Goal: Contribute content

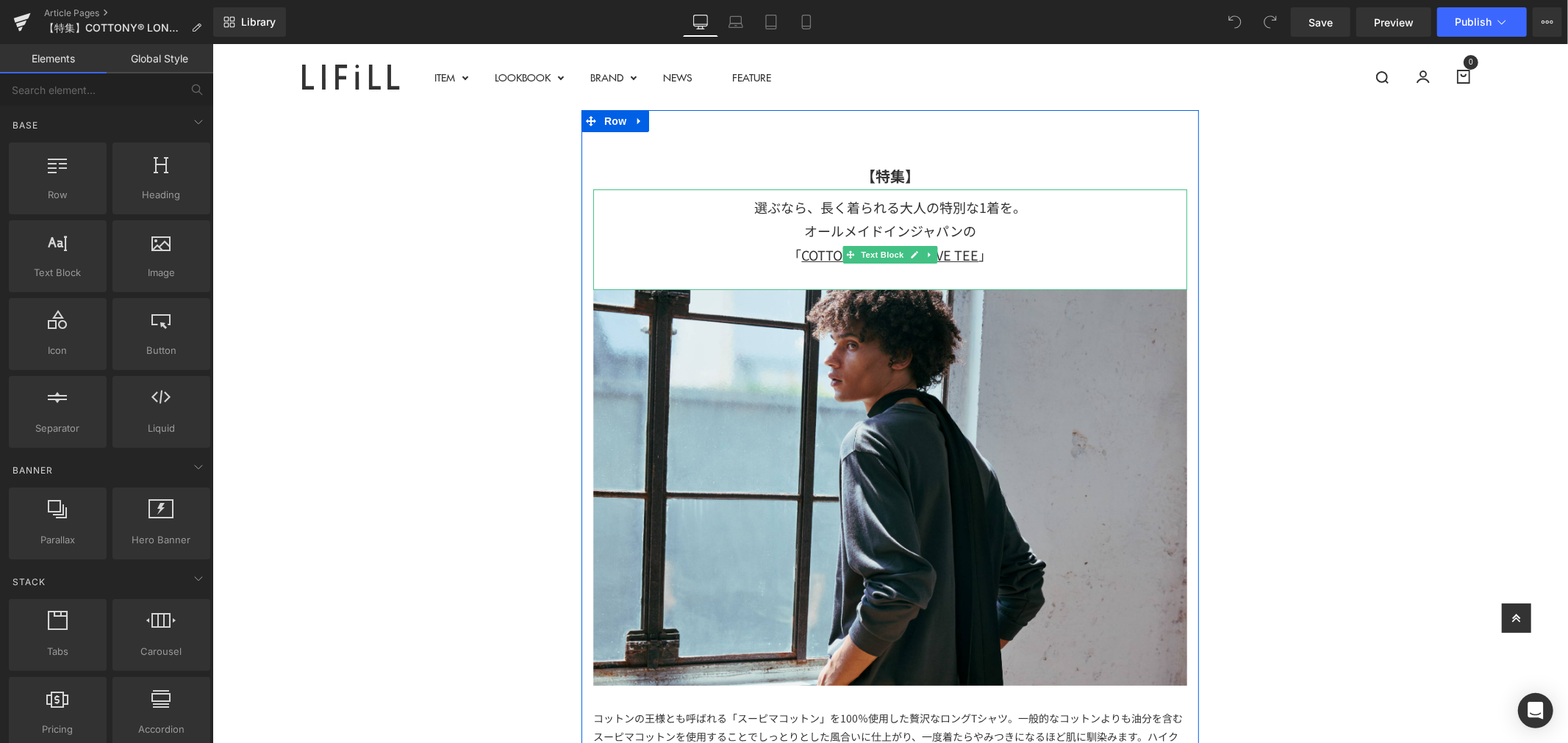
click at [916, 210] on div "選ぶなら、長く着られる大人の特別な1着を。 オールメイドインジャパンの" at bounding box center [889, 218] width 594 height 48
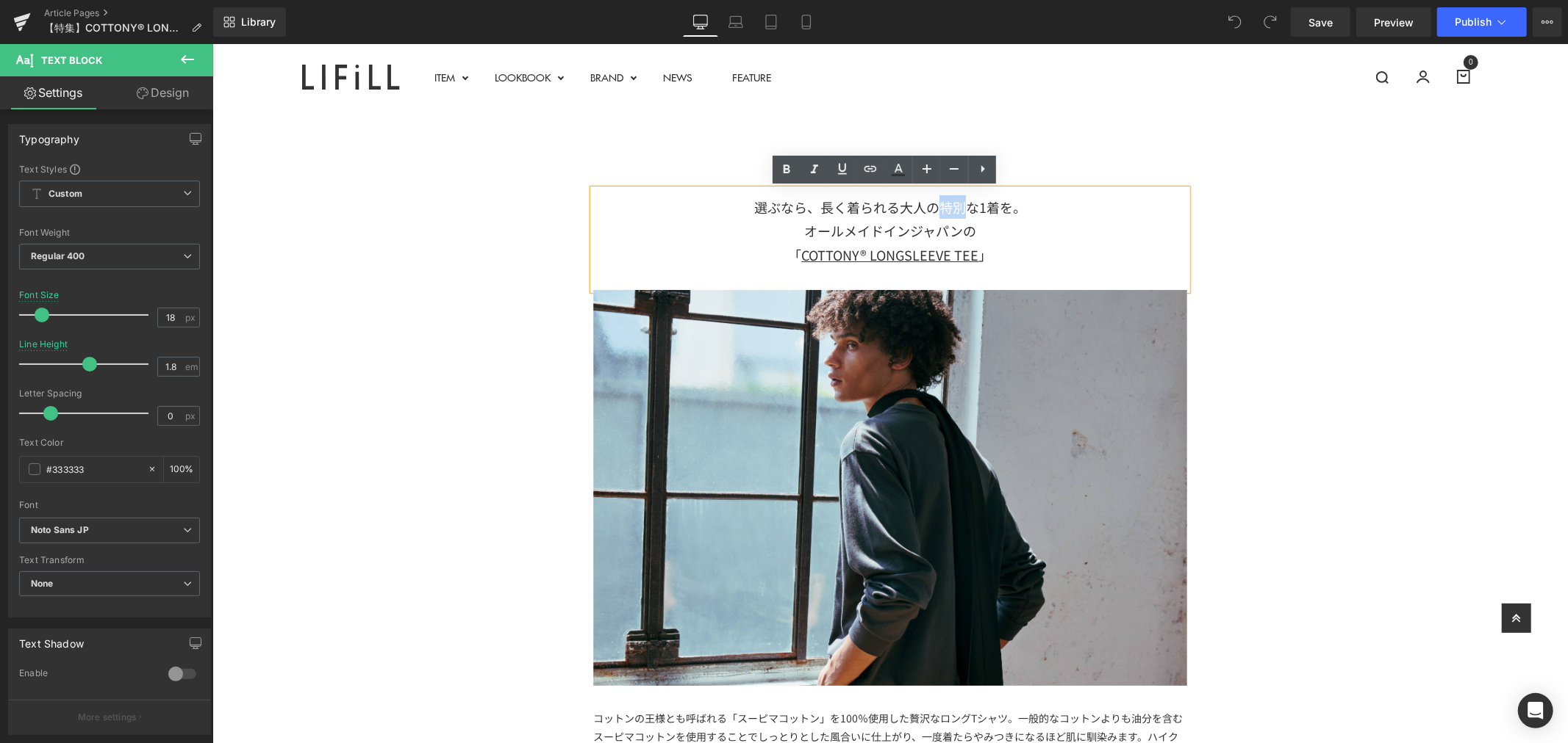
drag, startPoint x: 936, startPoint y: 210, endPoint x: 960, endPoint y: 210, distance: 24.0
click at [960, 210] on div "選ぶなら、長く着られる大人の特別な1着を。 オールメイドインジャパンの" at bounding box center [889, 218] width 594 height 48
click at [1037, 255] on div "「 COTTONY® LONGSLEEVE TEE 」" at bounding box center [889, 255] width 594 height 23
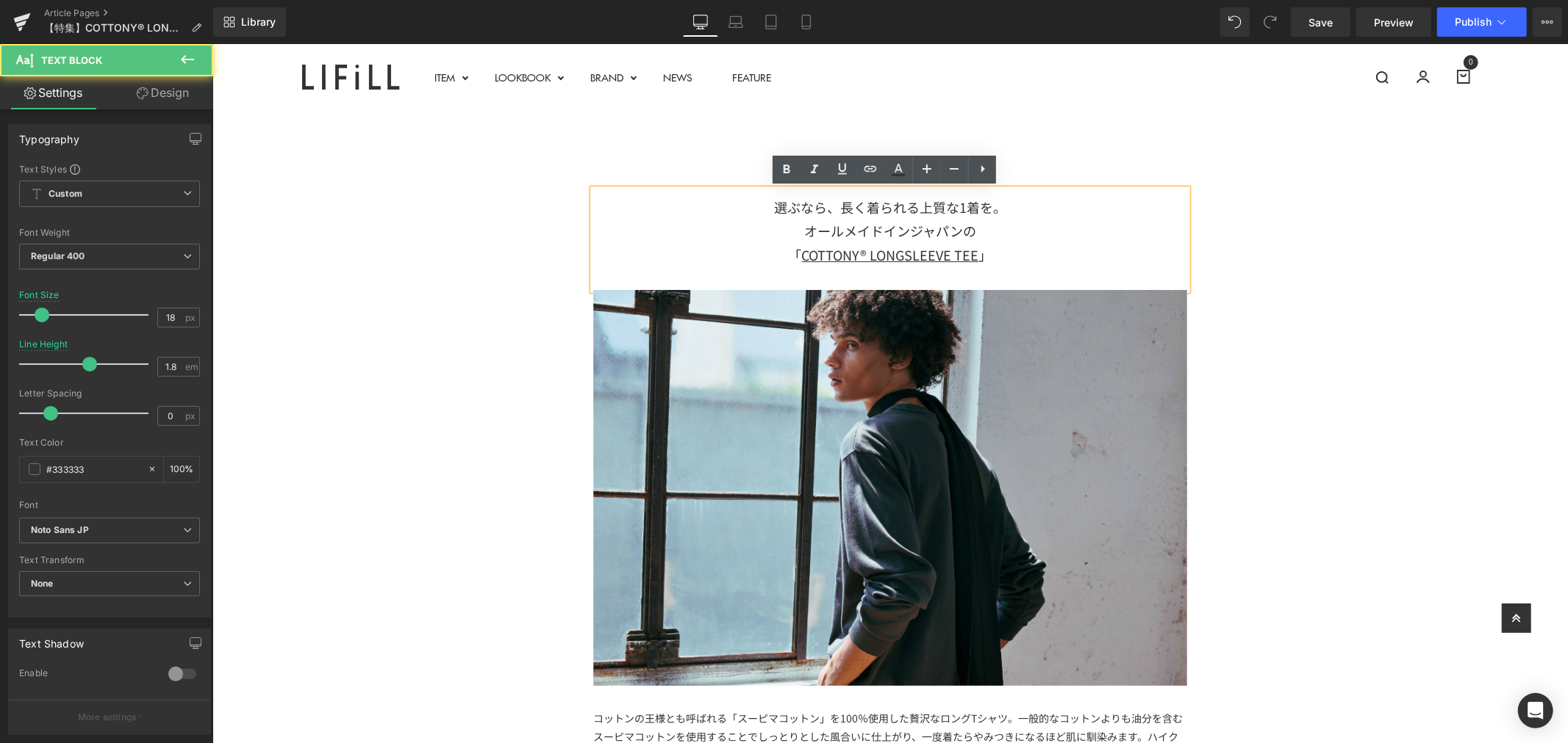
click at [1076, 245] on div "「 COTTONY® LONGSLEEVE TEE 」" at bounding box center [889, 255] width 594 height 23
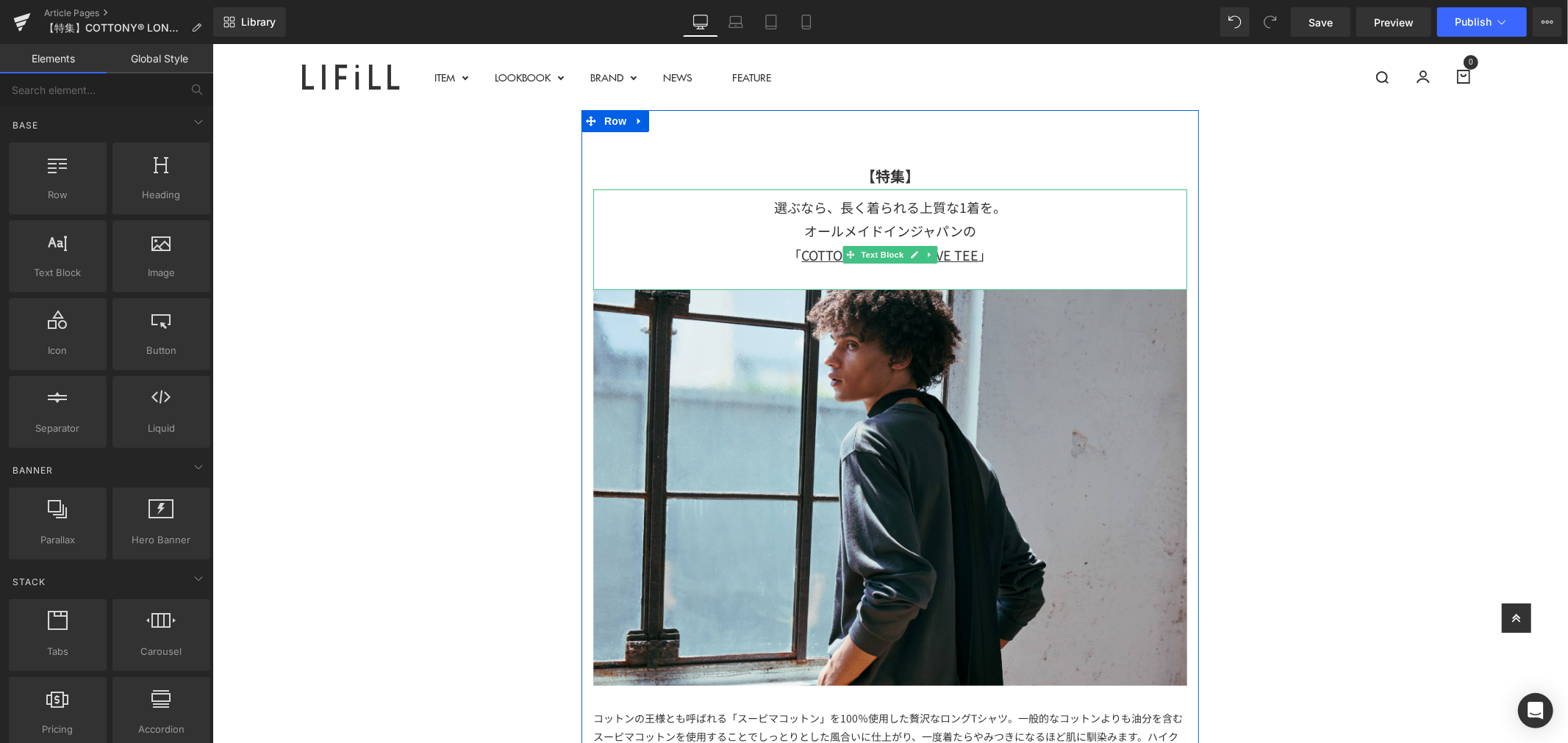
click at [762, 205] on div "選ぶなら、長く着られる上質な1着を。 オールメイドインジャパンの" at bounding box center [889, 218] width 594 height 48
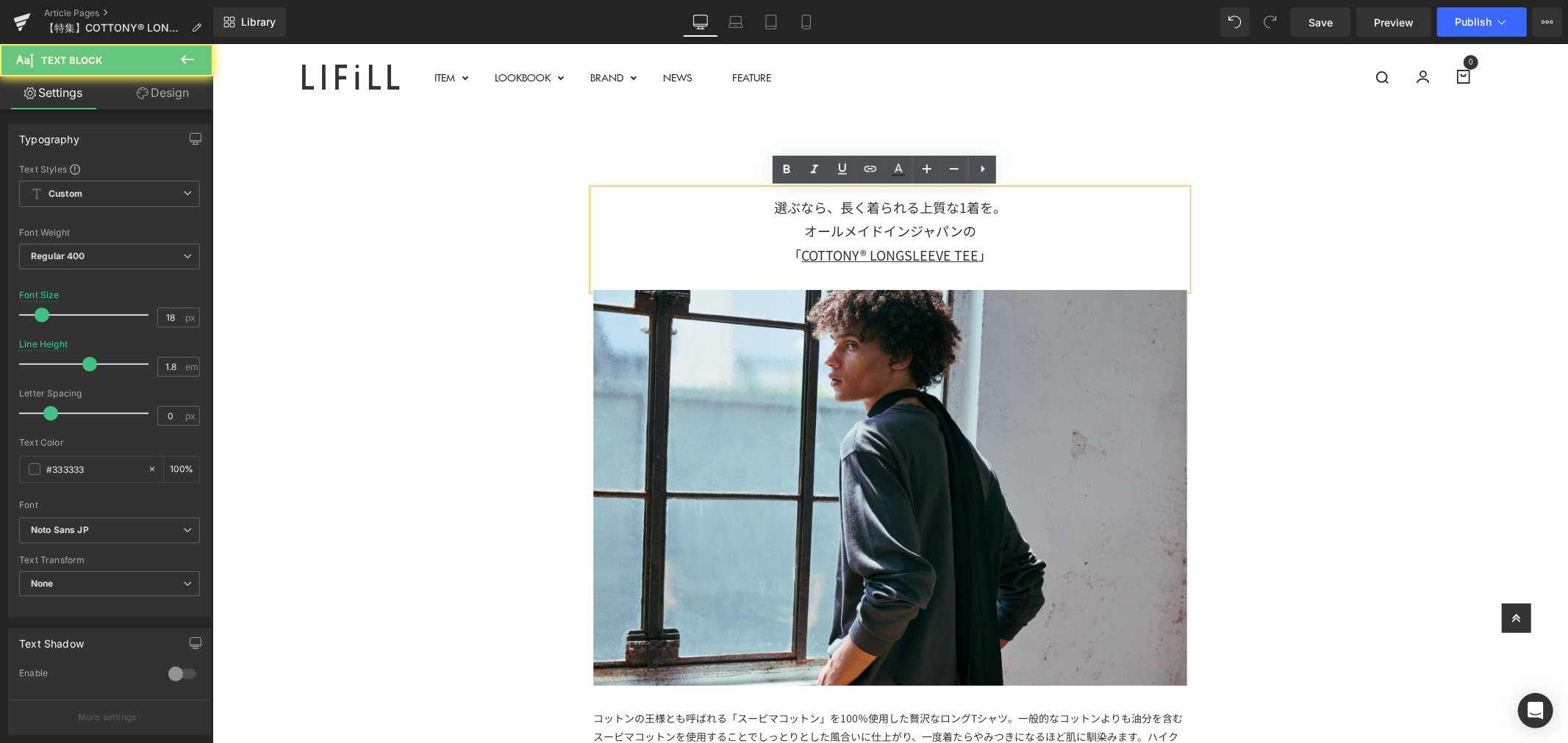
click at [1001, 205] on div "選ぶなら、長く着られる上質な1着を。 オールメイドインジャパンの" at bounding box center [889, 218] width 594 height 48
click at [1046, 226] on div "選ぶなら、長く着られる上質な1着を。 オールメイドインジャパンの" at bounding box center [889, 218] width 594 height 48
click at [1015, 201] on div "選ぶなら、長く着られる上質な1着を。 オールメイドインジャパンの" at bounding box center [889, 218] width 594 height 48
click at [996, 226] on div "選ぶなら、長く着られる上質な1着を。 オールメイドインジャパンの" at bounding box center [889, 218] width 594 height 48
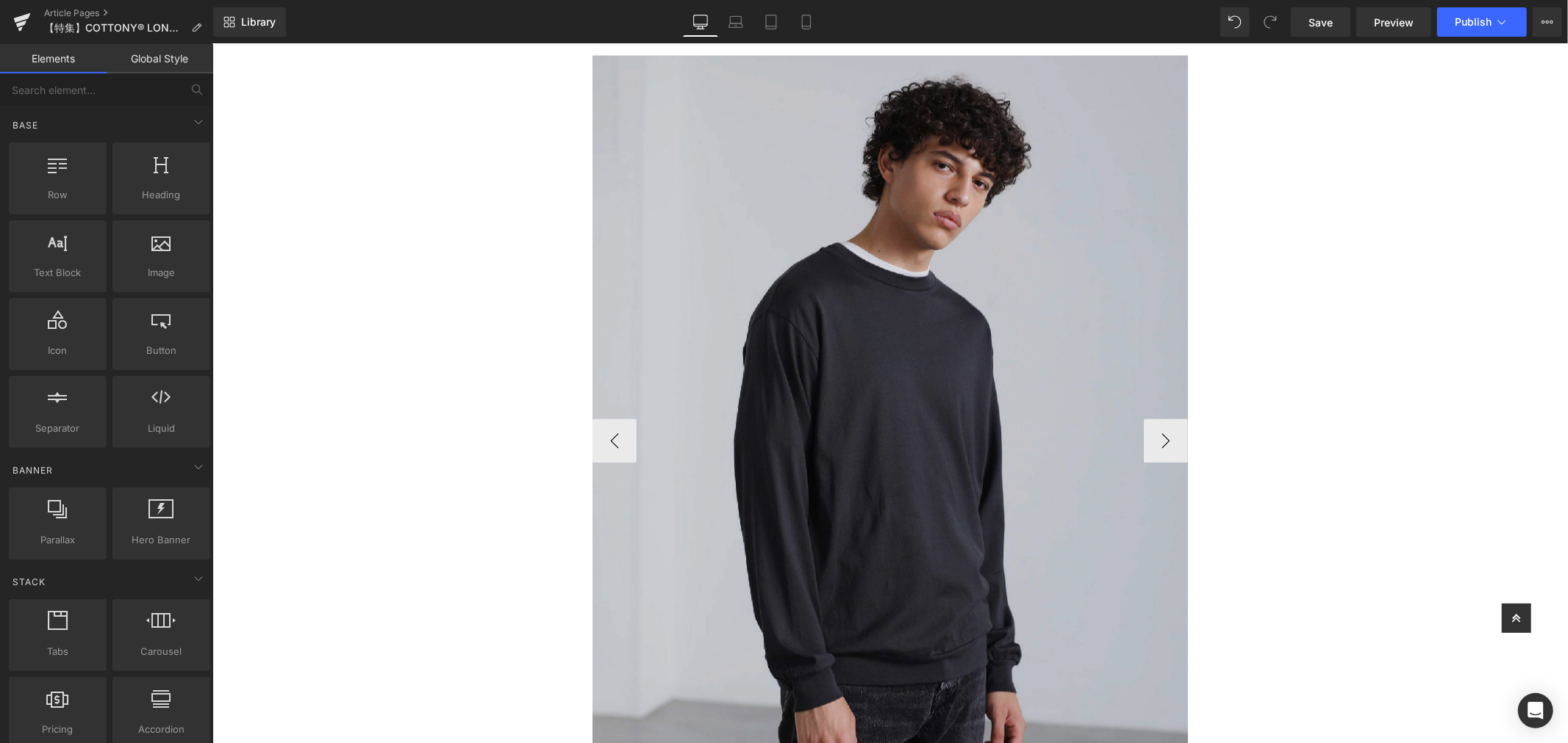
scroll to position [2611, 0]
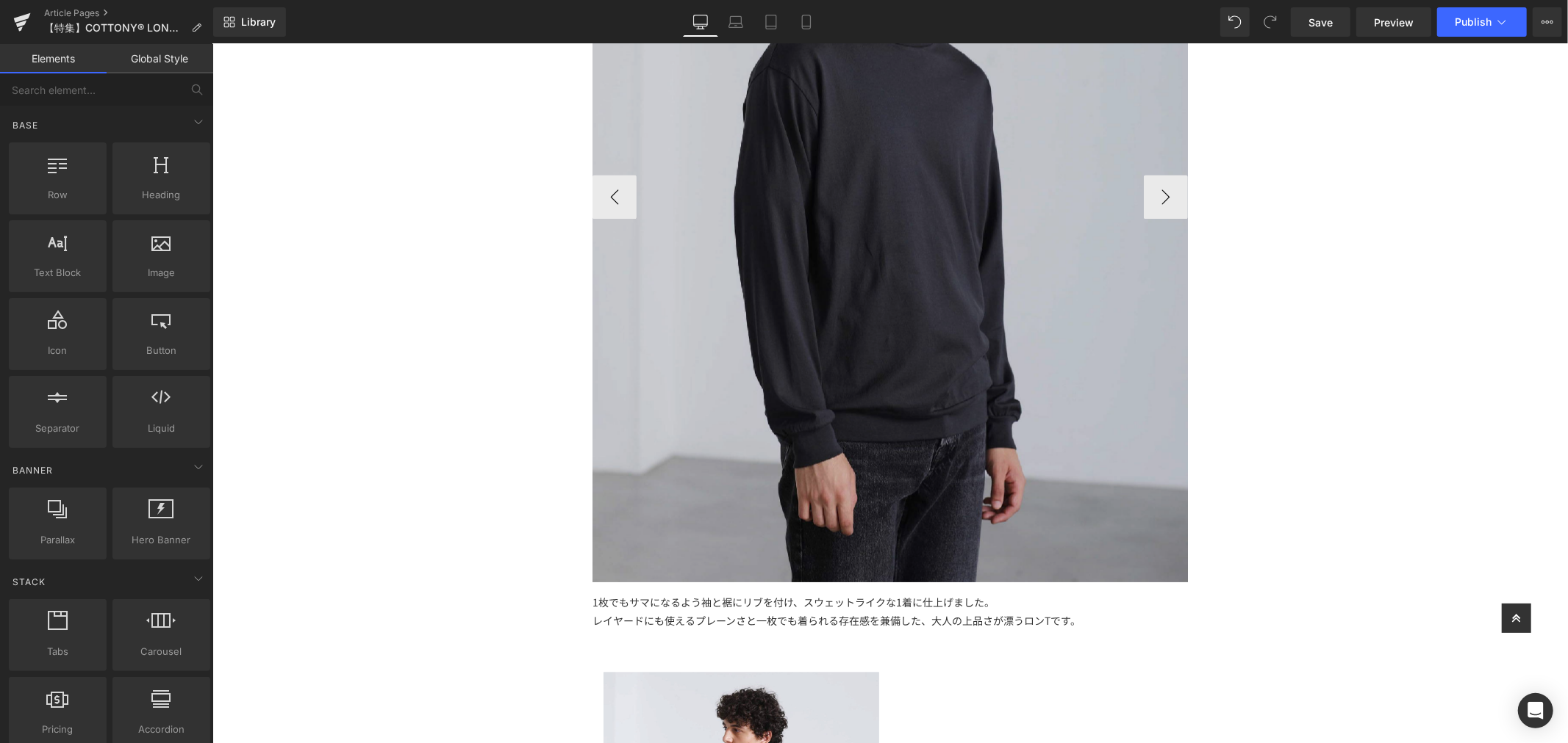
click at [883, 237] on img at bounding box center [900, 196] width 617 height 772
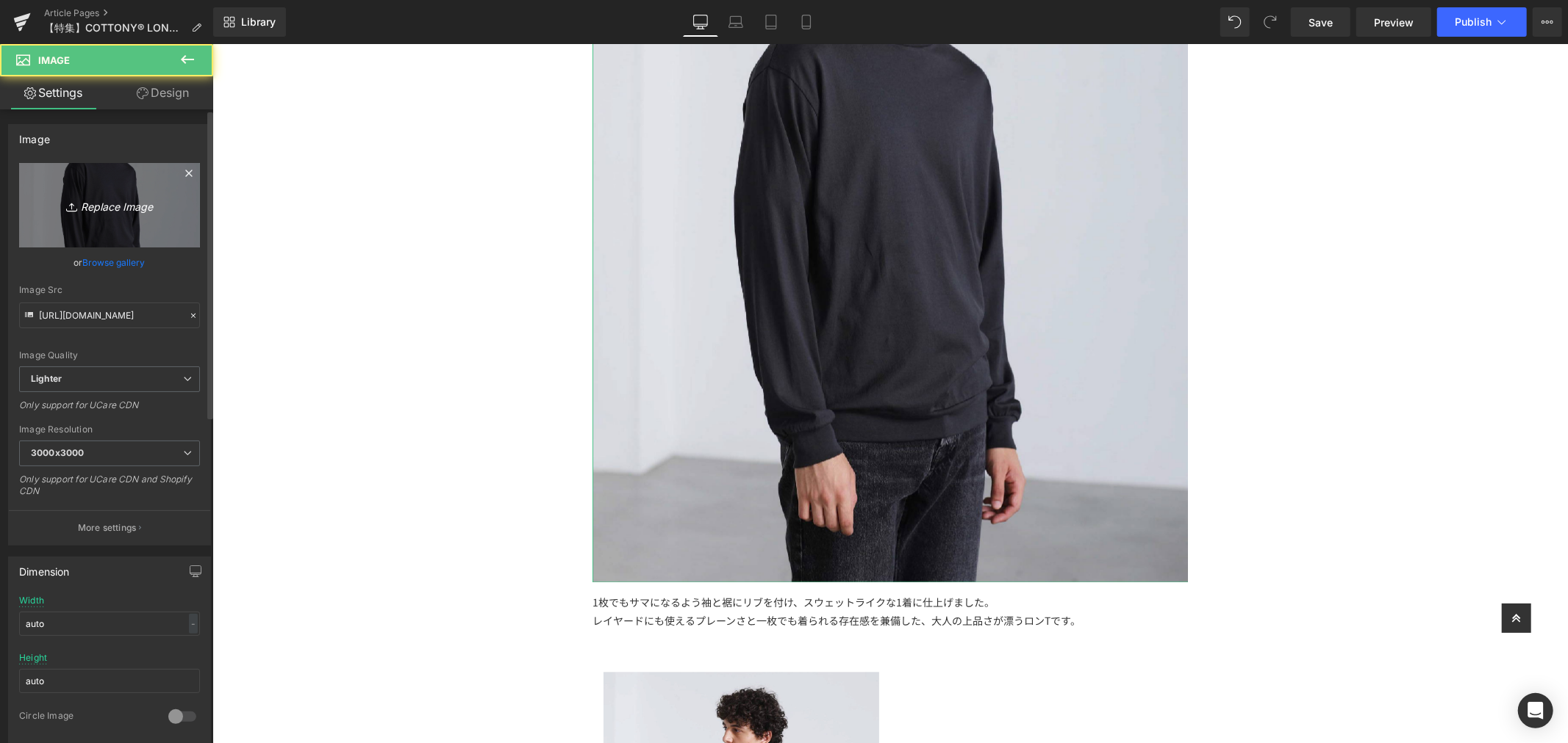
click at [102, 192] on link "Replace Image" at bounding box center [109, 205] width 181 height 85
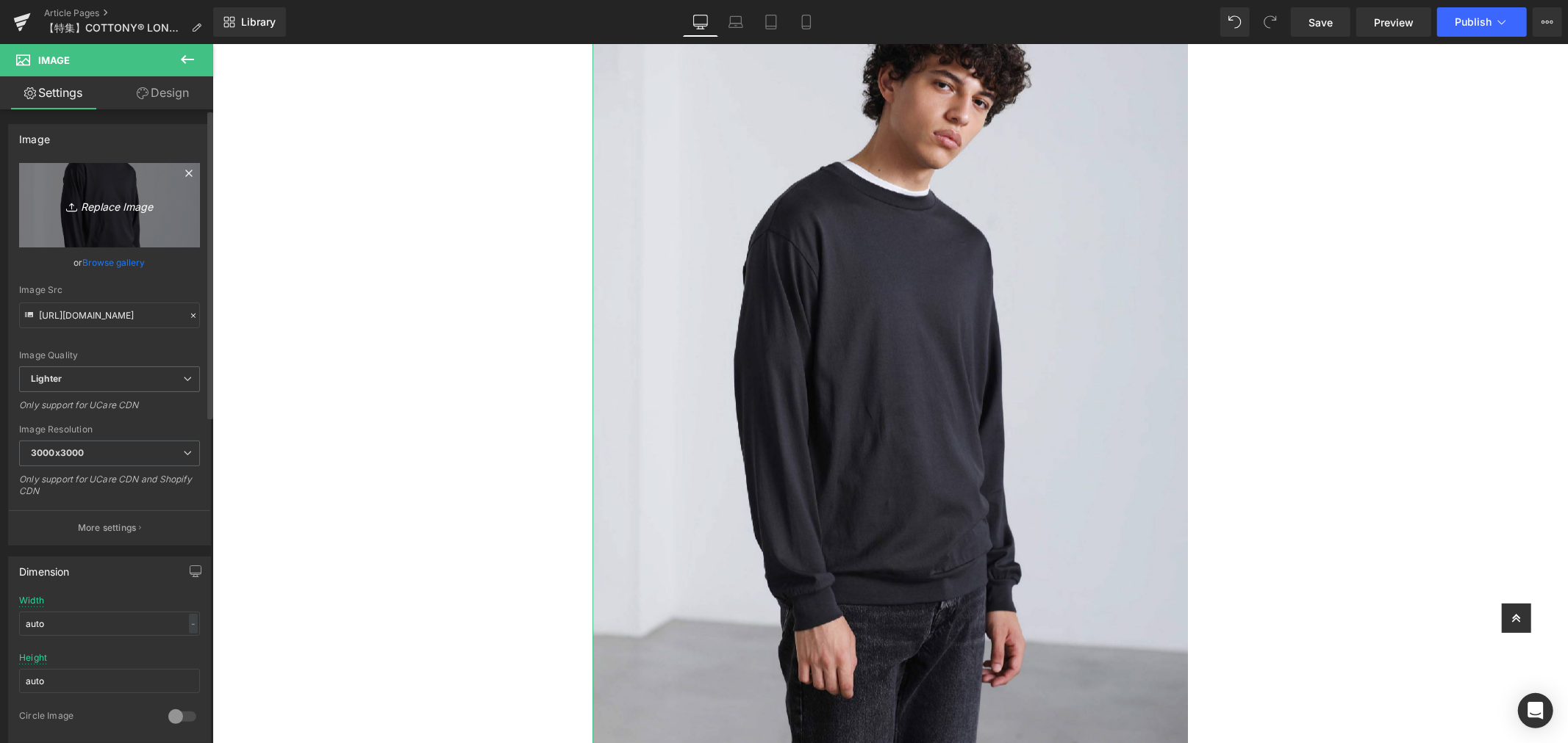
type input "C:\fakepath\アートボード 4.jpg"
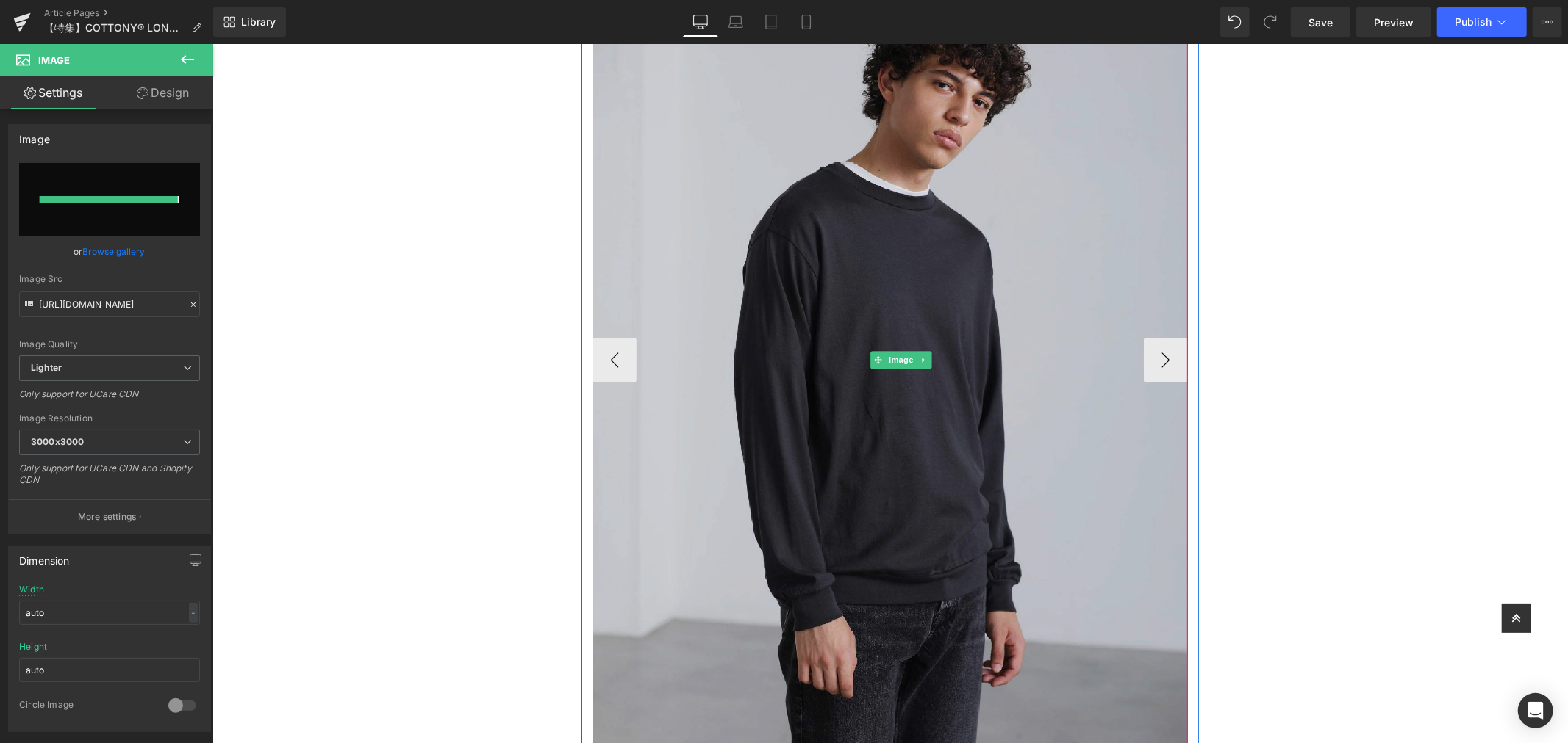
type input "https://ucarecdn.com/8953c888-e858-40c0-96e6-acdd14e0b7bd/-/format/auto/-/previ…"
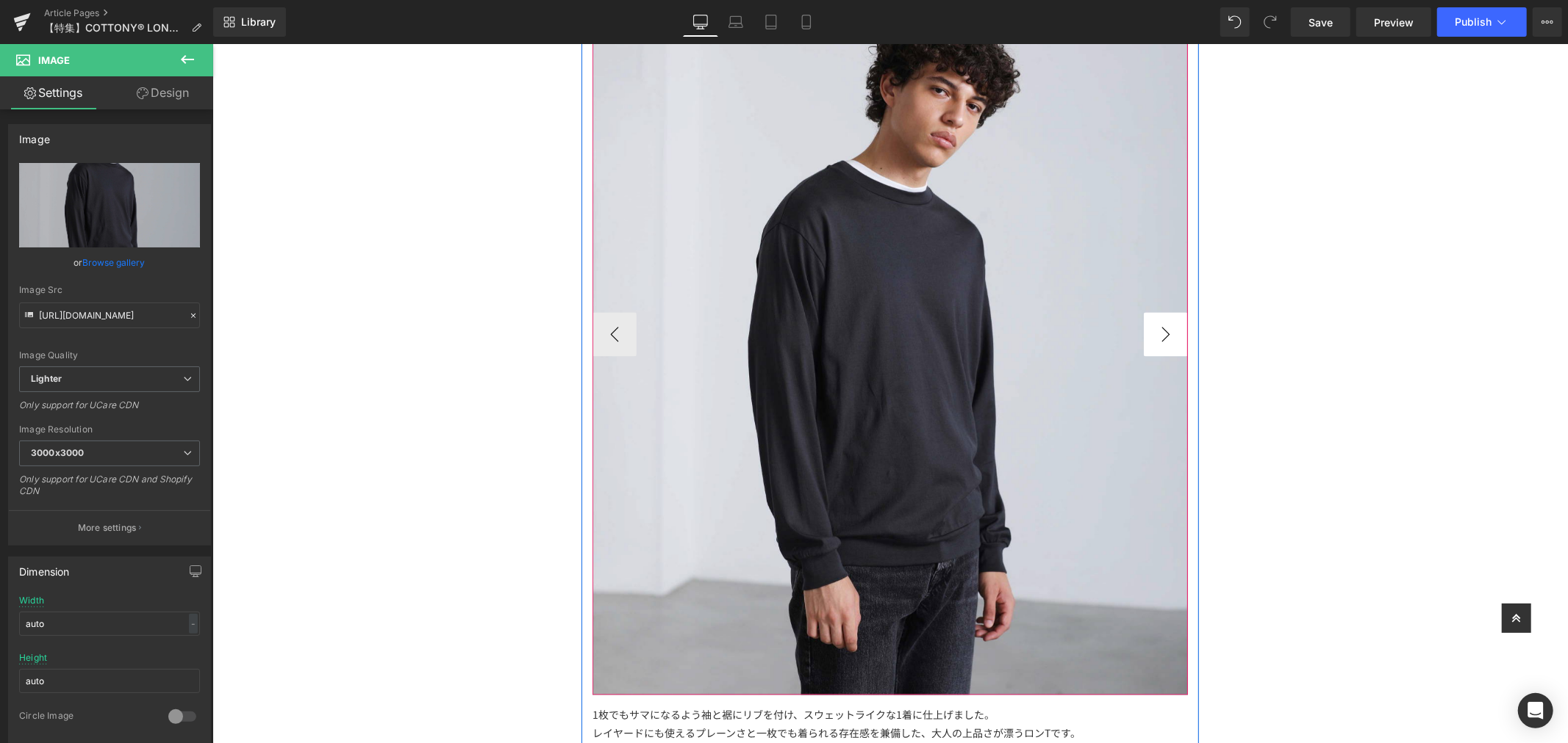
click at [1153, 330] on button "›" at bounding box center [1165, 333] width 44 height 44
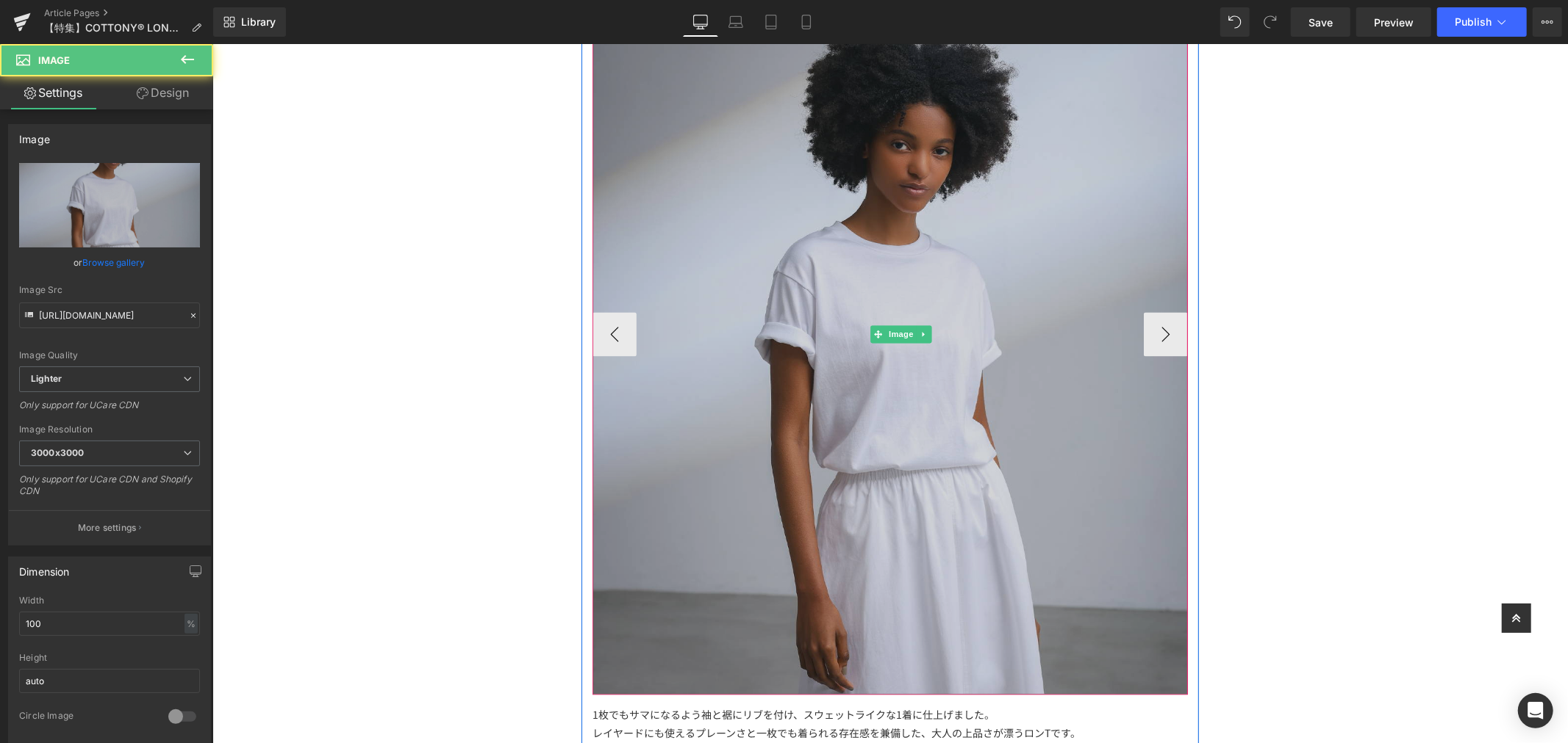
click at [986, 206] on img at bounding box center [900, 334] width 617 height 721
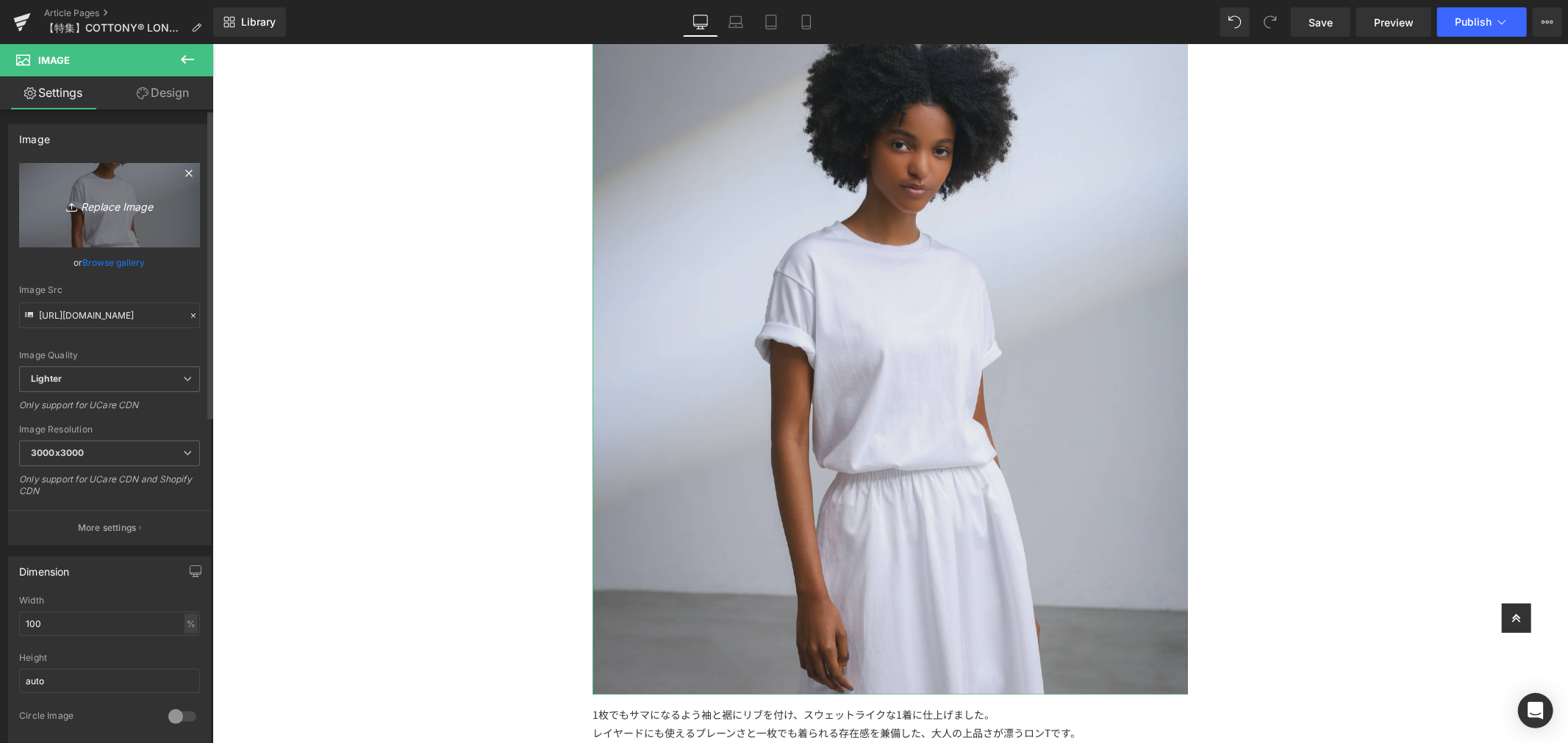
click at [162, 210] on icon "Replace Image" at bounding box center [109, 205] width 118 height 18
type input "C:\fakepath\アートボード 3.jpg"
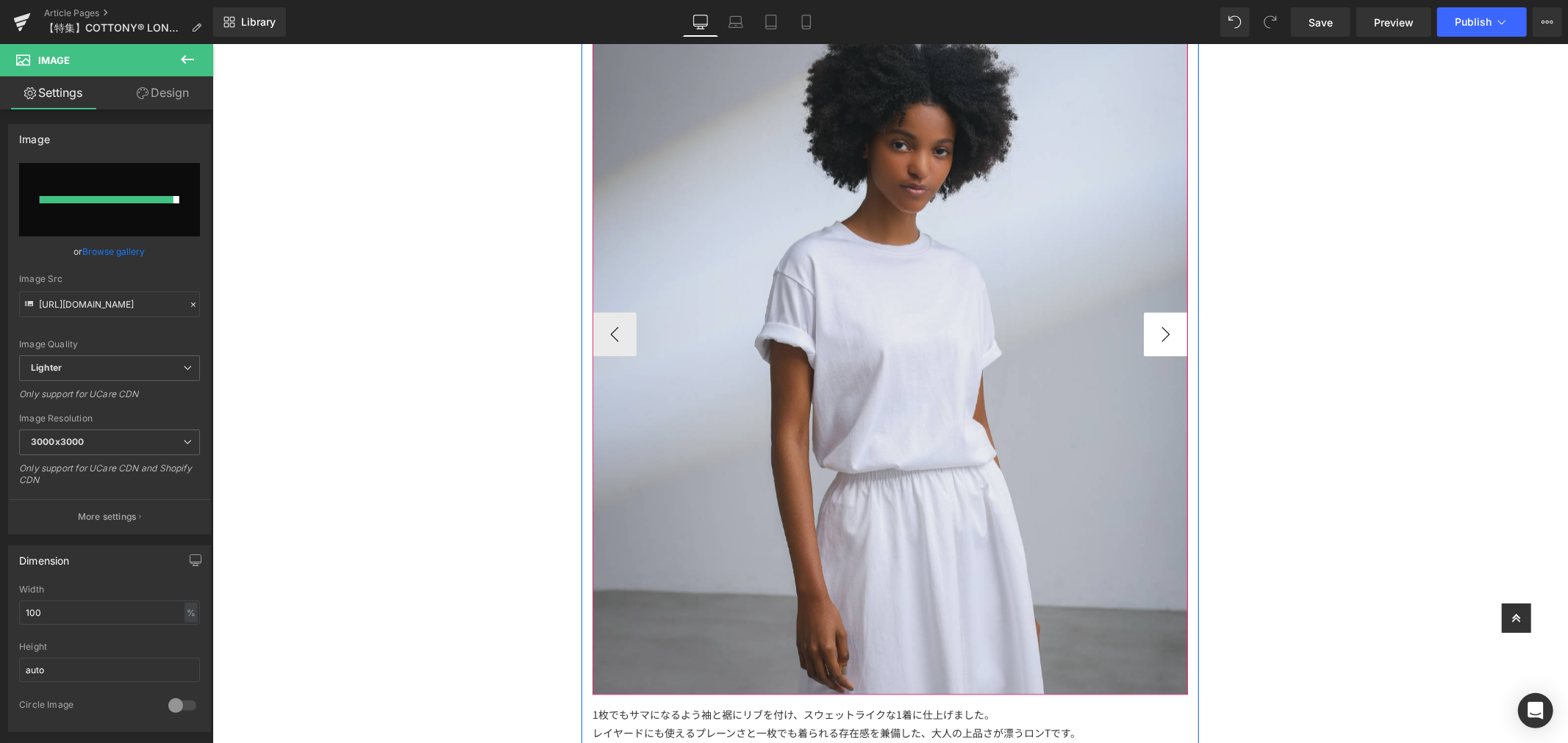
type input "https://ucarecdn.com/37686553-0fcd-4bdf-a122-4d134e367b8e/-/format/auto/-/previ…"
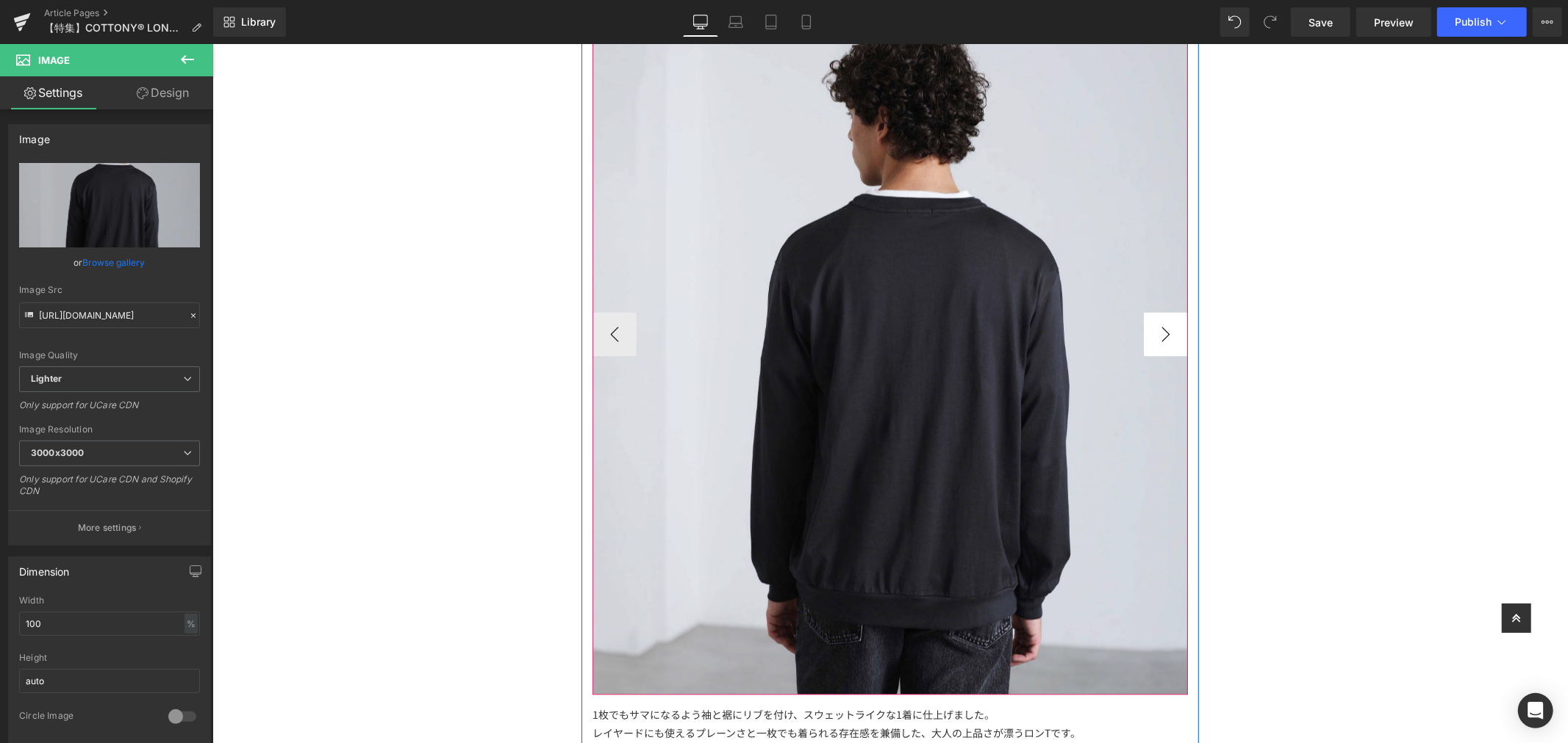
click at [1158, 320] on button "›" at bounding box center [1165, 333] width 44 height 44
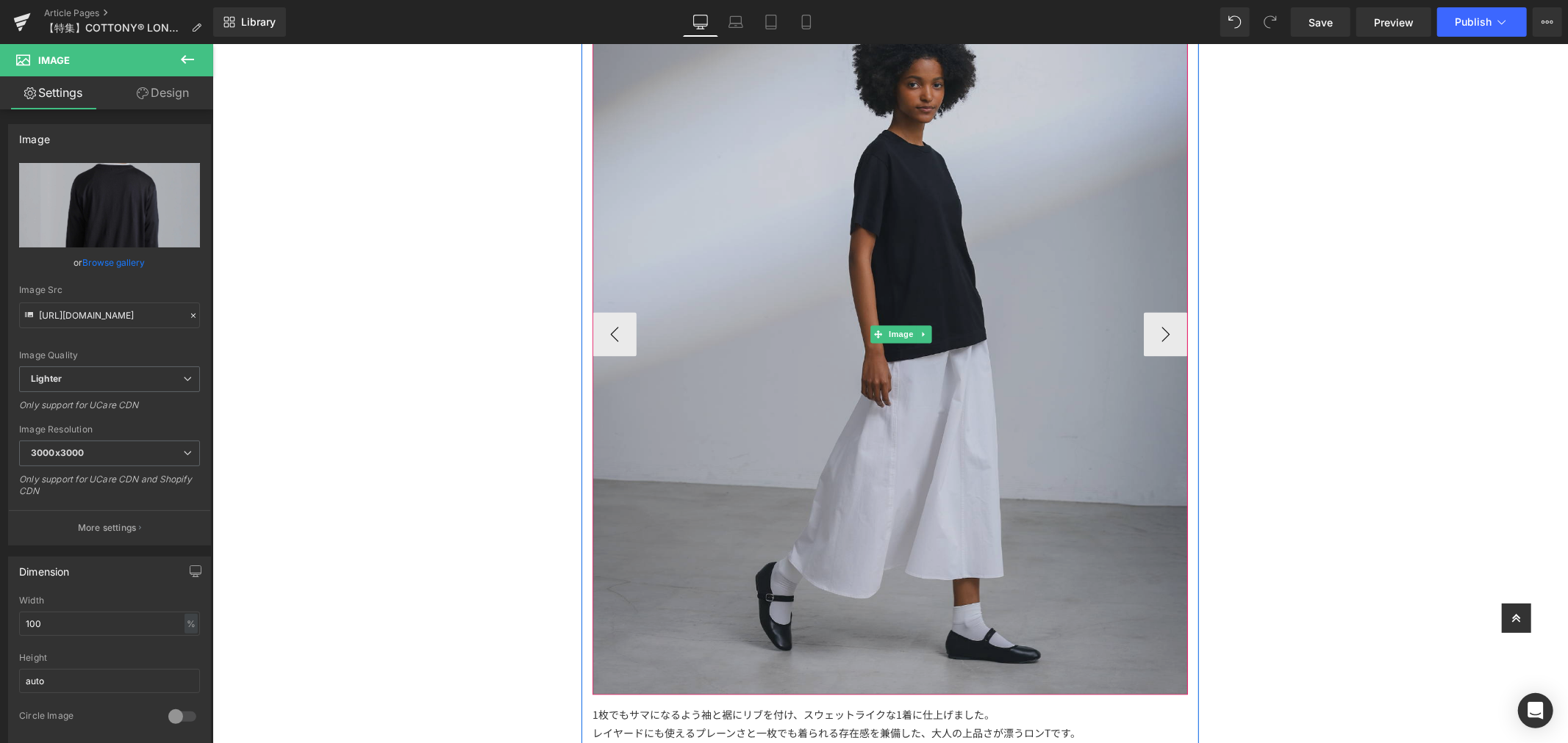
click at [1014, 230] on img at bounding box center [900, 334] width 617 height 721
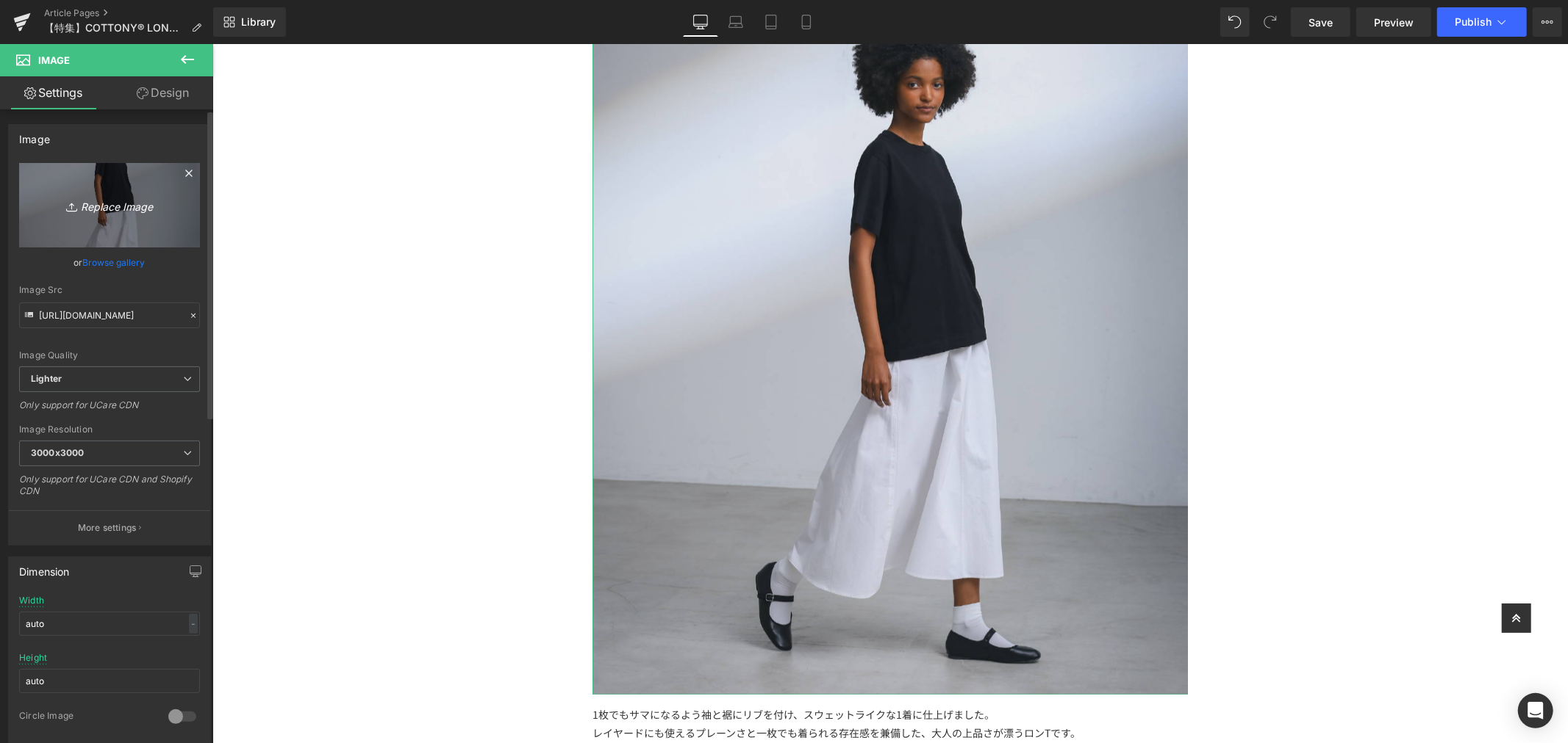
click at [94, 196] on icon "Replace Image" at bounding box center [109, 205] width 118 height 18
type input "C:\fakepath\アートボード 5.jpg"
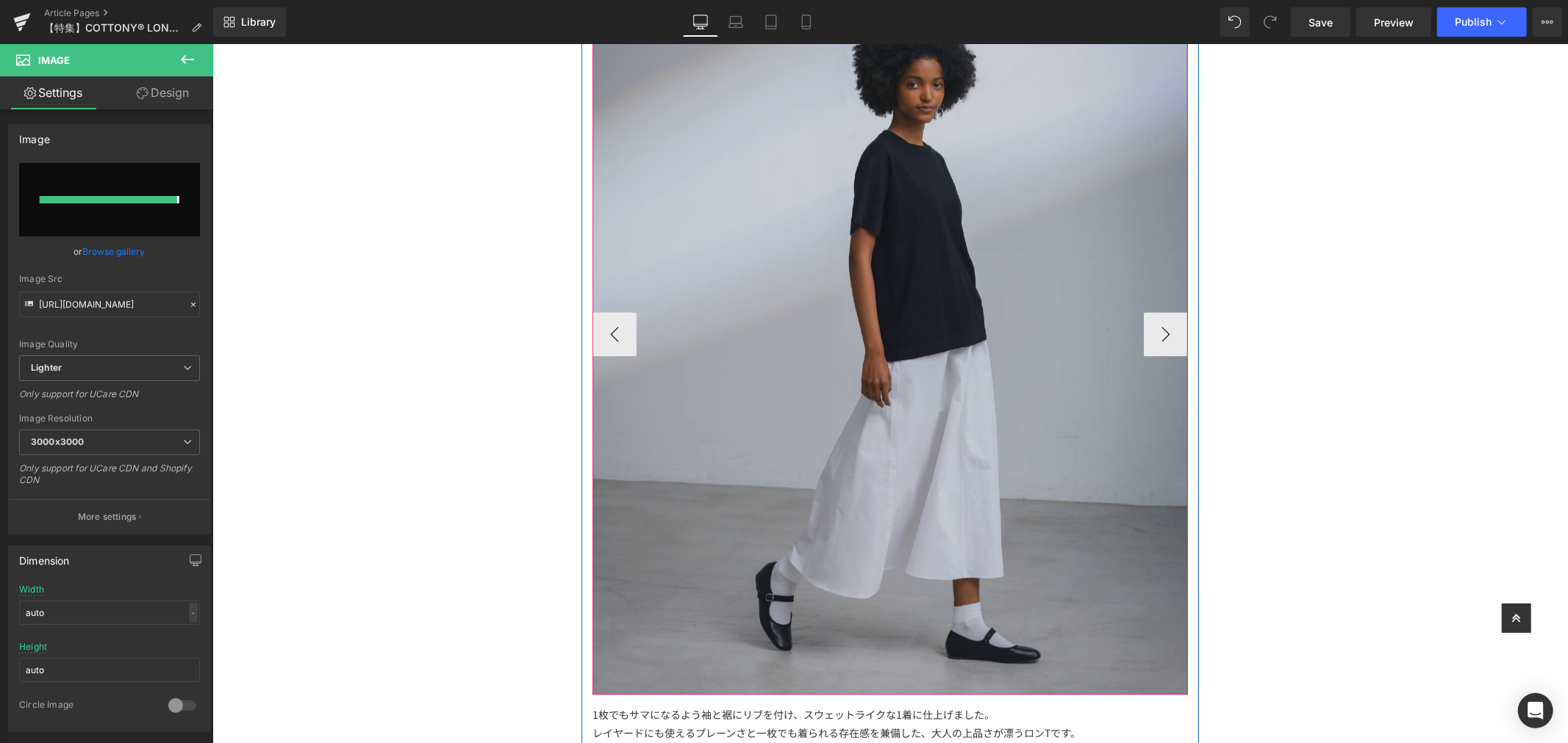
type input "https://ucarecdn.com/0fcb8b2e-aa32-4bf0-827d-54fab6edcb6f/-/format/auto/-/previ…"
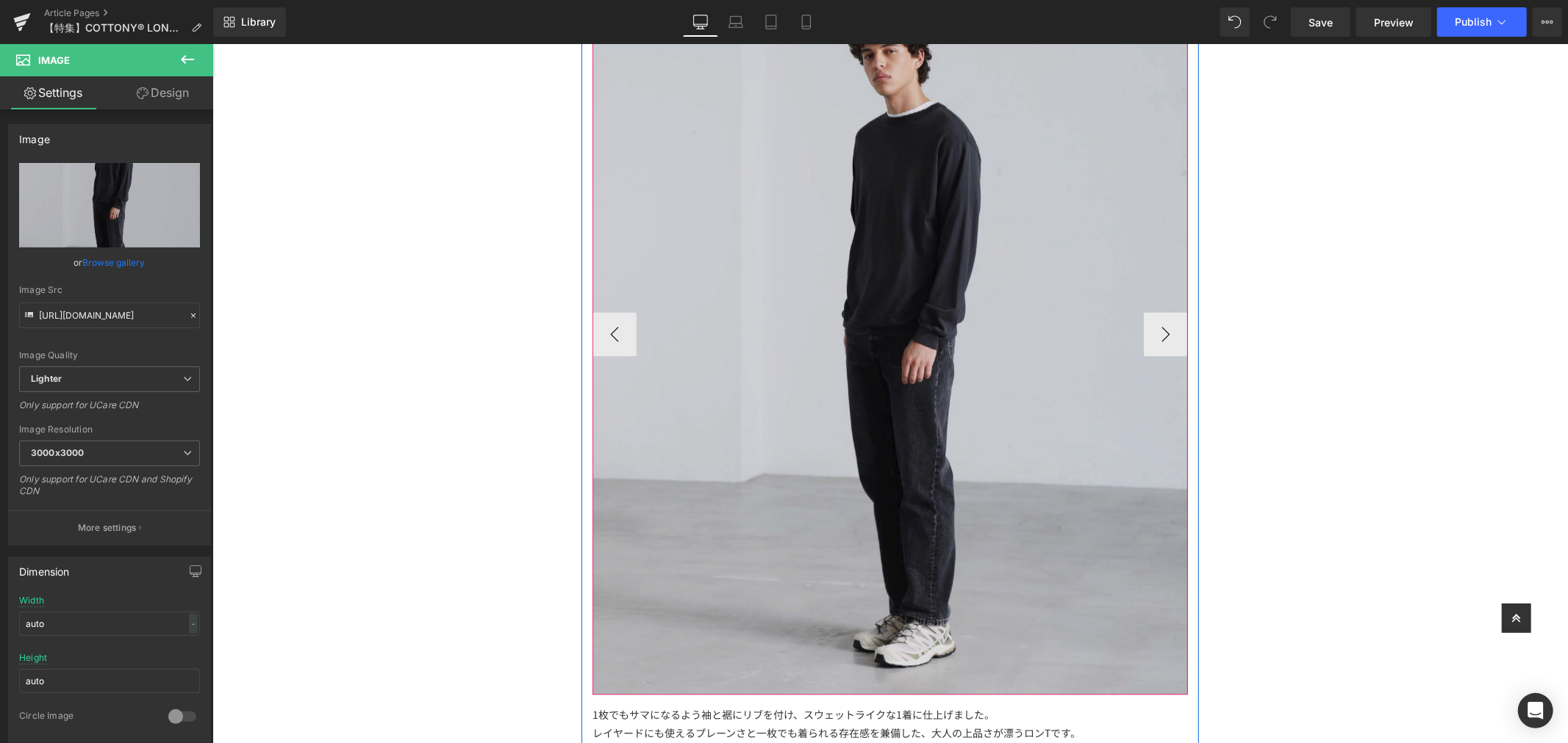
scroll to position [2367, 0]
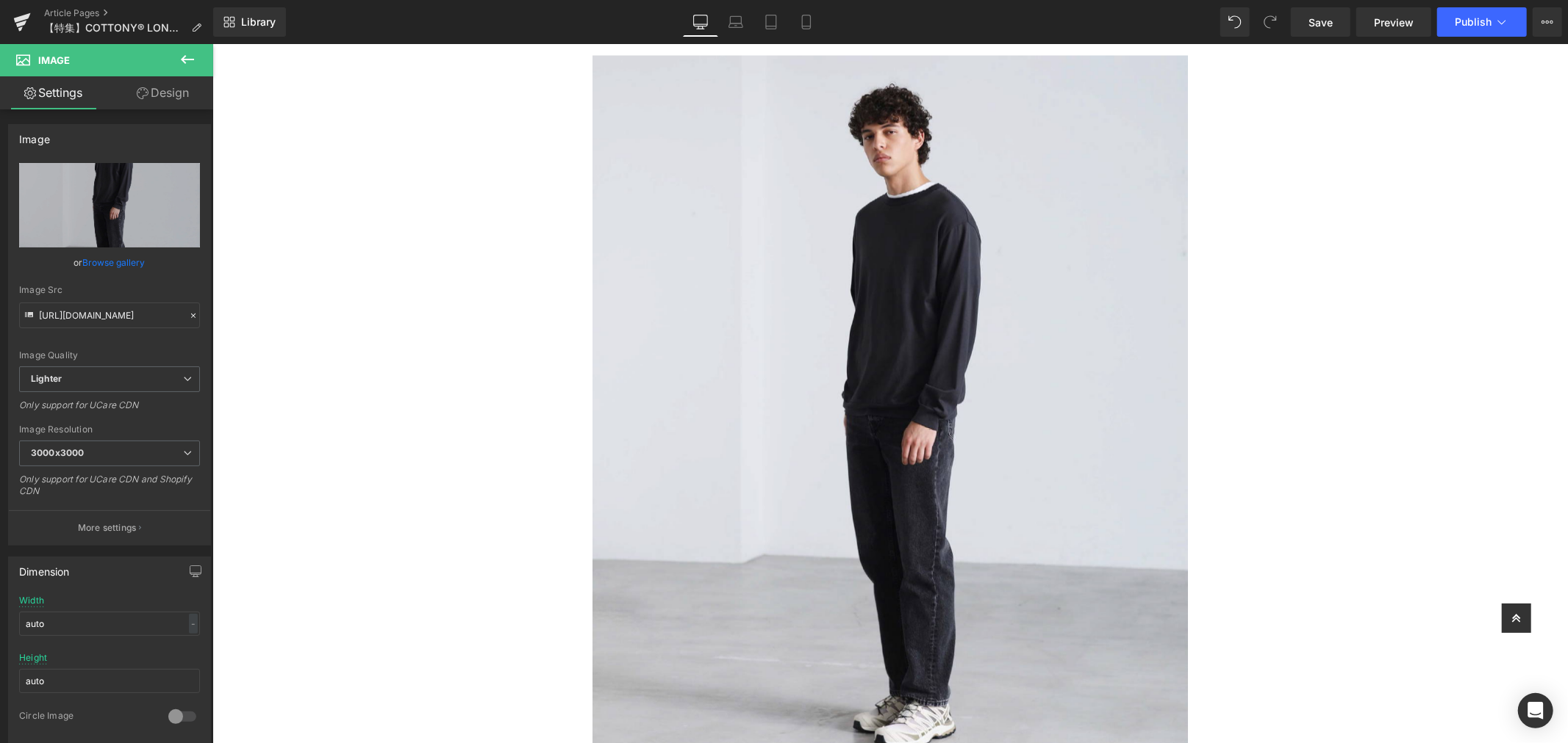
click at [1338, 41] on div "Library Desktop Desktop Laptop Tablet Mobile Save Preview Publish Scheduled Vie…" at bounding box center [890, 22] width 1355 height 44
click at [1326, 25] on span "Save" at bounding box center [1320, 22] width 24 height 15
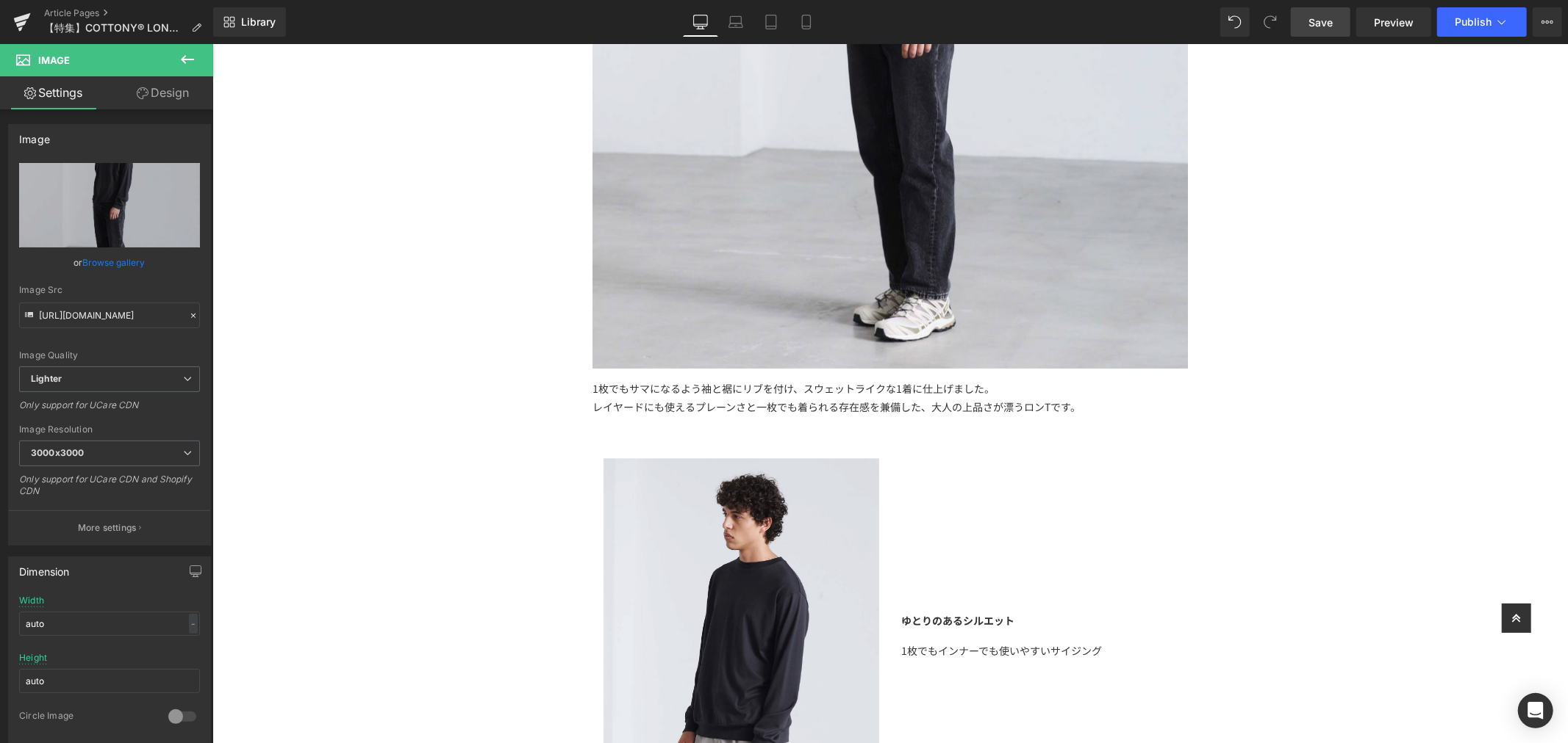
scroll to position [2448, 0]
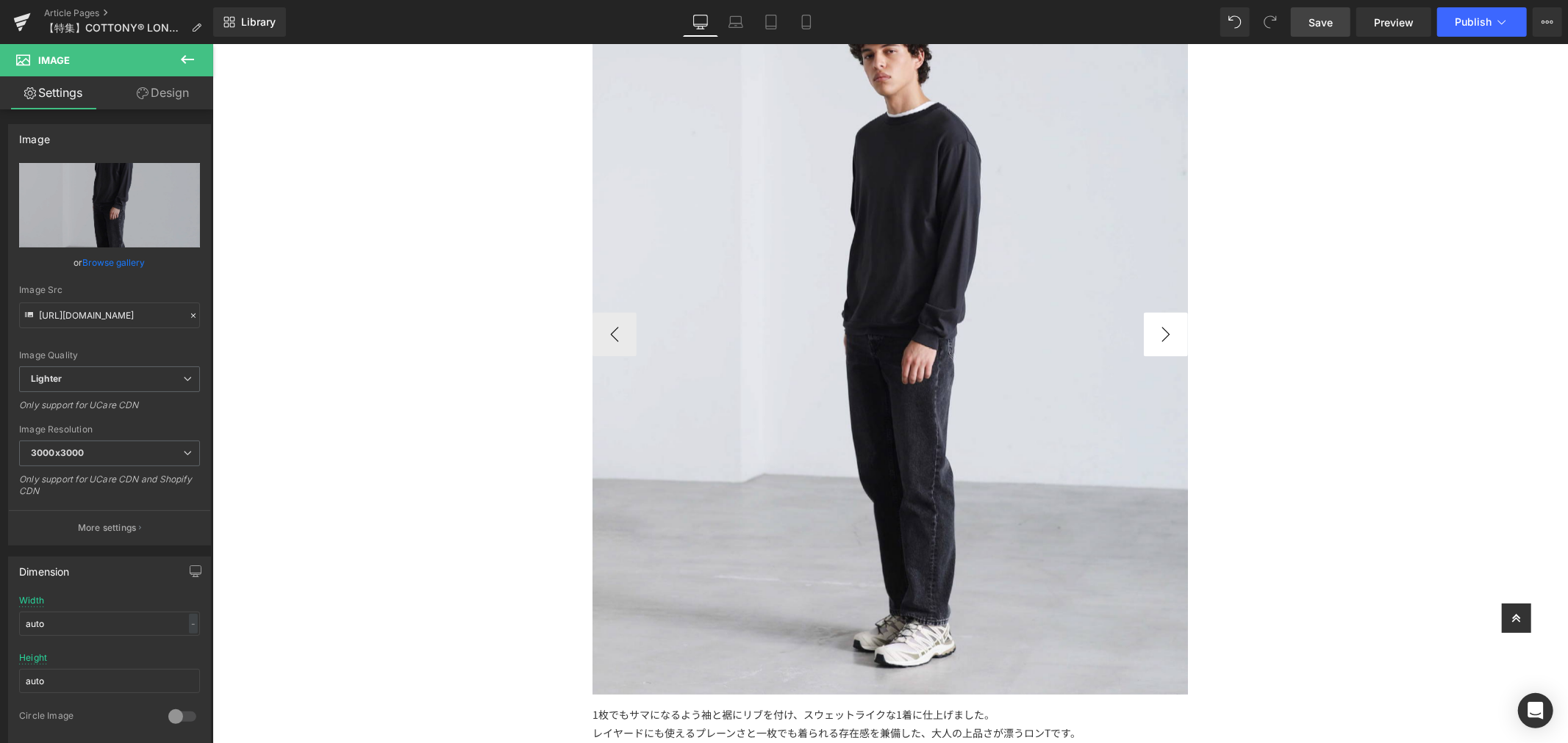
click at [1158, 320] on button "›" at bounding box center [1165, 333] width 44 height 44
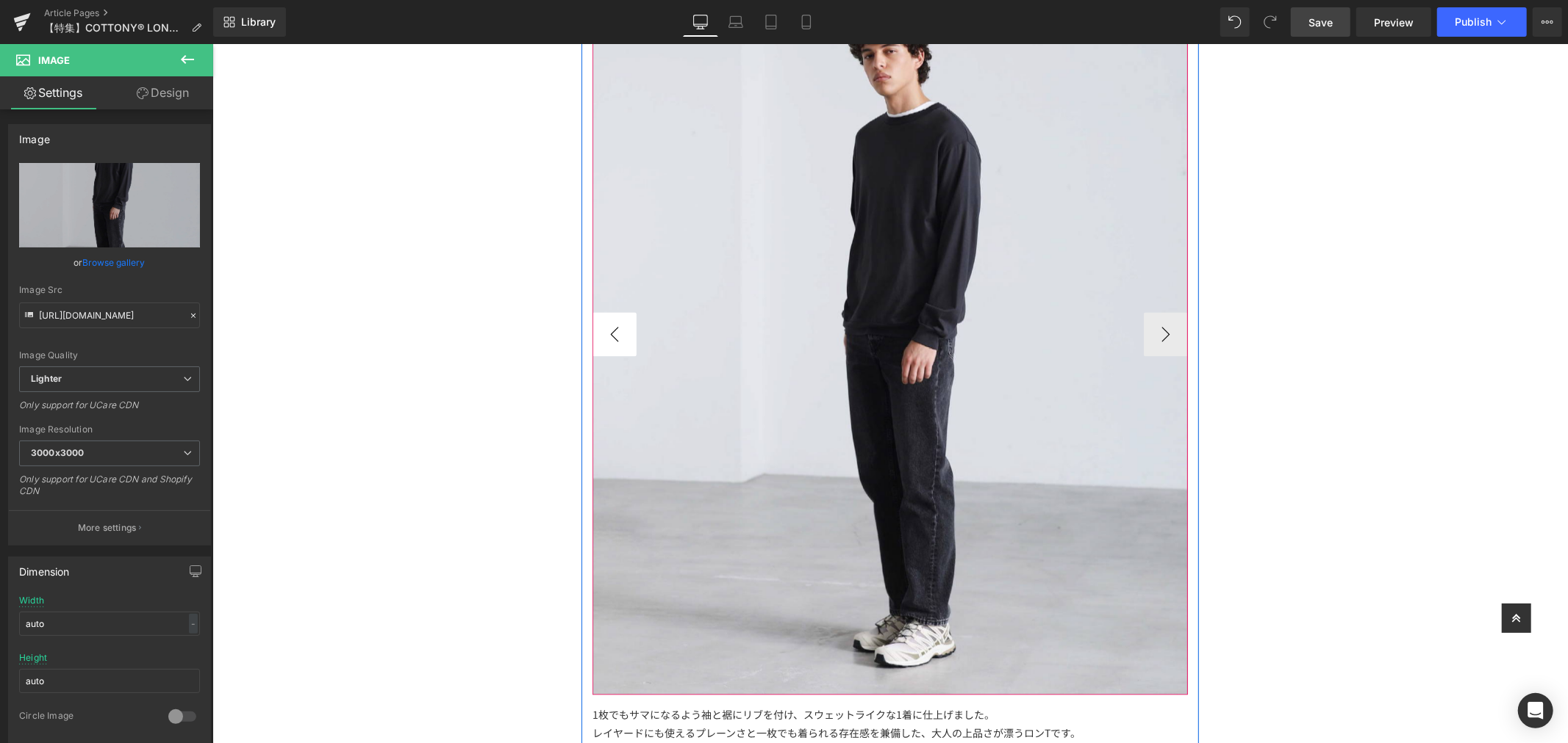
click at [617, 334] on button "‹" at bounding box center [613, 333] width 44 height 44
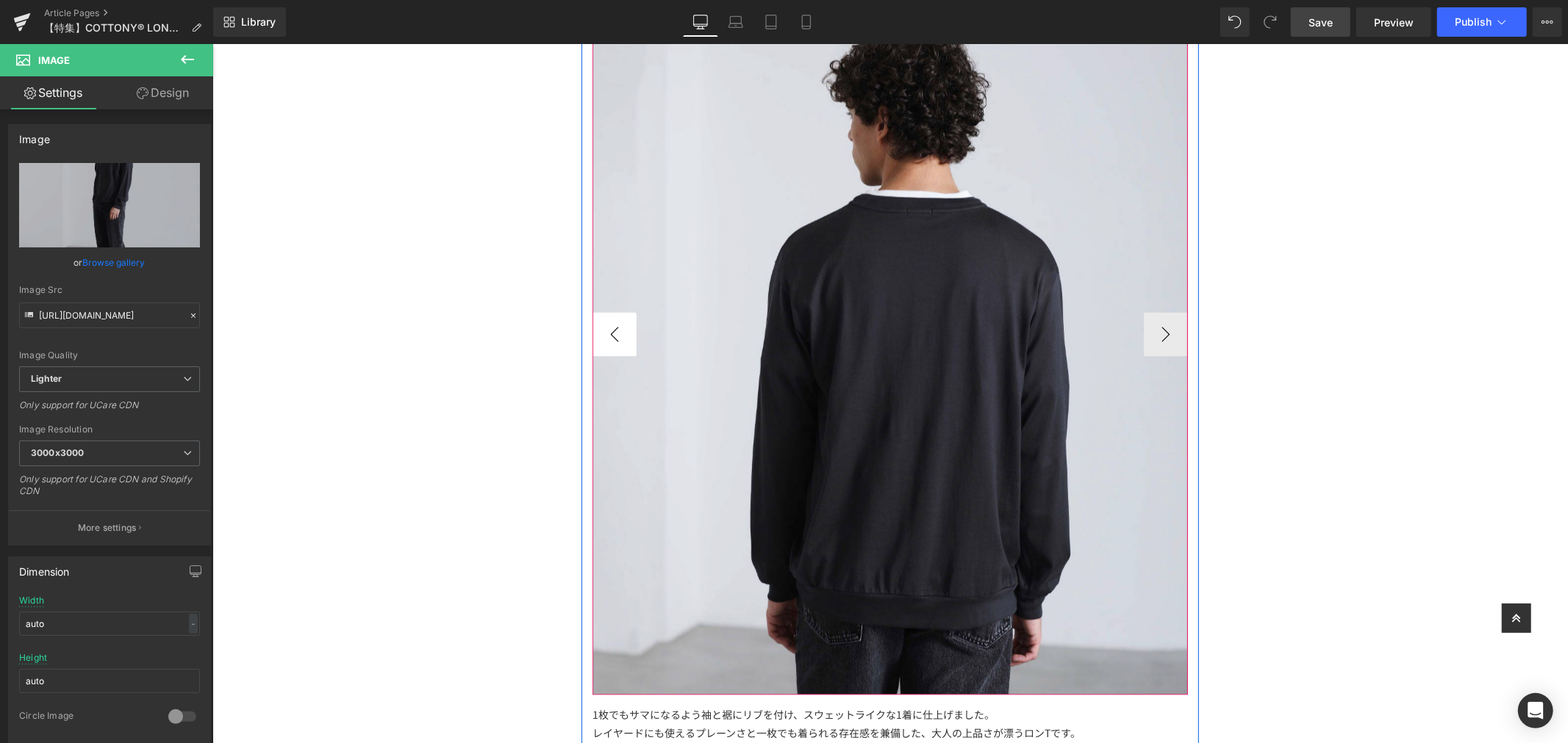
click at [617, 333] on button "‹" at bounding box center [613, 333] width 44 height 44
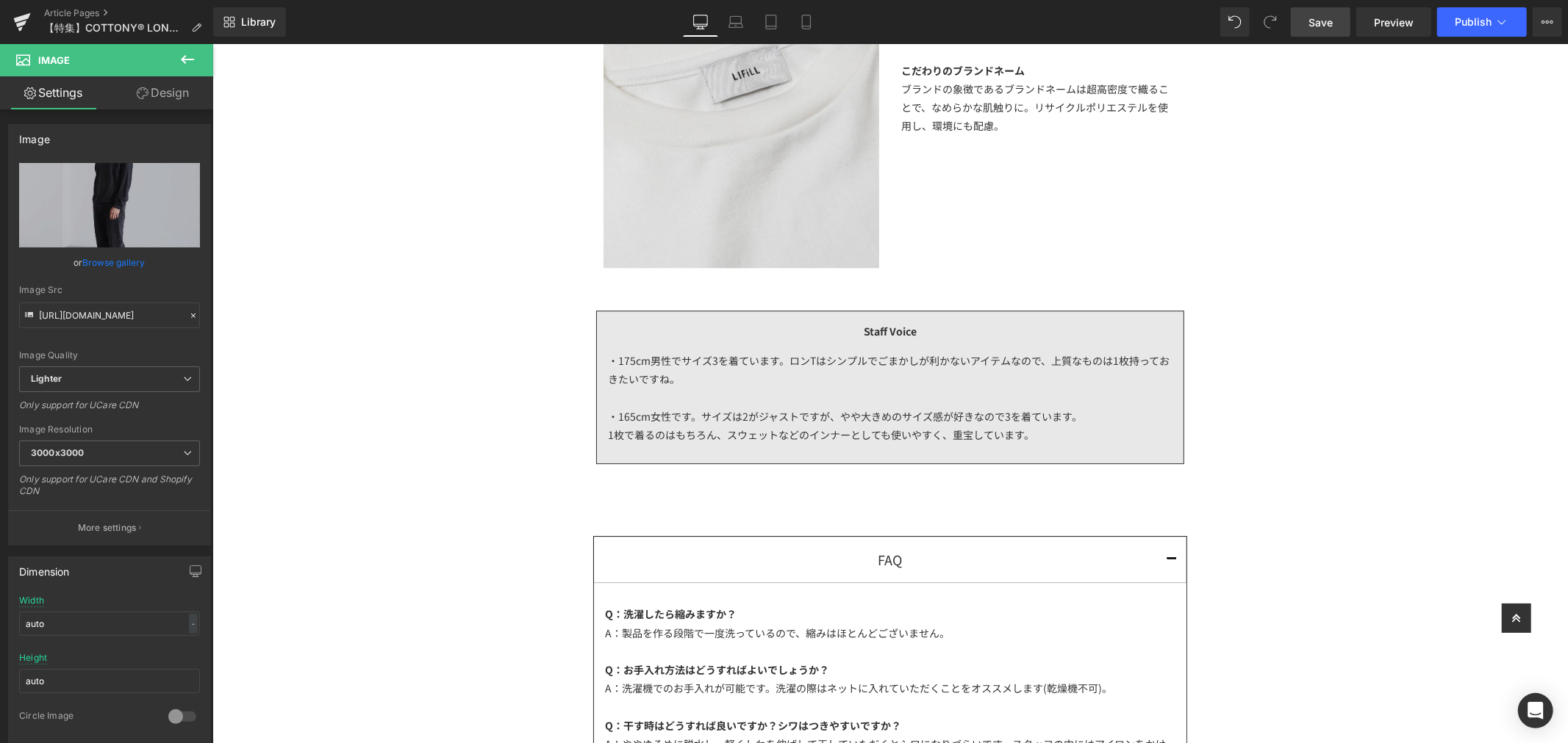
scroll to position [3917, 0]
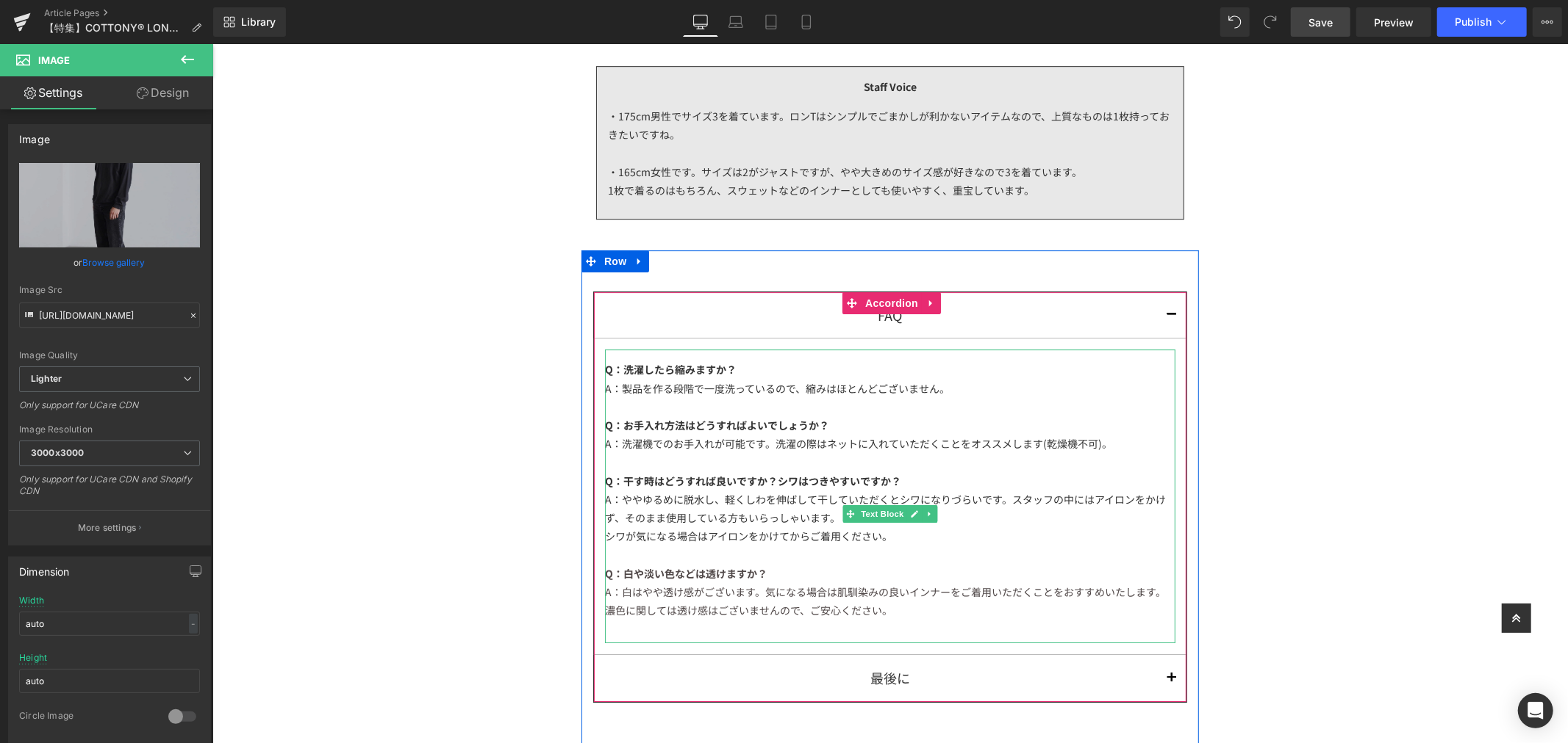
click at [1034, 449] on div "A：洗濯機でのお手入れが可能です。洗濯の際はネットに入れていただくことをオススメします(乾燥機不可)。" at bounding box center [889, 443] width 571 height 18
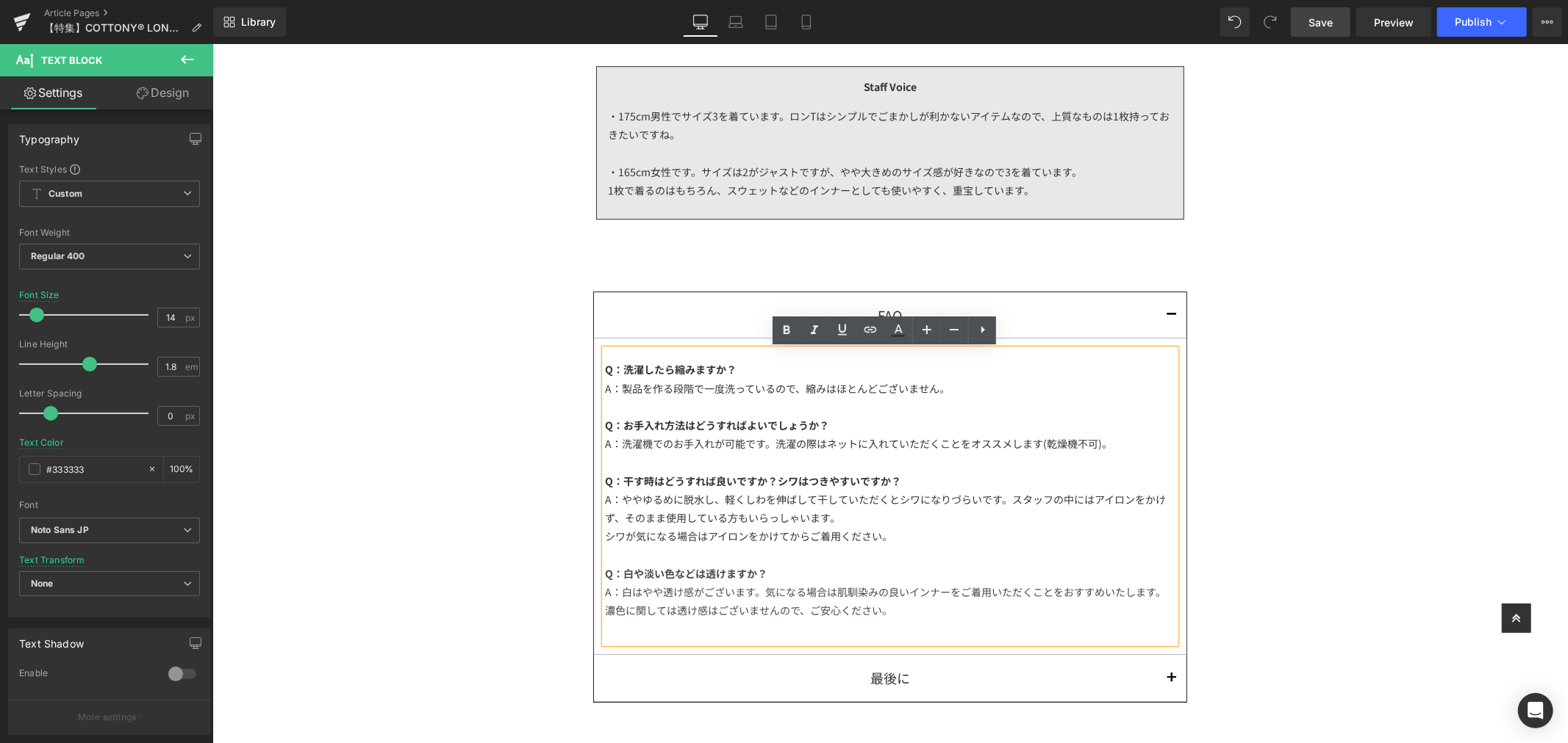
click at [1033, 449] on div "A：洗濯機でのお手入れが可能です。洗濯の際はネットに入れていただくことをオススメします(乾燥機不可)。" at bounding box center [889, 443] width 571 height 18
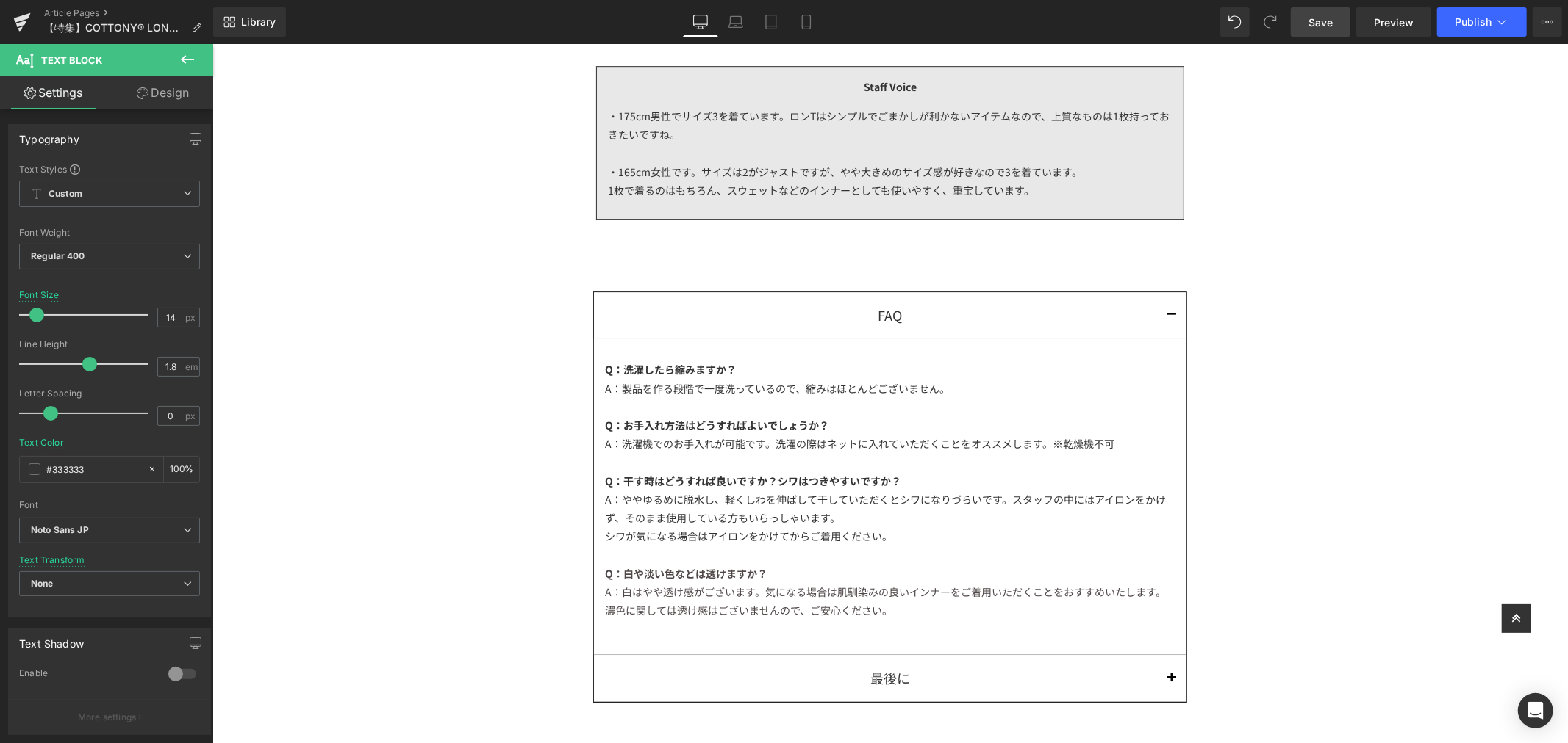
click at [1325, 19] on span "Save" at bounding box center [1320, 22] width 24 height 15
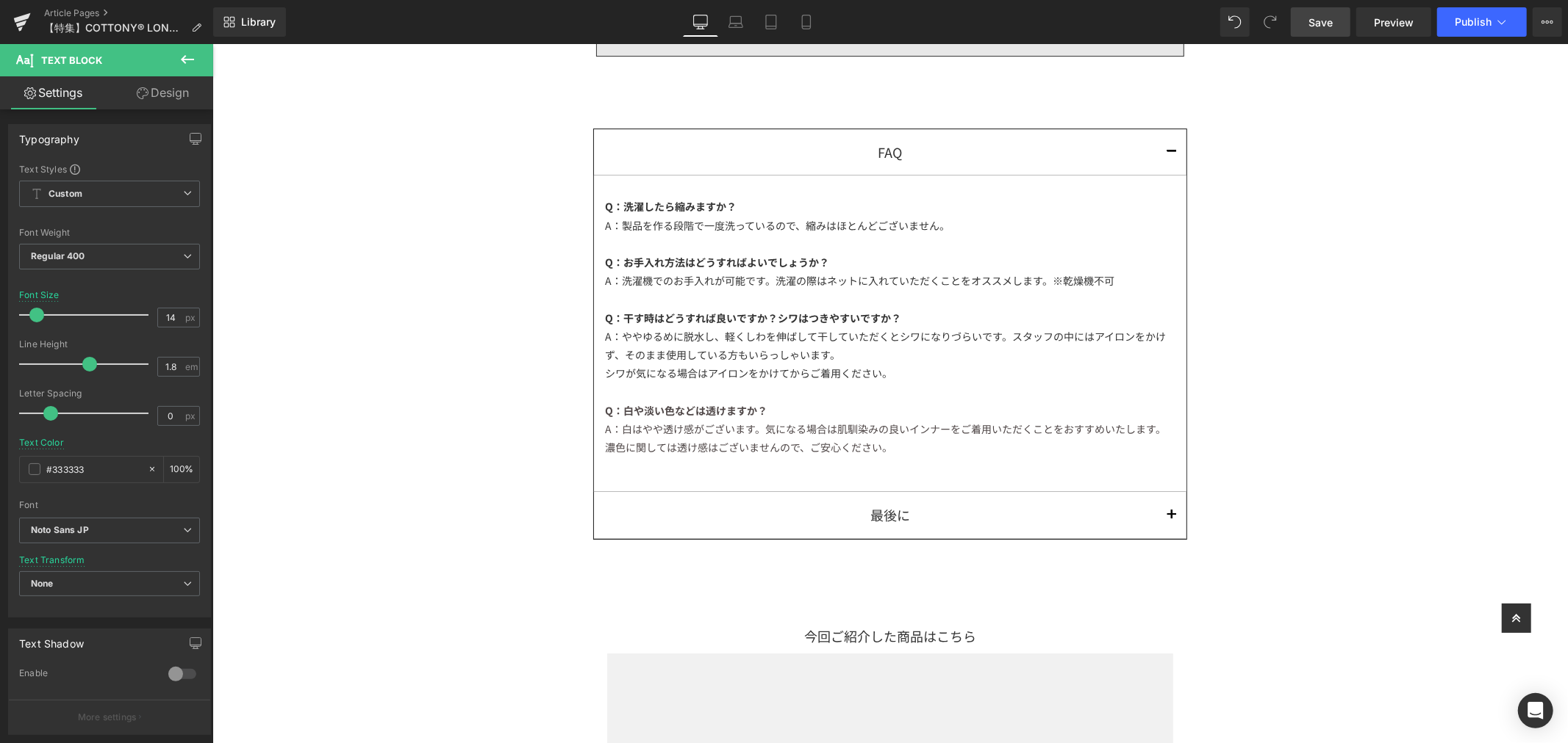
scroll to position [4244, 0]
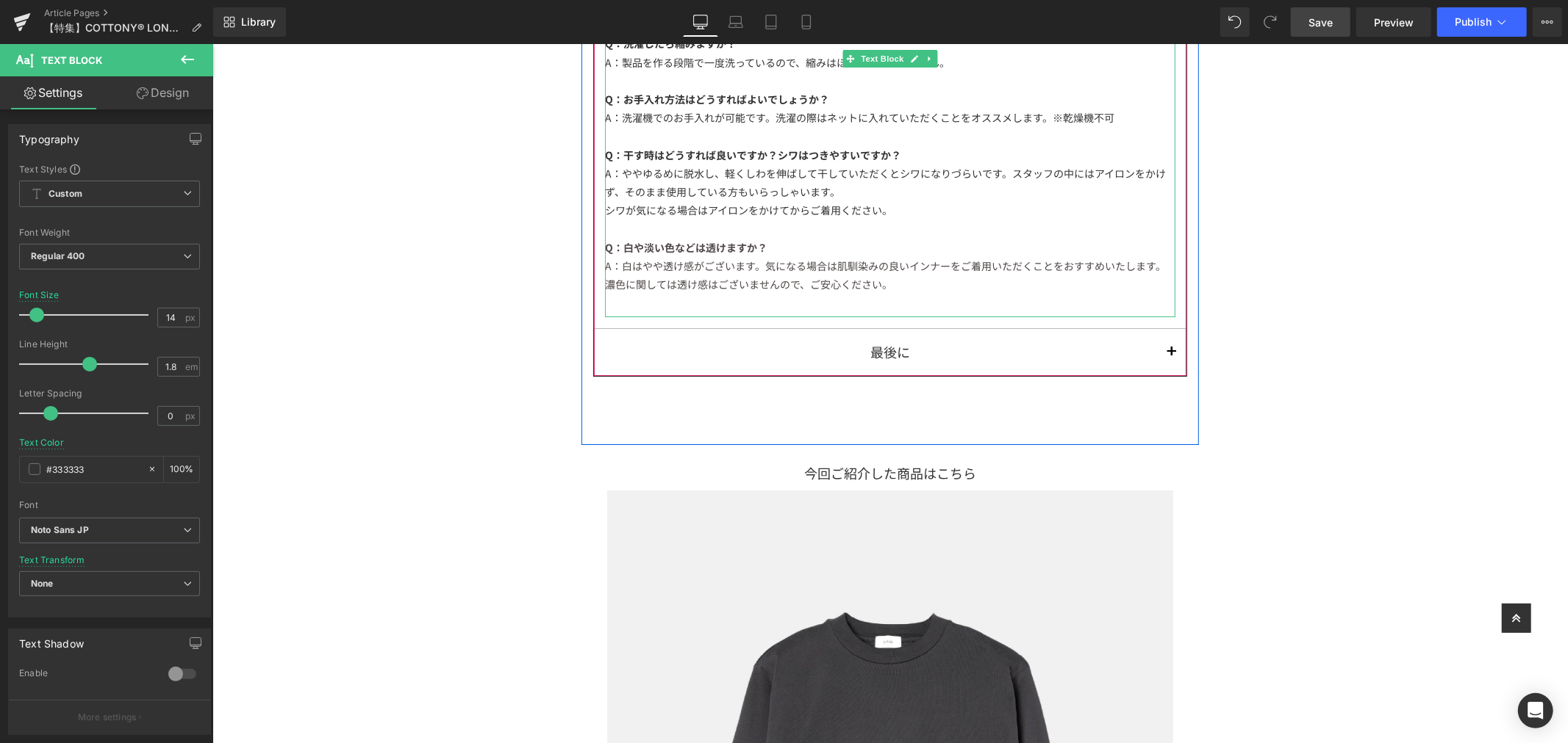
click at [893, 192] on div "A：ややゆるめに脱水し、軽くしわを伸ばして干していただくとシワになりづらいです。スタッフの中にはアイロンをかけず、そのまま使用している方もいらっしゃいます。" at bounding box center [889, 182] width 571 height 37
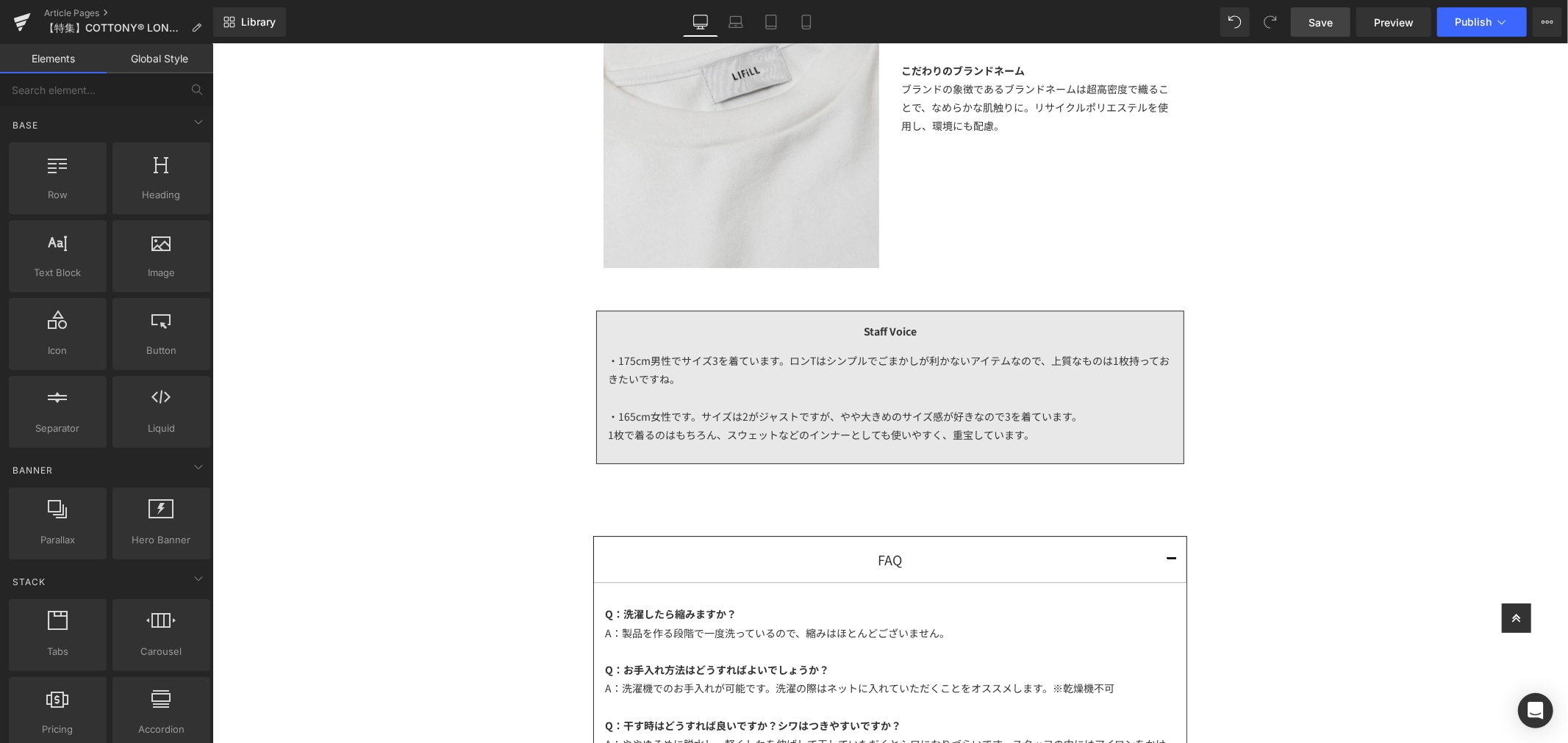
scroll to position [3591, 0]
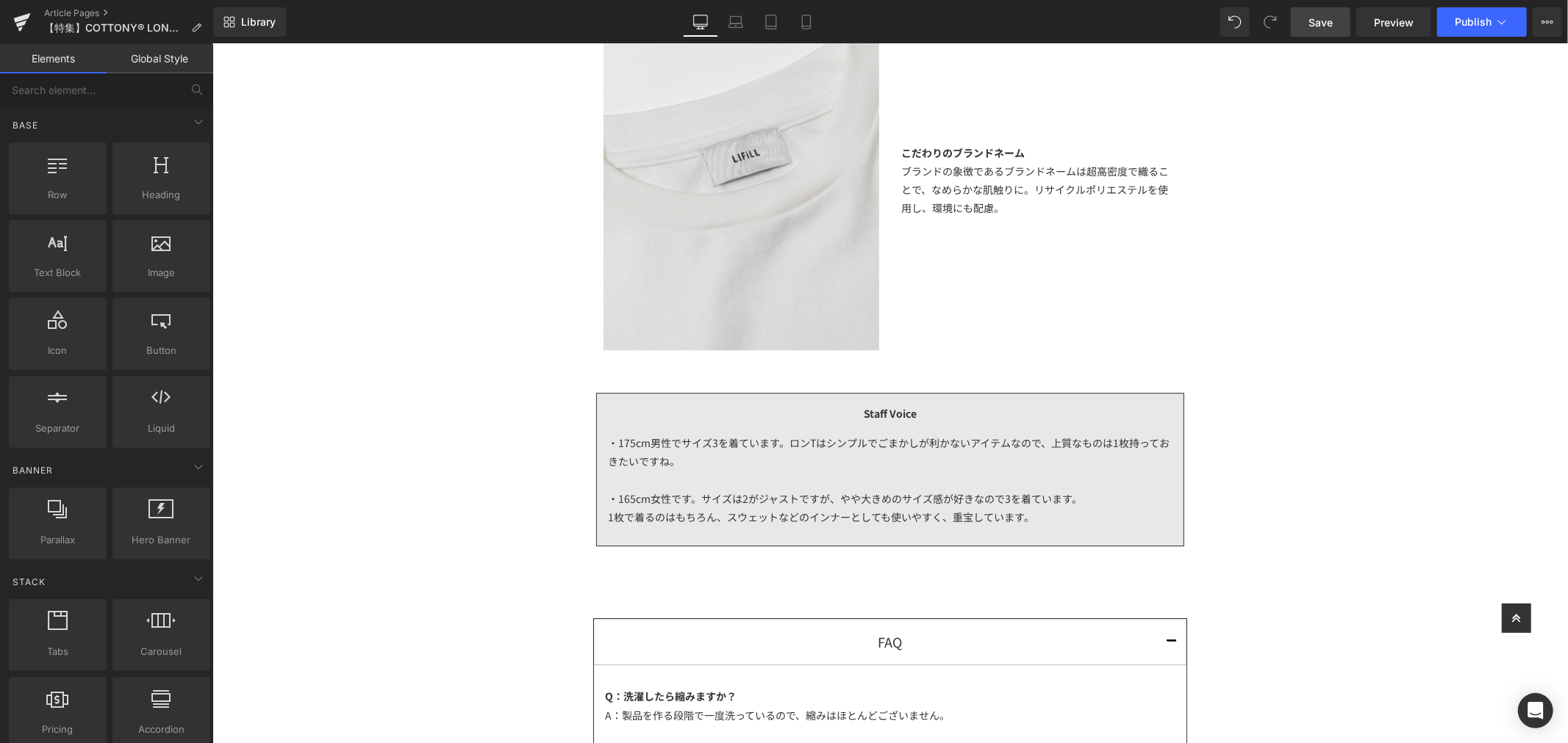
click at [1312, 28] on span "Save" at bounding box center [1320, 22] width 24 height 15
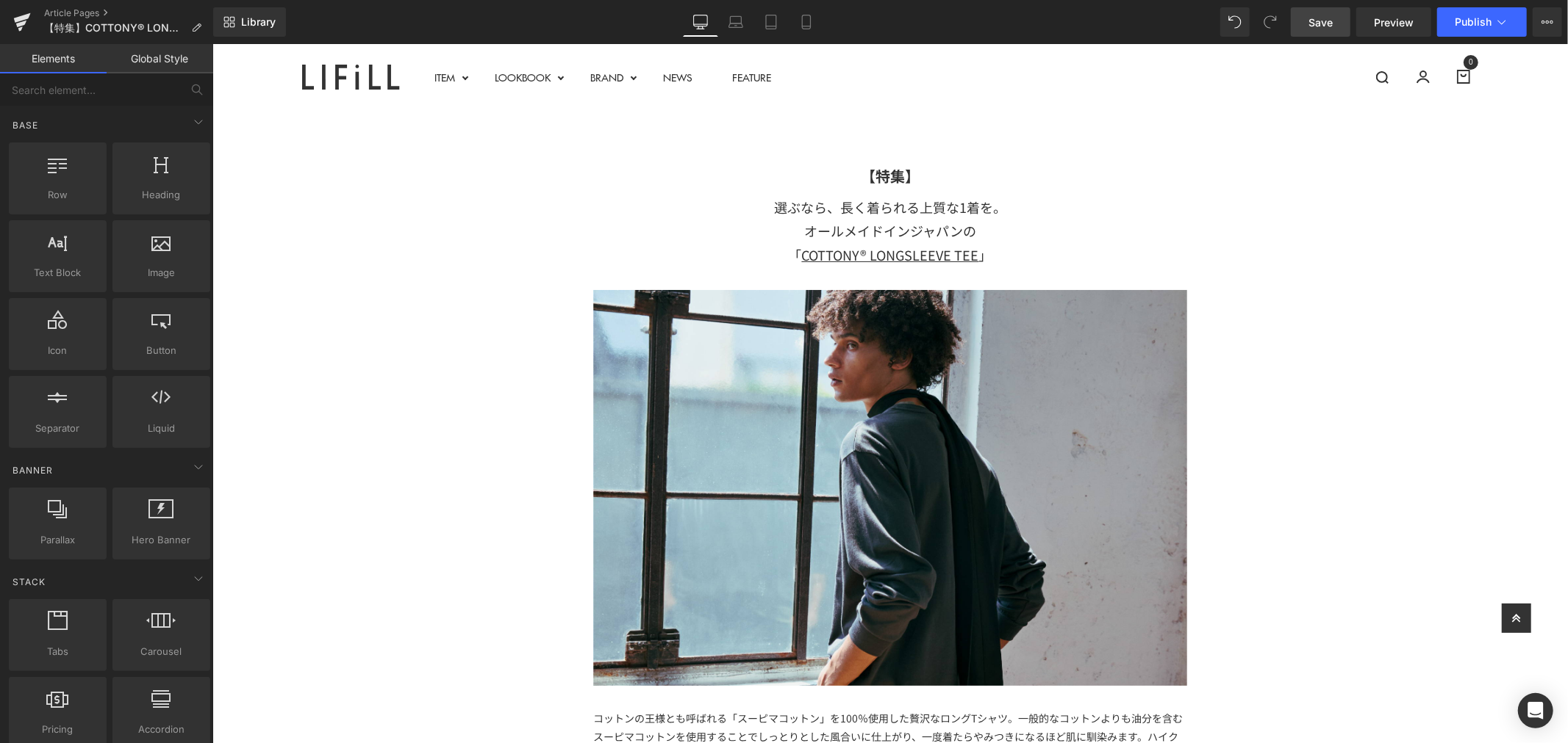
scroll to position [82, 0]
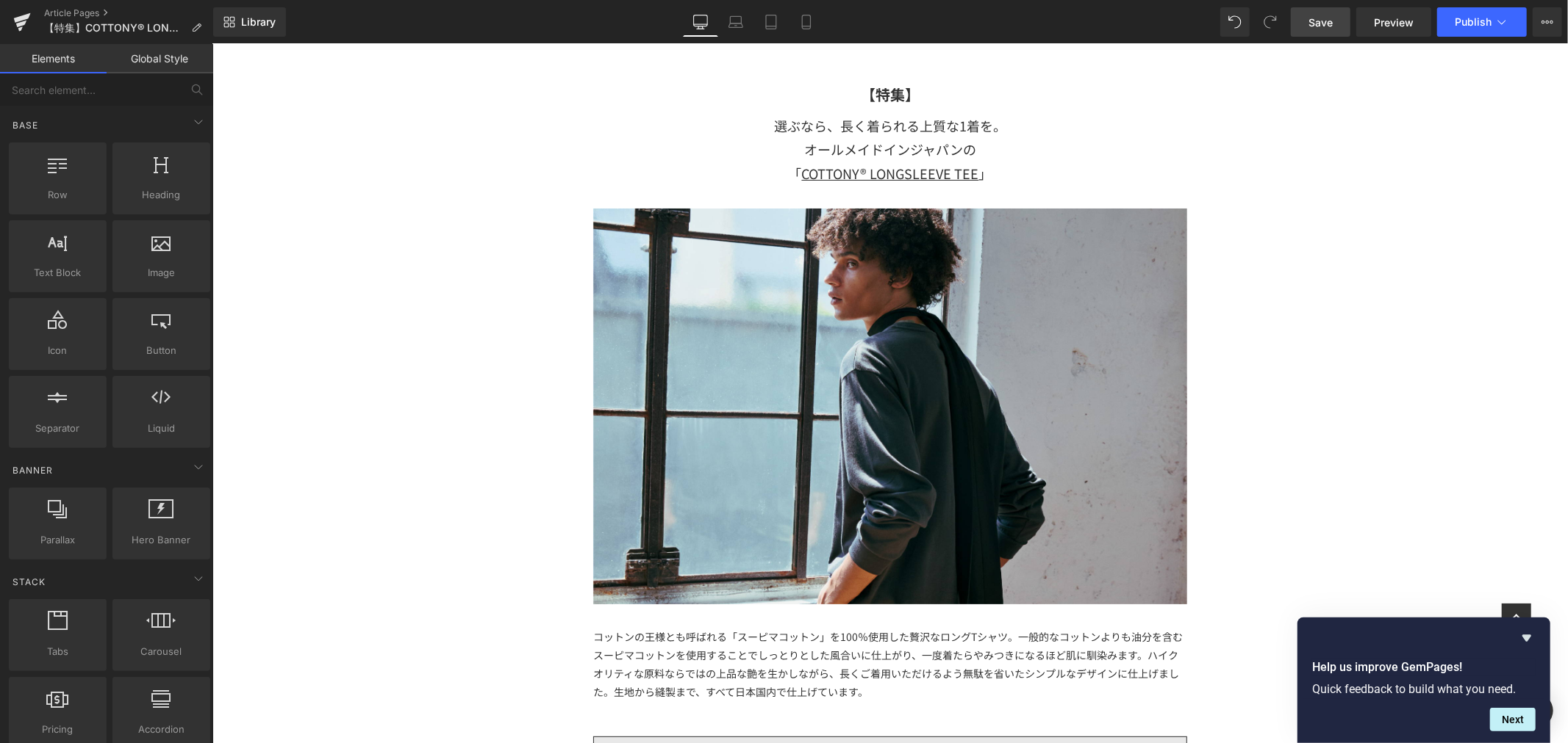
click at [1329, 16] on span "Save" at bounding box center [1320, 22] width 24 height 15
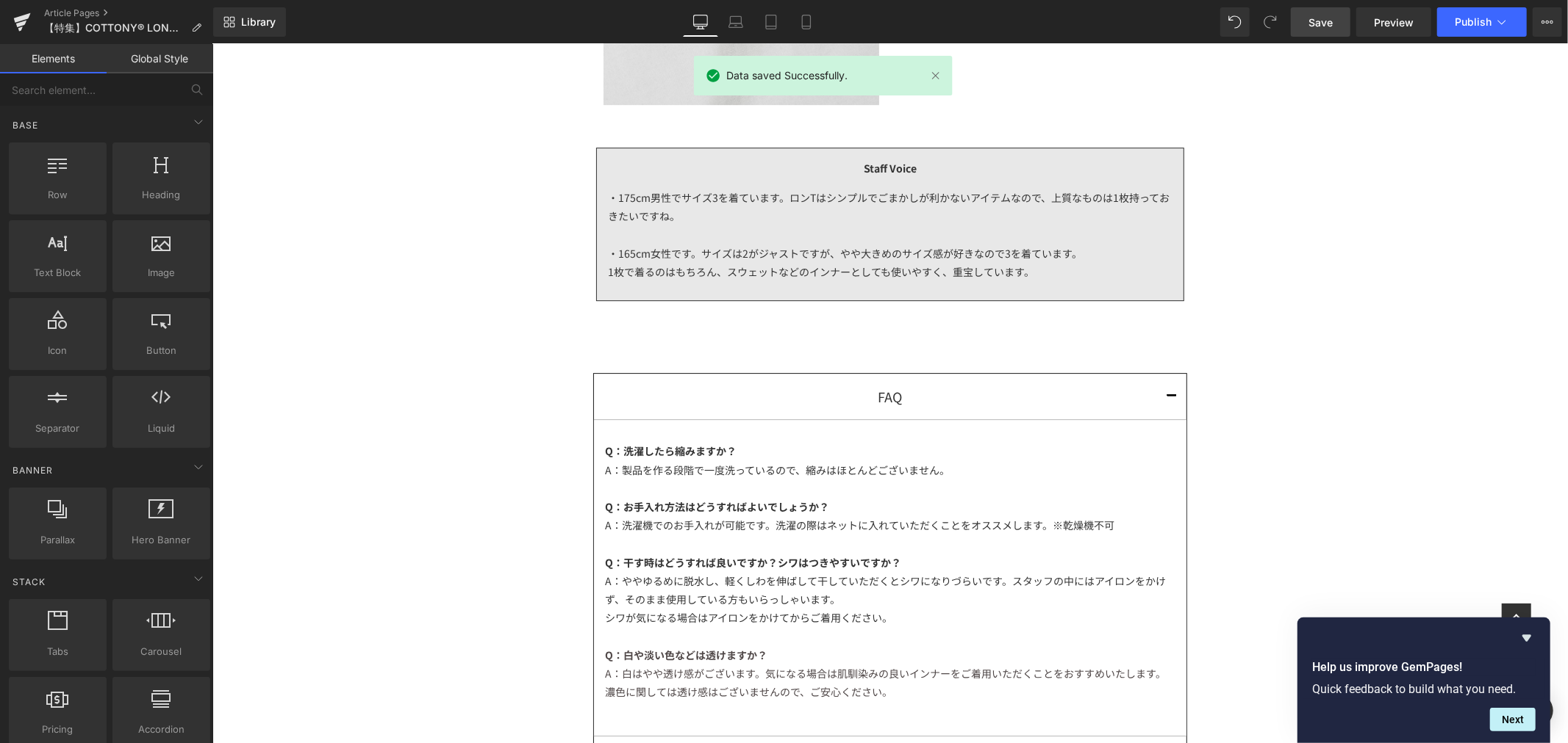
scroll to position [3917, 0]
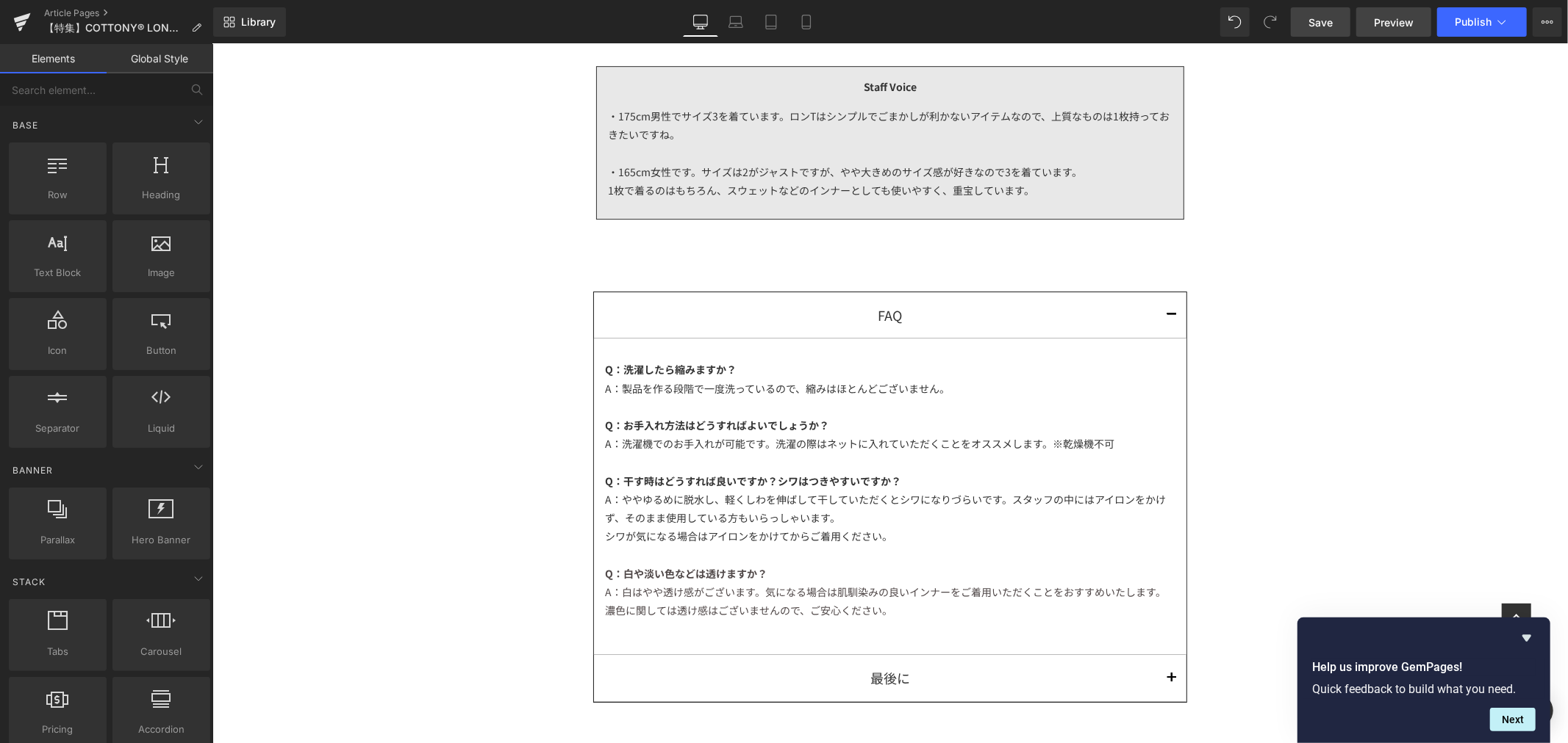
click at [1384, 17] on span "Preview" at bounding box center [1393, 22] width 40 height 15
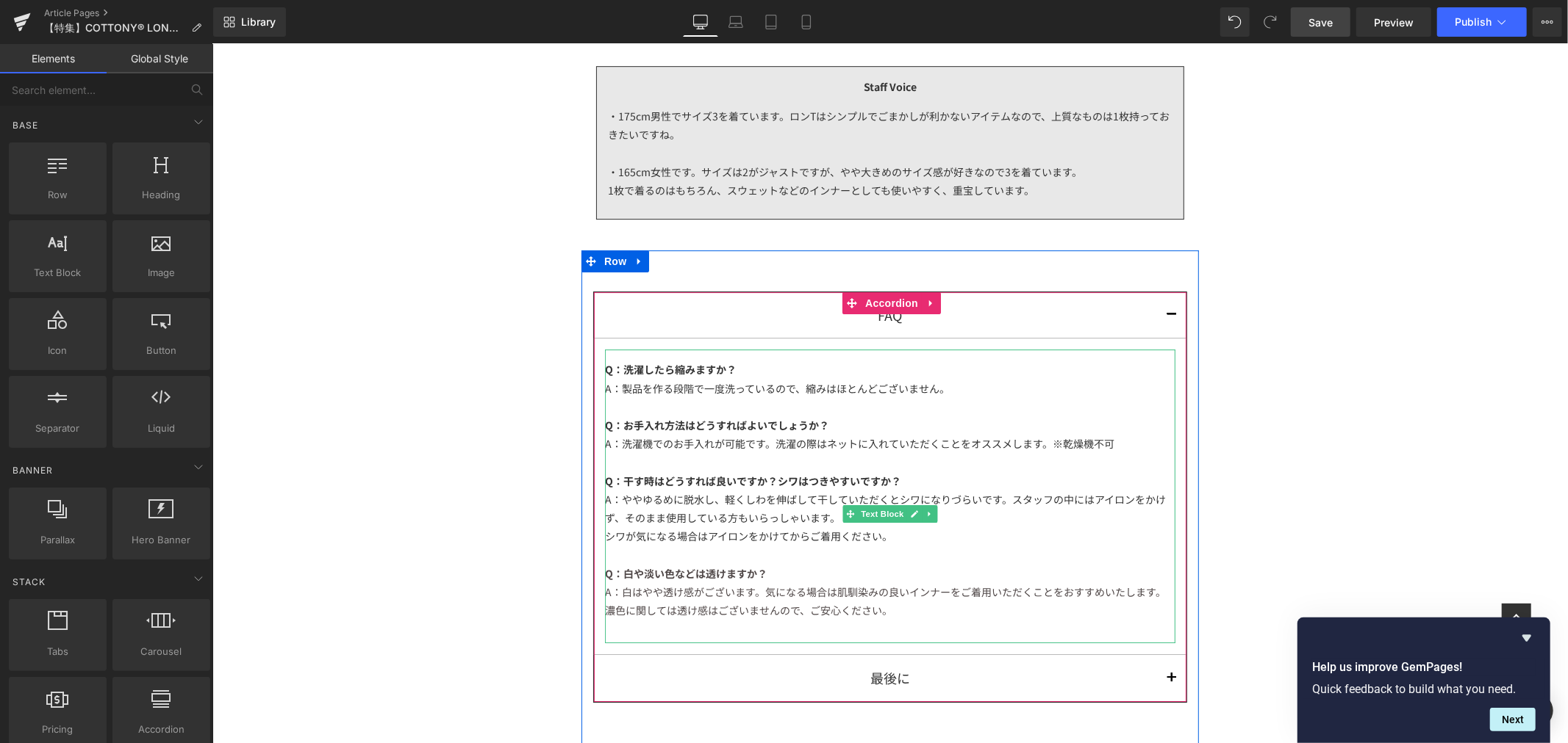
click at [725, 384] on div "A：製品を作る段階で一度洗っているので、縮みはほとんどございません。" at bounding box center [889, 388] width 571 height 18
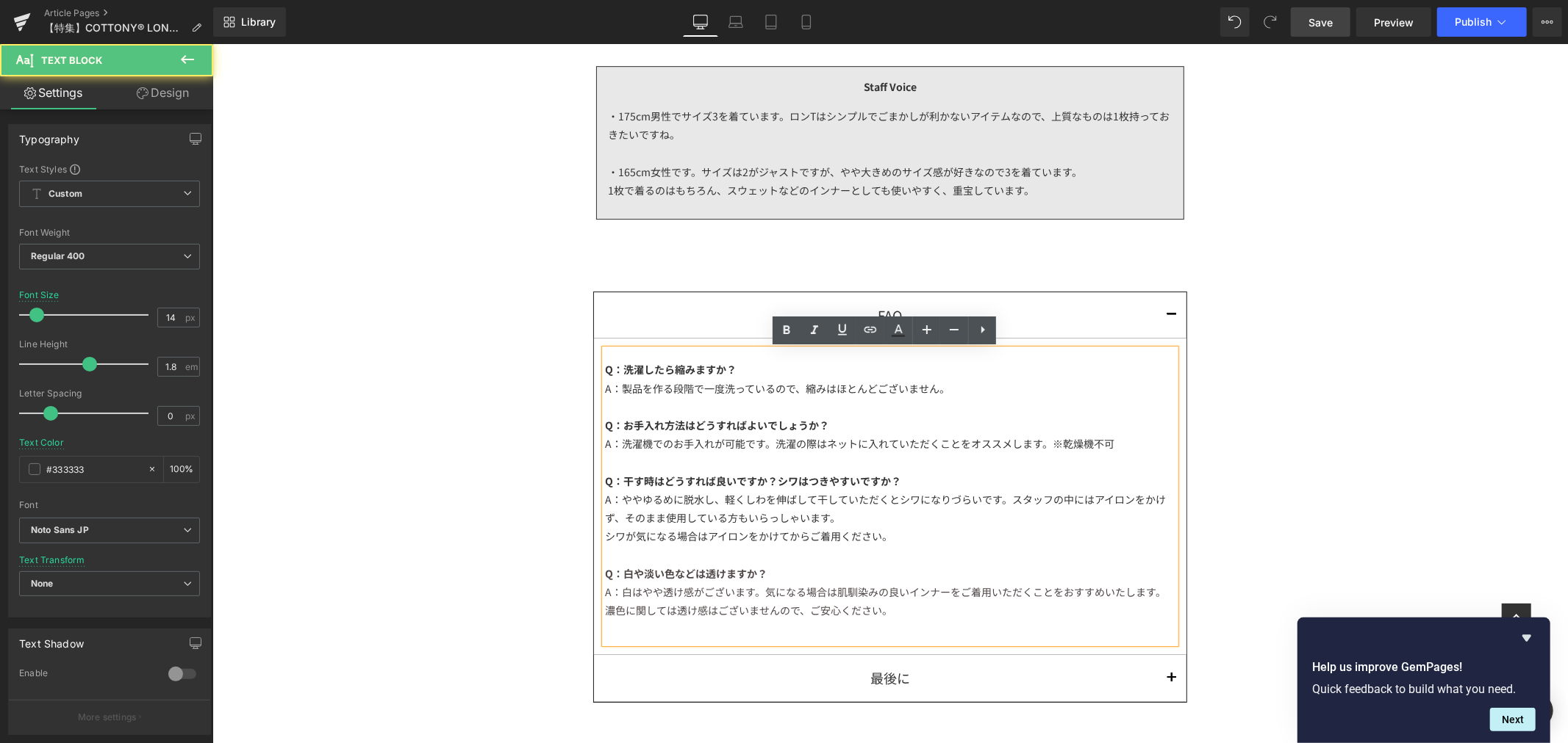
click at [636, 389] on div "A：製品を作る段階で一度洗っているので、縮みはほとんどございません。" at bounding box center [889, 388] width 571 height 18
drag, startPoint x: 779, startPoint y: 397, endPoint x: 696, endPoint y: 393, distance: 83.1
click at [696, 393] on div "A：製品を作る段階で一度洗っているので、縮みはほとんどございません。" at bounding box center [889, 388] width 571 height 18
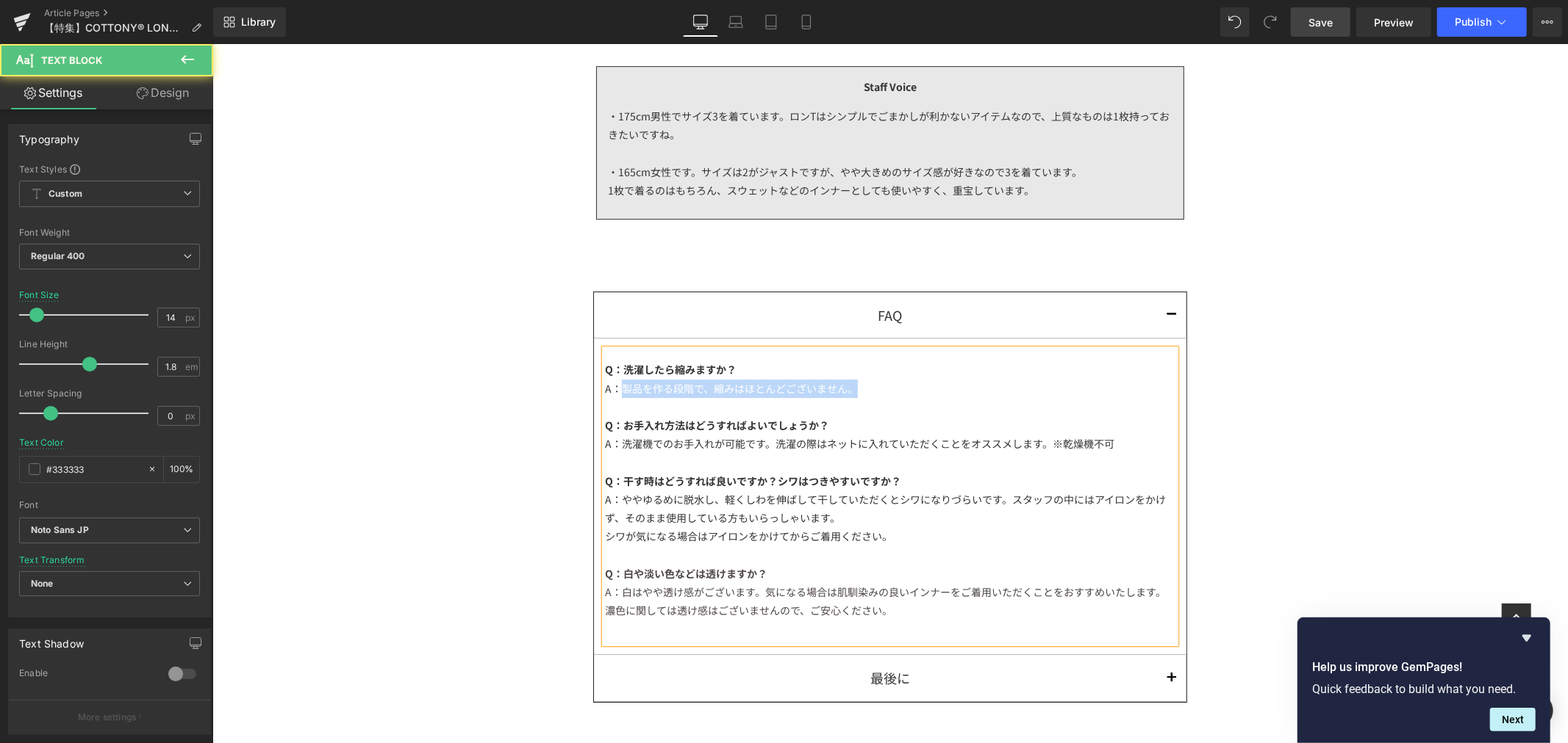
drag, startPoint x: 858, startPoint y: 387, endPoint x: 612, endPoint y: 387, distance: 246.0
click at [612, 387] on div "A：製品を作る段階で、縮みはほとんどございません。" at bounding box center [889, 388] width 571 height 18
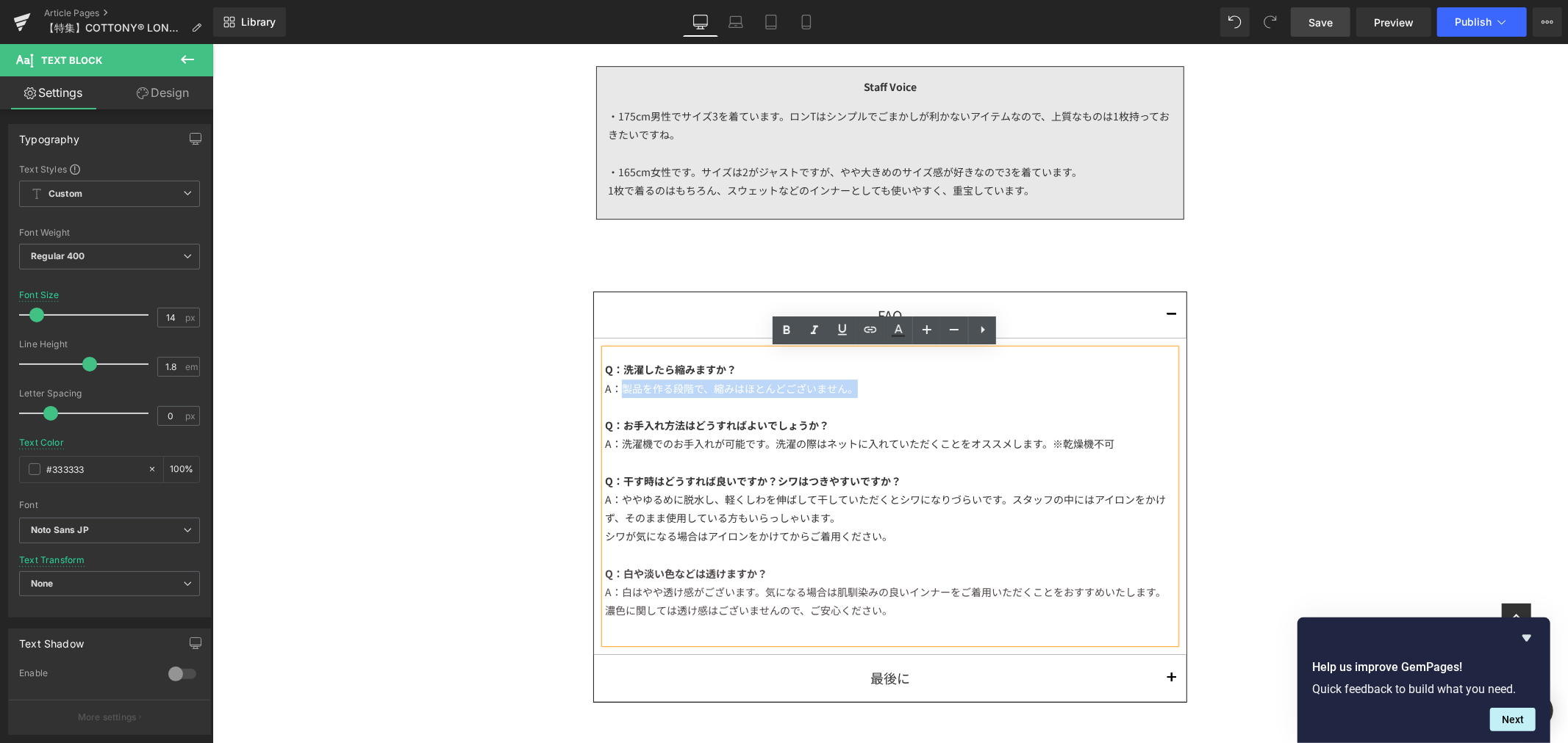
click at [593, 422] on article "Q：洗濯したら縮みますか？ A：製品を作る段階で、縮みはほとんどございません。 Q：お手入れ方法はどうすればよいでしょうか？ A：洗濯機でのお手入れが可能です…" at bounding box center [889, 497] width 592 height 317
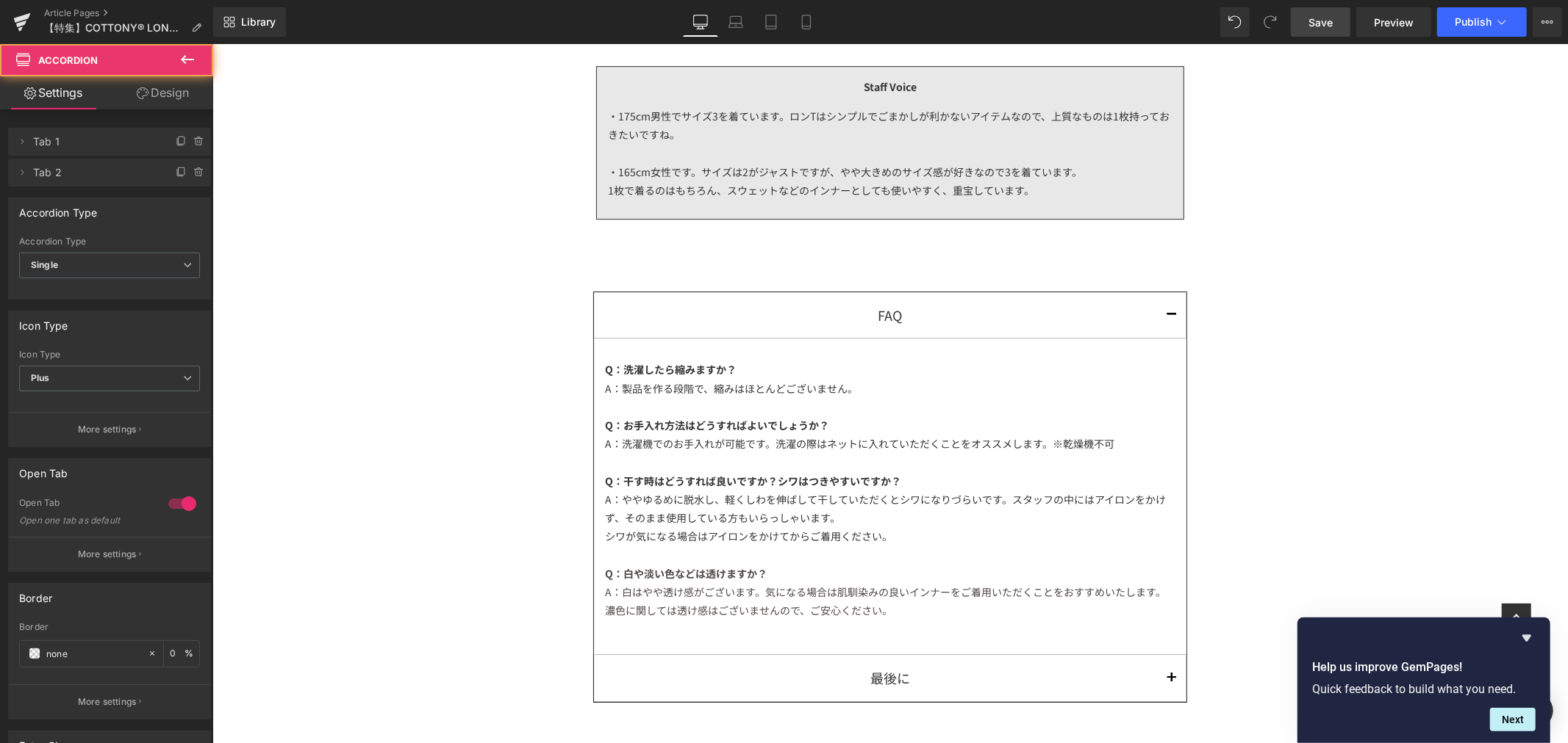
click at [616, 398] on div "A：製品を作る段階で、縮みはほとんどございません。" at bounding box center [889, 388] width 571 height 18
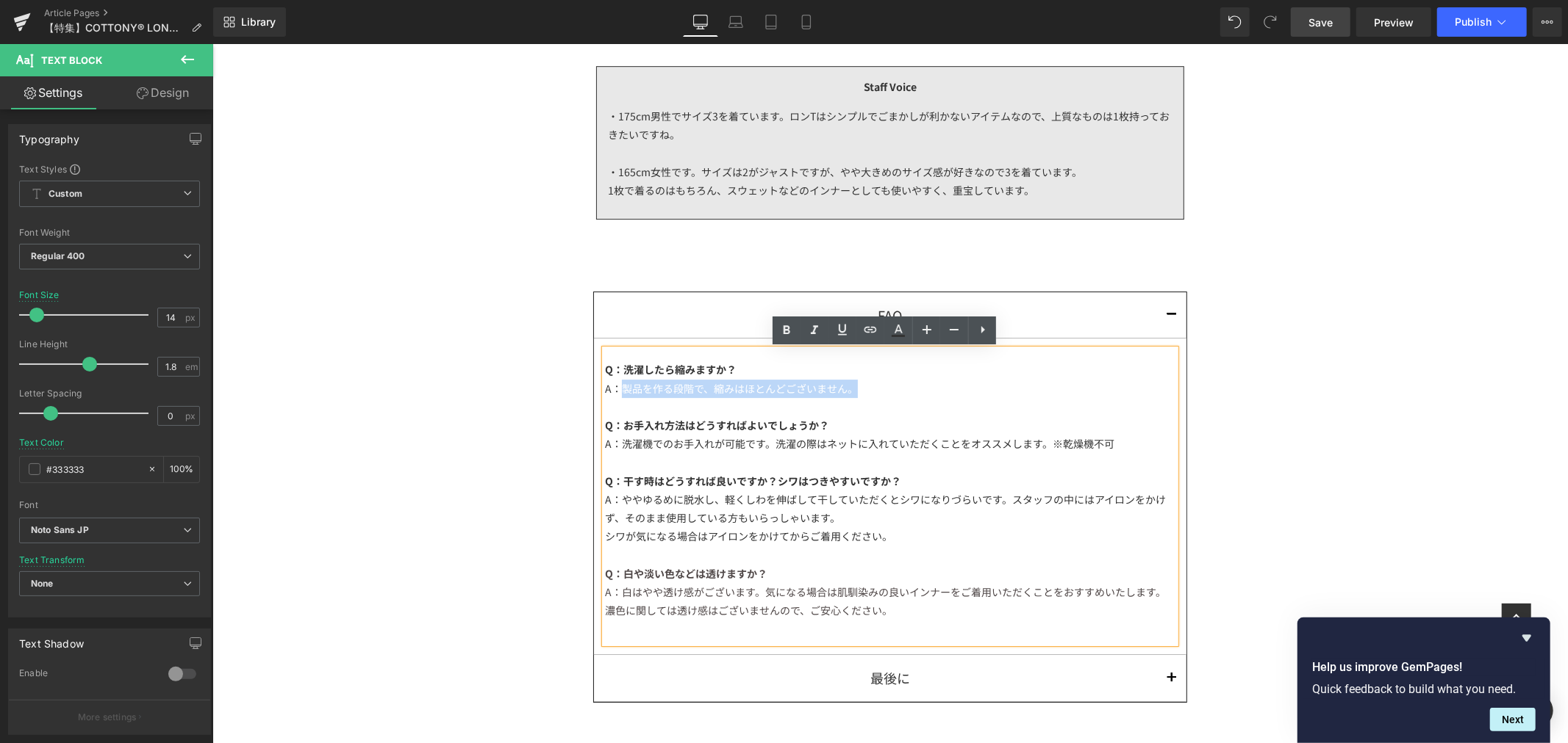
drag, startPoint x: 613, startPoint y: 390, endPoint x: 861, endPoint y: 394, distance: 248.0
click at [861, 394] on div "A：製品を作る段階で、縮みはほとんどございません。" at bounding box center [889, 388] width 571 height 18
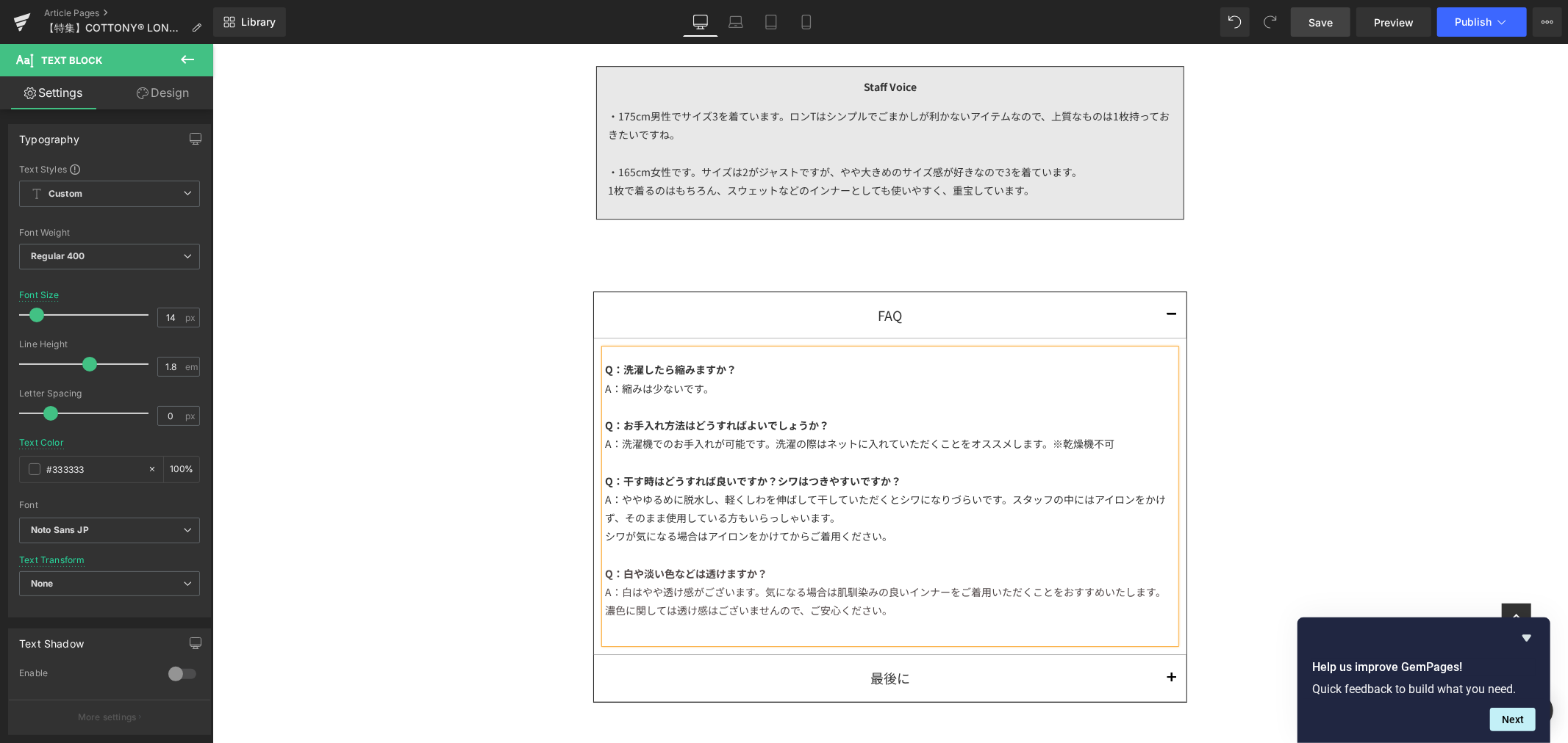
scroll to position [3999, 0]
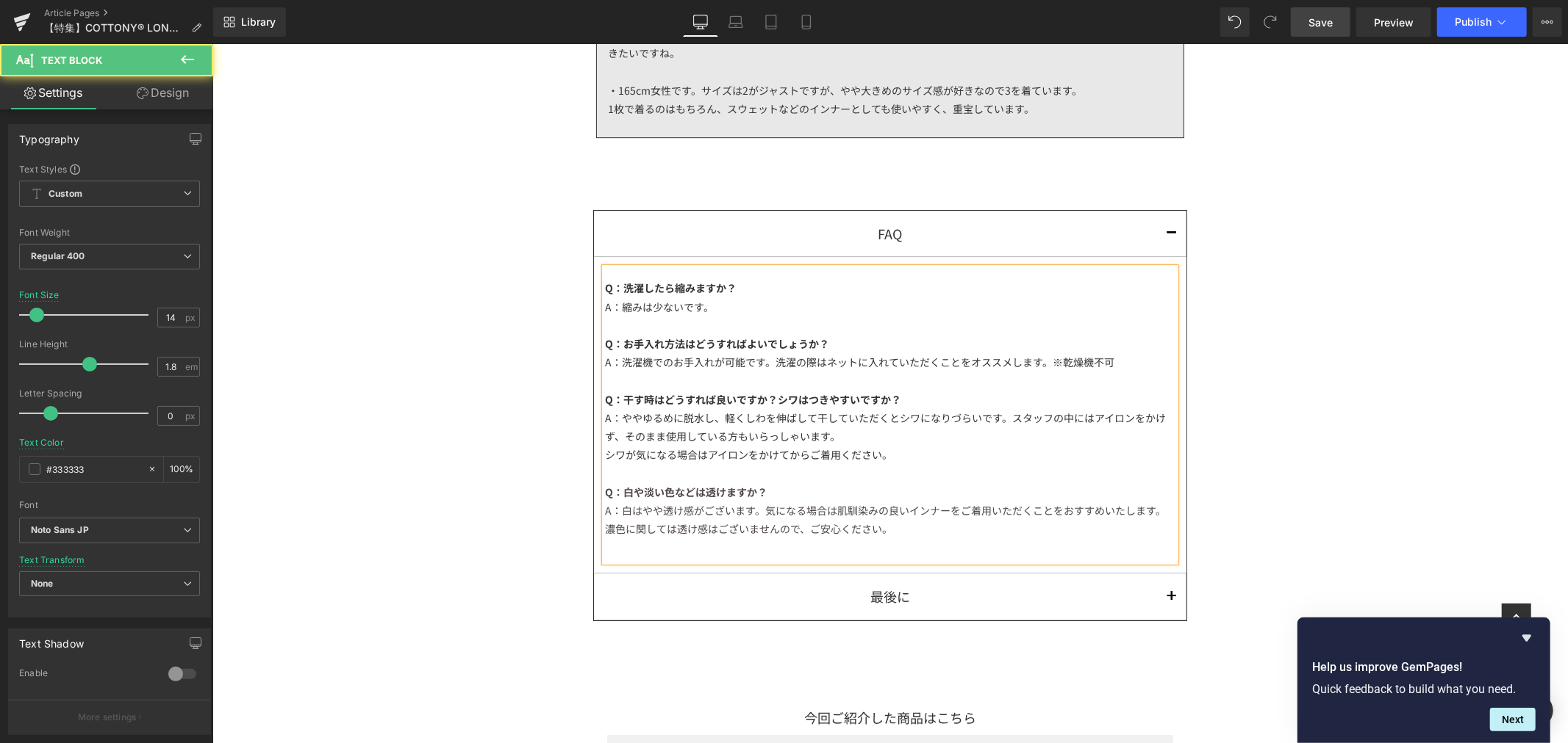
click at [832, 351] on div "Q：お手入れ方法はどうすればよいでしょうか？" at bounding box center [889, 344] width 571 height 18
click at [1113, 360] on div "A：洗濯機でのお手入れが可能です。洗濯の際はネットに入れていただくことをオススメします。※乾燥機不可" at bounding box center [889, 362] width 571 height 18
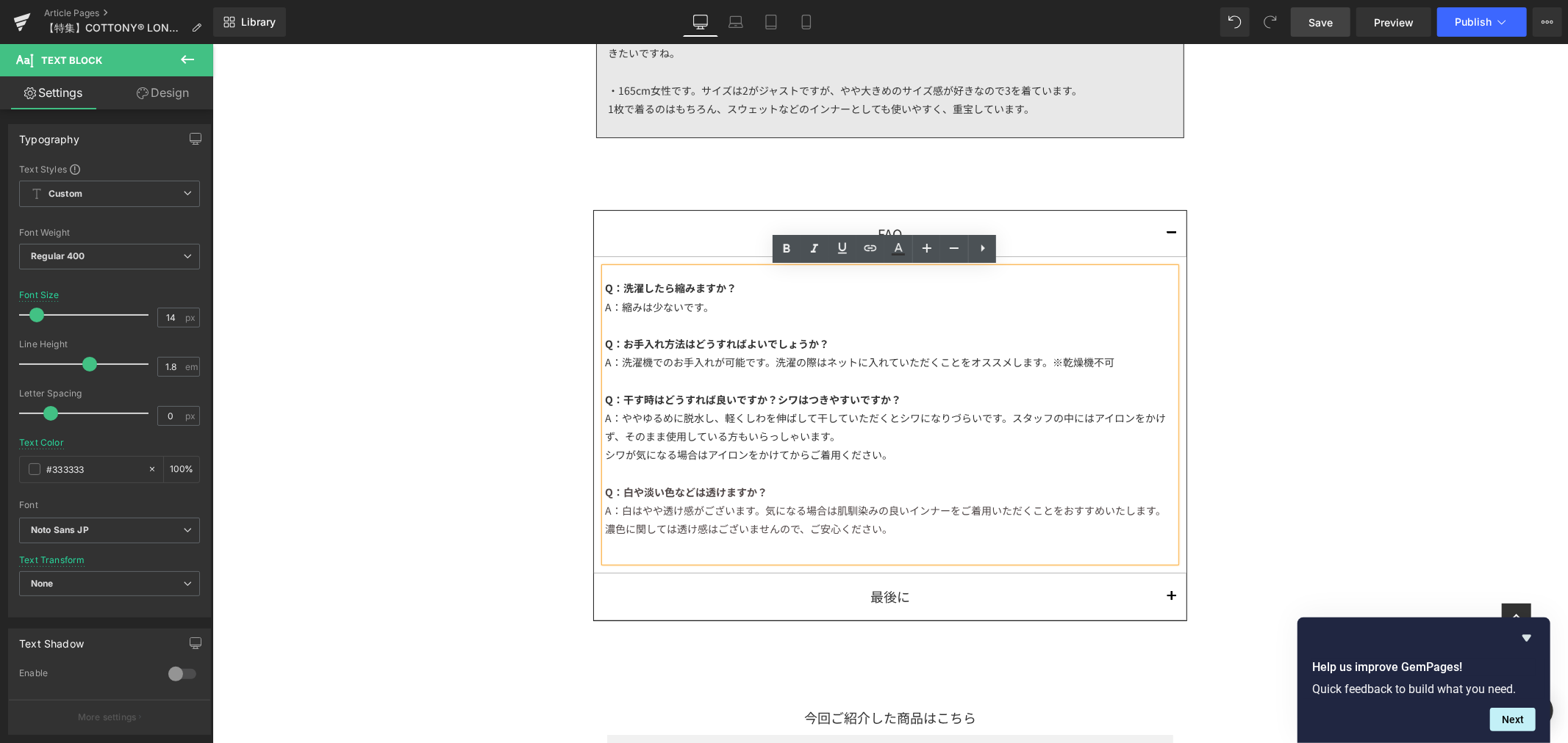
click at [889, 451] on div "シワが気になる場合はアイロンをかけてからご着用ください。" at bounding box center [889, 454] width 571 height 18
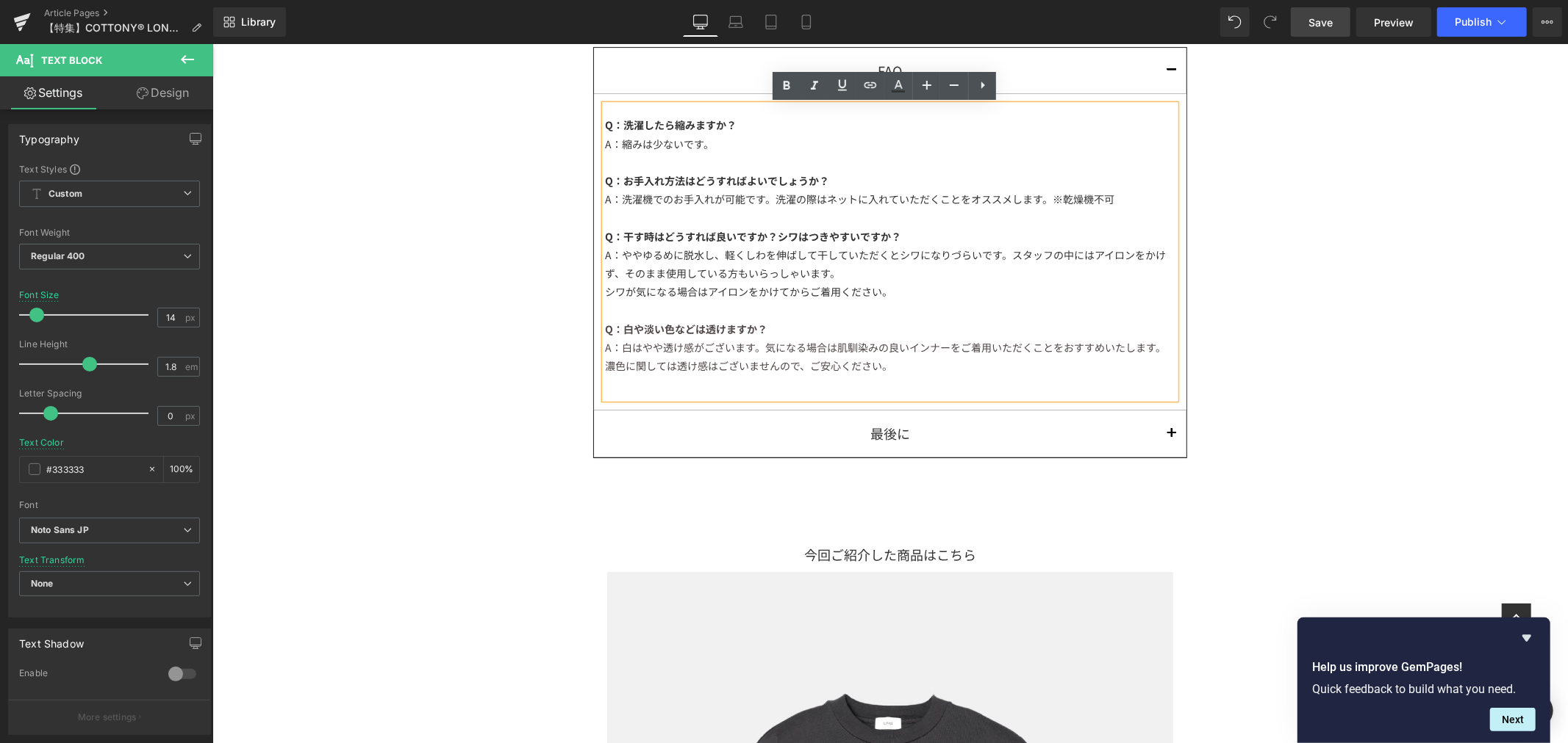
click at [914, 133] on div "Q：洗濯したら縮みますか？ A：縮みは少ないです。 Q：お手入れ方法はどうすればよいでしょうか？ A：洗濯機でのお手入れが可能です。洗濯の際はネットに入れてい…" at bounding box center [889, 251] width 571 height 294
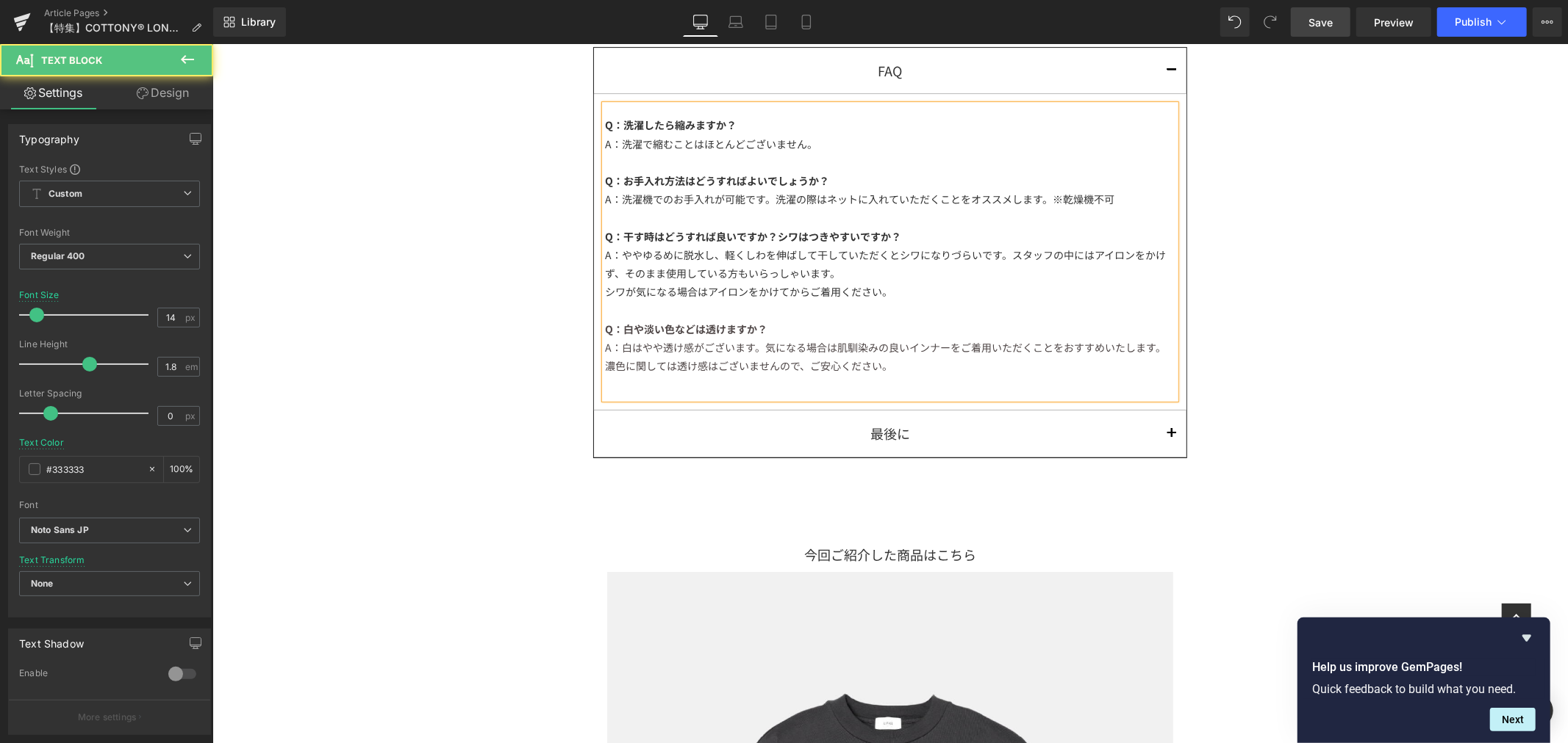
click at [870, 273] on div "A：ややゆるめに脱水し、軽くしわを伸ばして干していただくとシワになりづらいです。スタッフの中にはアイロンをかけず、そのまま使用している方もいらっしゃいます。" at bounding box center [889, 264] width 571 height 37
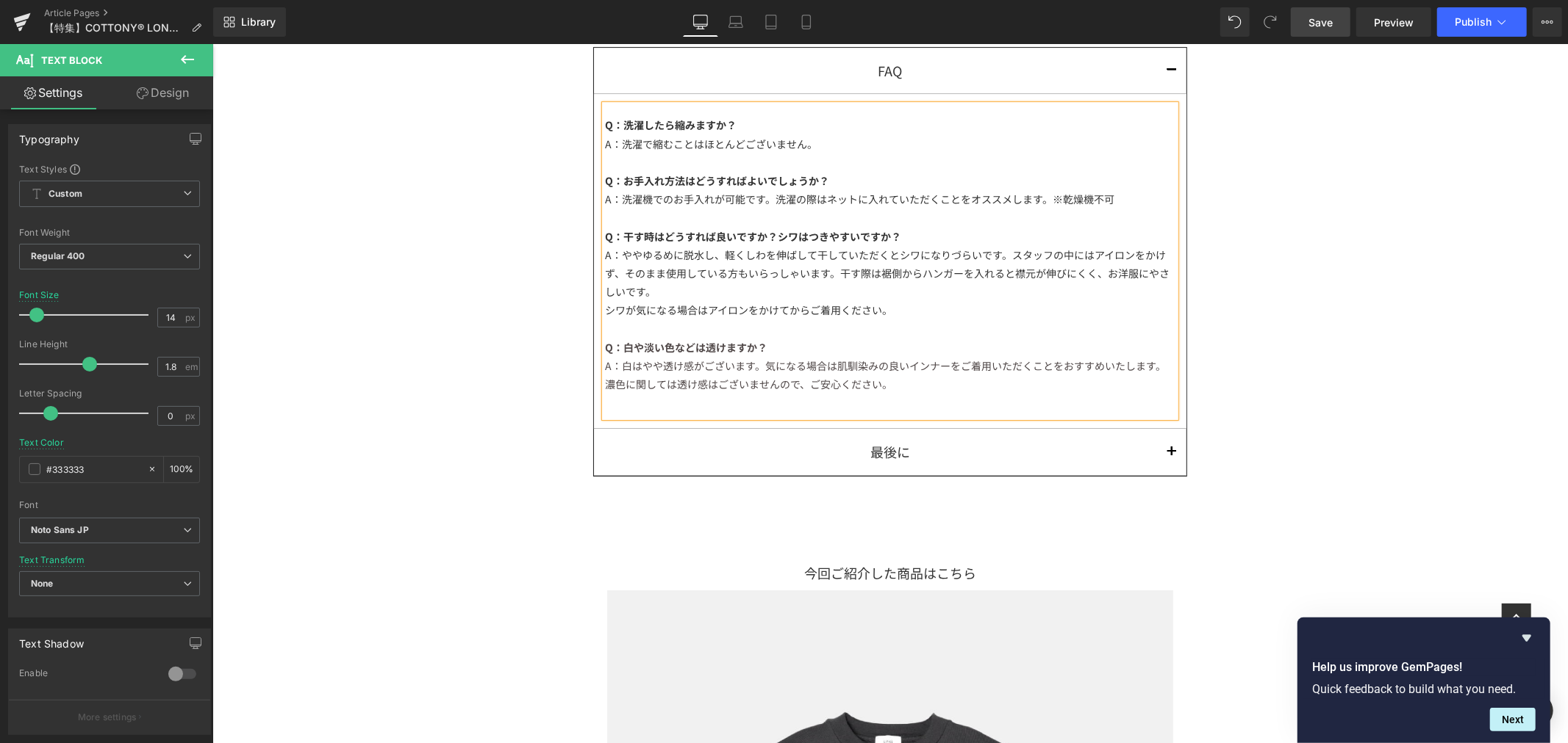
click at [1092, 287] on div "A：ややゆるめに脱水し、軽くしわを伸ばして干していただくとシワになりづらいです。スタッフの中にはアイロンをかけず、そのまま使用している方もいらっしゃいます。干…" at bounding box center [889, 273] width 571 height 56
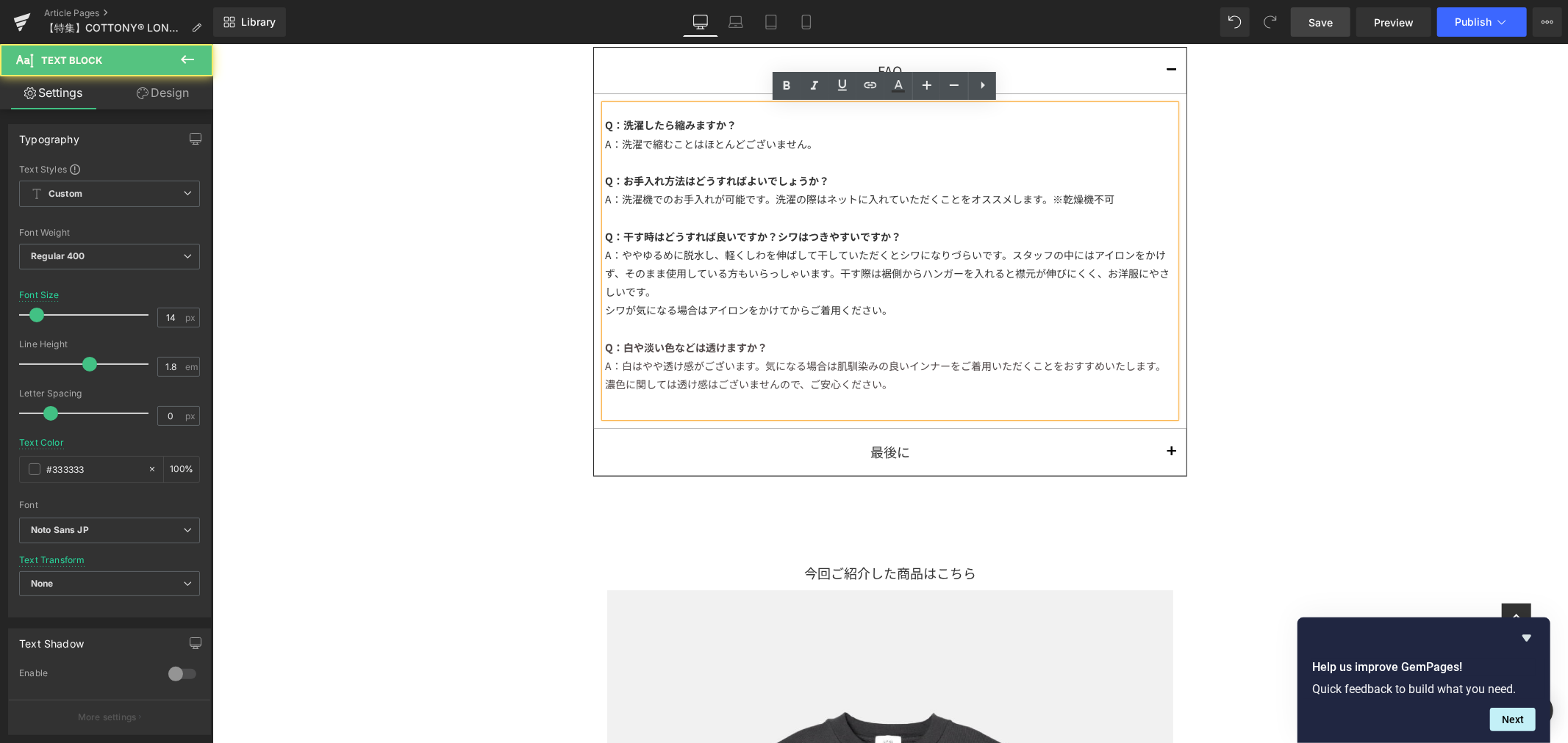
click at [1127, 291] on div "A：ややゆるめに脱水し、軽くしわを伸ばして干していただくとシワになりづらいです。スタッフの中にはアイロンをかけず、そのまま使用している方もいらっしゃいます。干…" at bounding box center [889, 273] width 571 height 56
click at [965, 303] on div "シワが気になる場合はアイロンをかけてからご着用ください。" at bounding box center [889, 309] width 571 height 18
click at [836, 299] on div "A：ややゆるめに脱水し、軽くしわを伸ばして干していただくとシワになりづらいです。スタッフの中にはアイロンをかけず、そのまま使用している方もいらっしゃいます。干…" at bounding box center [889, 273] width 571 height 56
click at [1098, 275] on div "A：ややゆるめに脱水し、軽くしわを伸ばして干していただくとシワになりづらいです。スタッフの中にはアイロンをかけず、そのまま使用している方もいらっしゃいます。干…" at bounding box center [889, 273] width 571 height 56
click at [765, 213] on div at bounding box center [889, 217] width 571 height 18
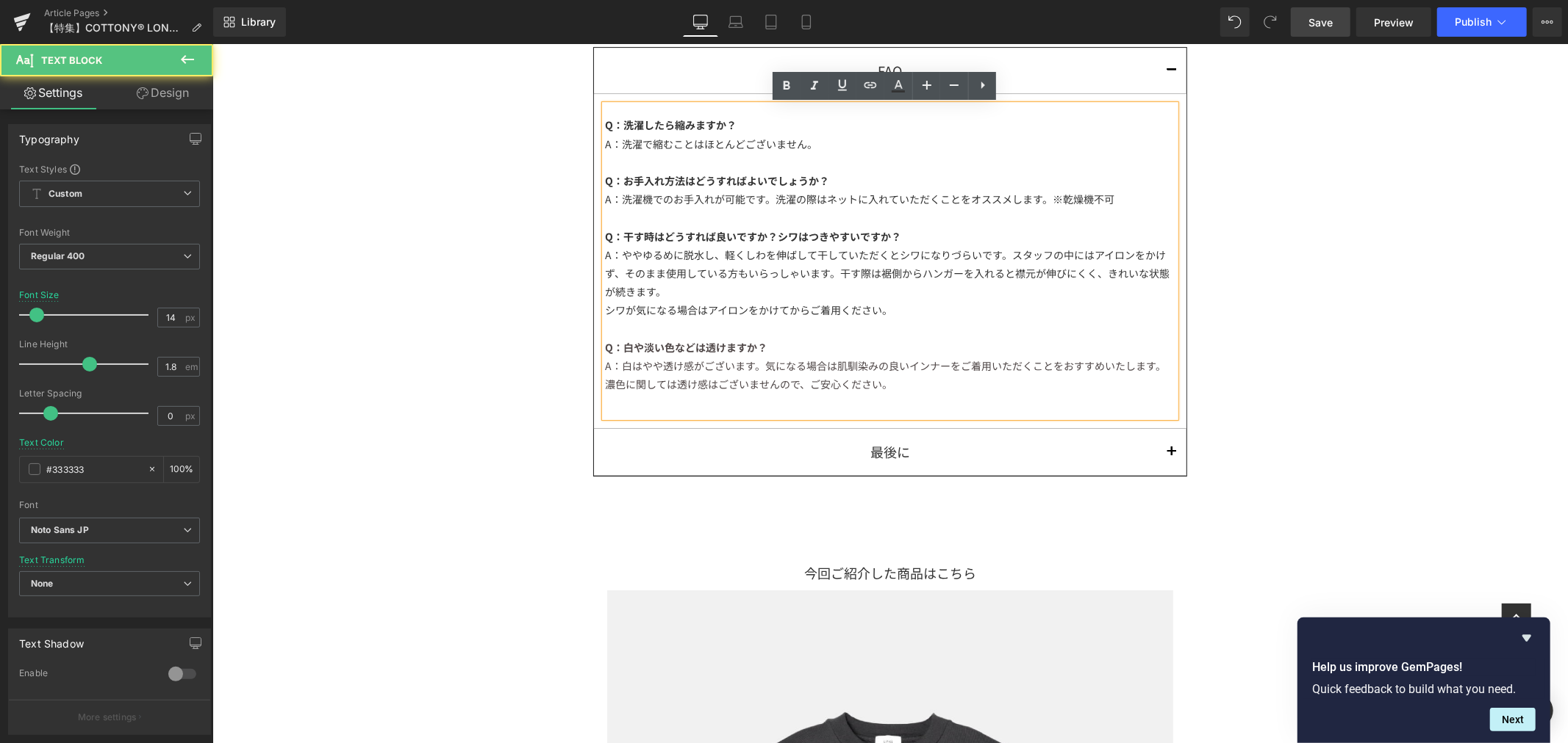
click at [969, 162] on div at bounding box center [889, 162] width 571 height 18
click at [976, 145] on div "A：洗濯で縮むことはほとんどございません。" at bounding box center [889, 143] width 571 height 18
click at [960, 202] on div "A：洗濯機でのお手入れが可能です。洗濯の際はネットに入れていただくことをオススメします。※乾燥機不可" at bounding box center [889, 199] width 571 height 18
click at [1323, 30] on span "Save" at bounding box center [1320, 22] width 24 height 15
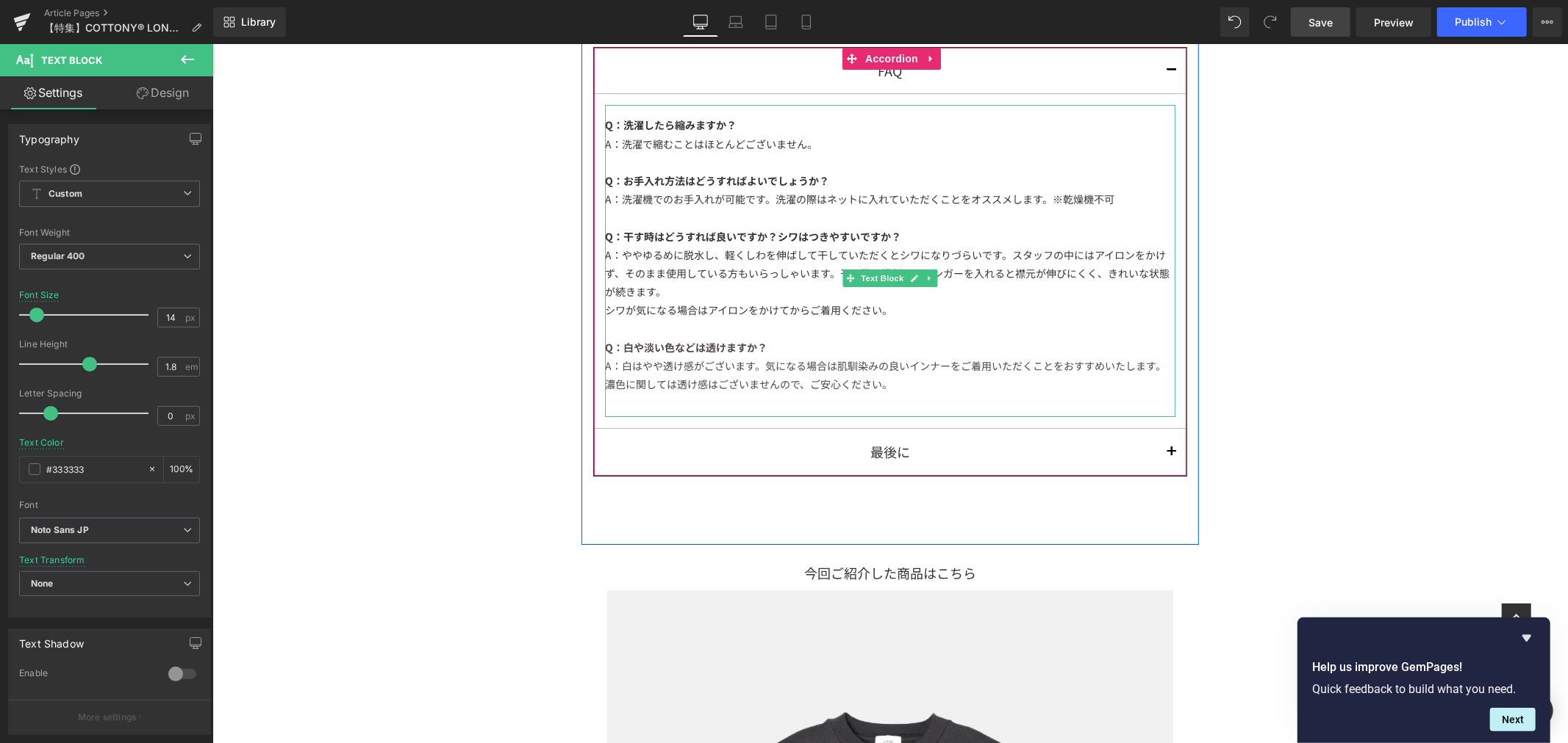
scroll to position [4081, 0]
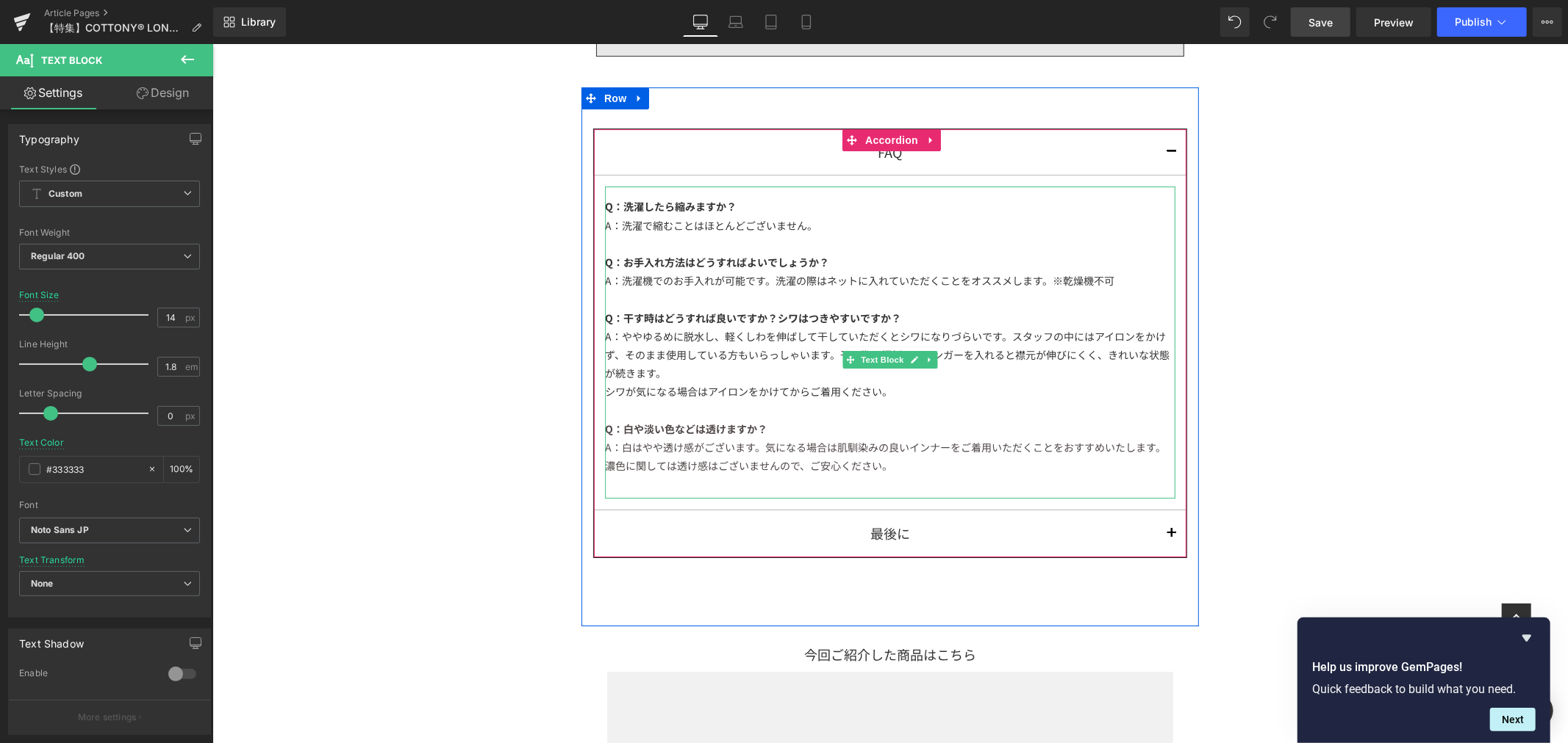
click at [1125, 282] on div "A：洗濯機でのお手入れが可能です。洗濯の際はネットに入れていただくことをオススメします。※乾燥機不可" at bounding box center [889, 280] width 571 height 18
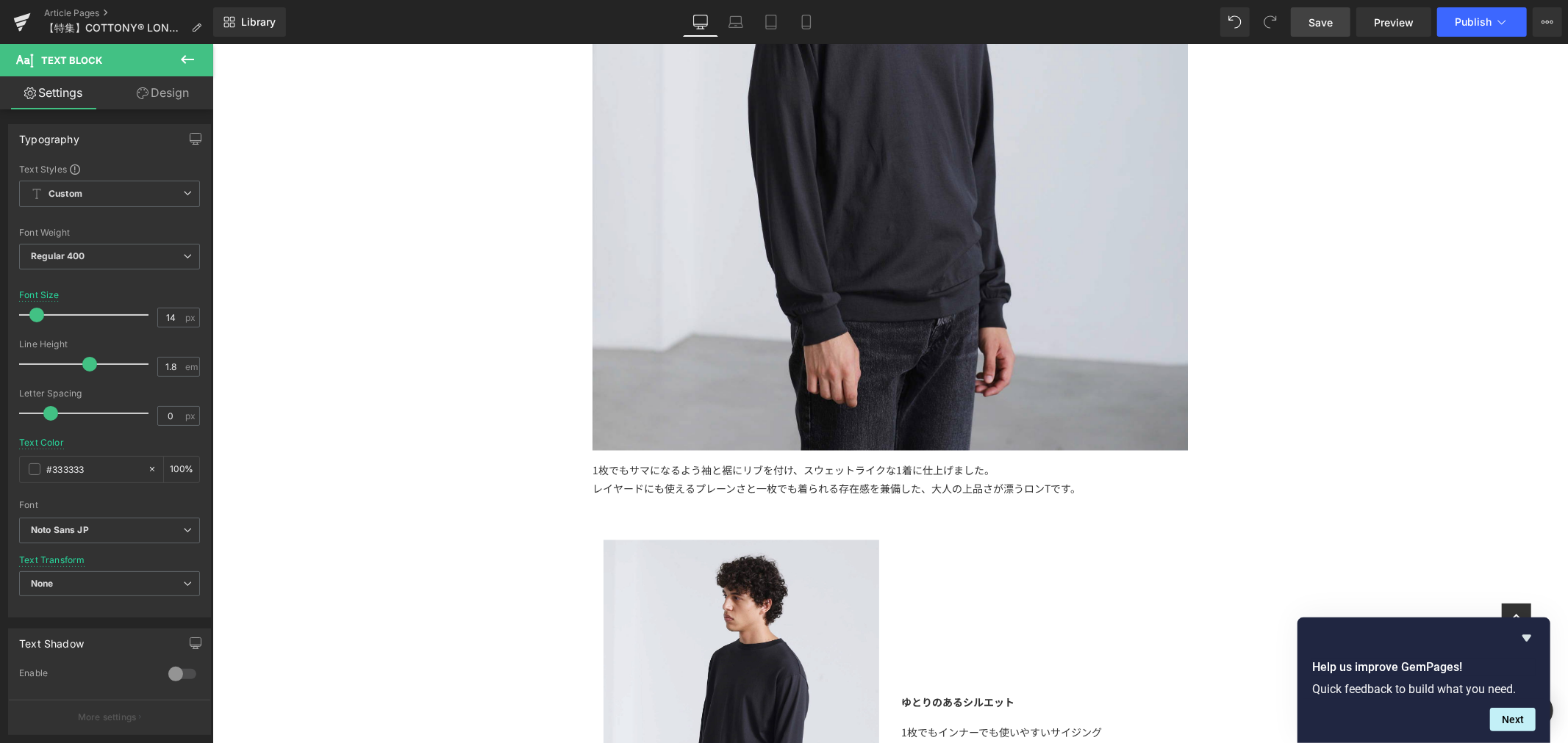
scroll to position [1958, 0]
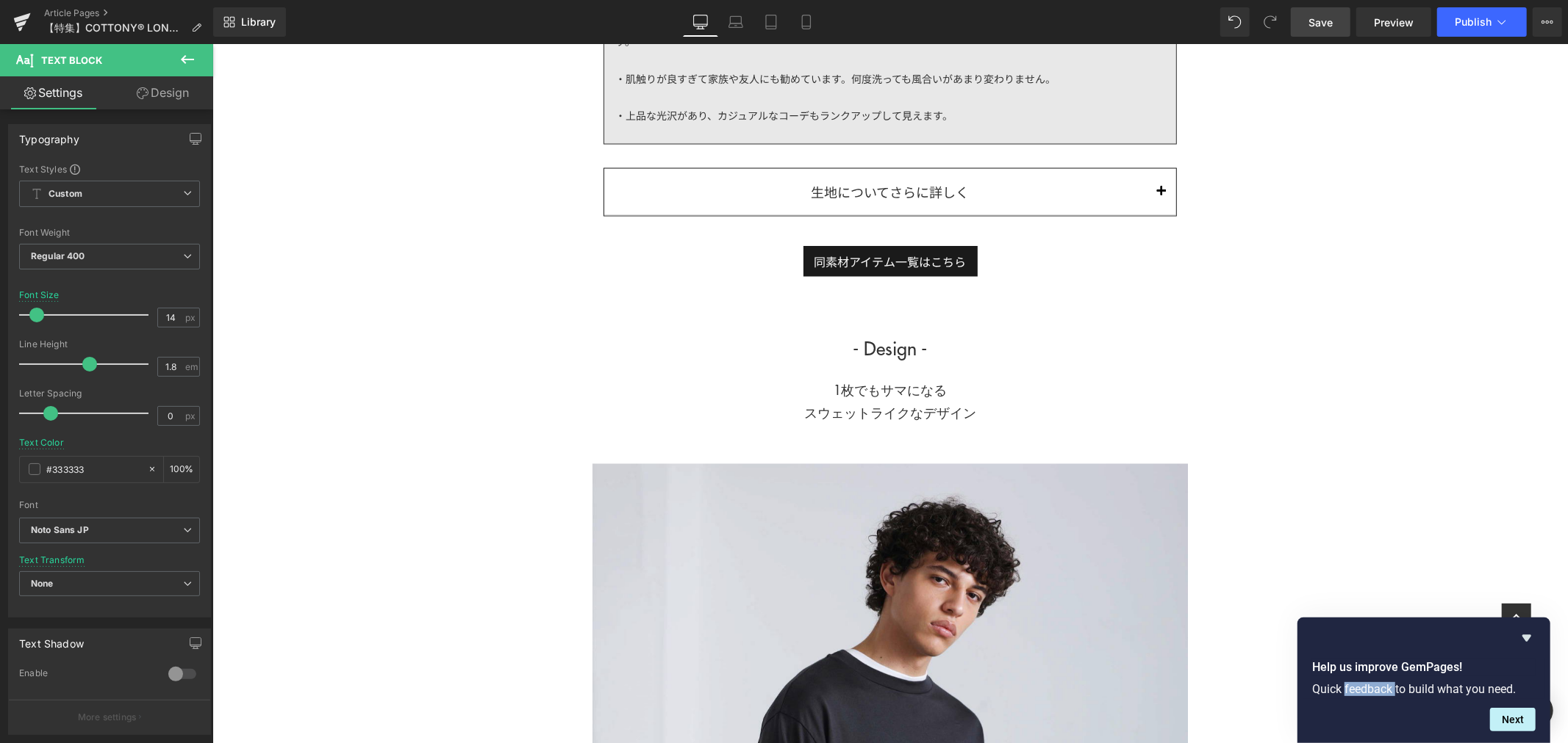
drag, startPoint x: 1343, startPoint y: 692, endPoint x: 1398, endPoint y: 692, distance: 55.0
click at [1398, 692] on p "Quick feedback to build what you need." at bounding box center [1424, 690] width 223 height 14
click at [1525, 640] on icon "Hide survey" at bounding box center [1527, 639] width 18 height 18
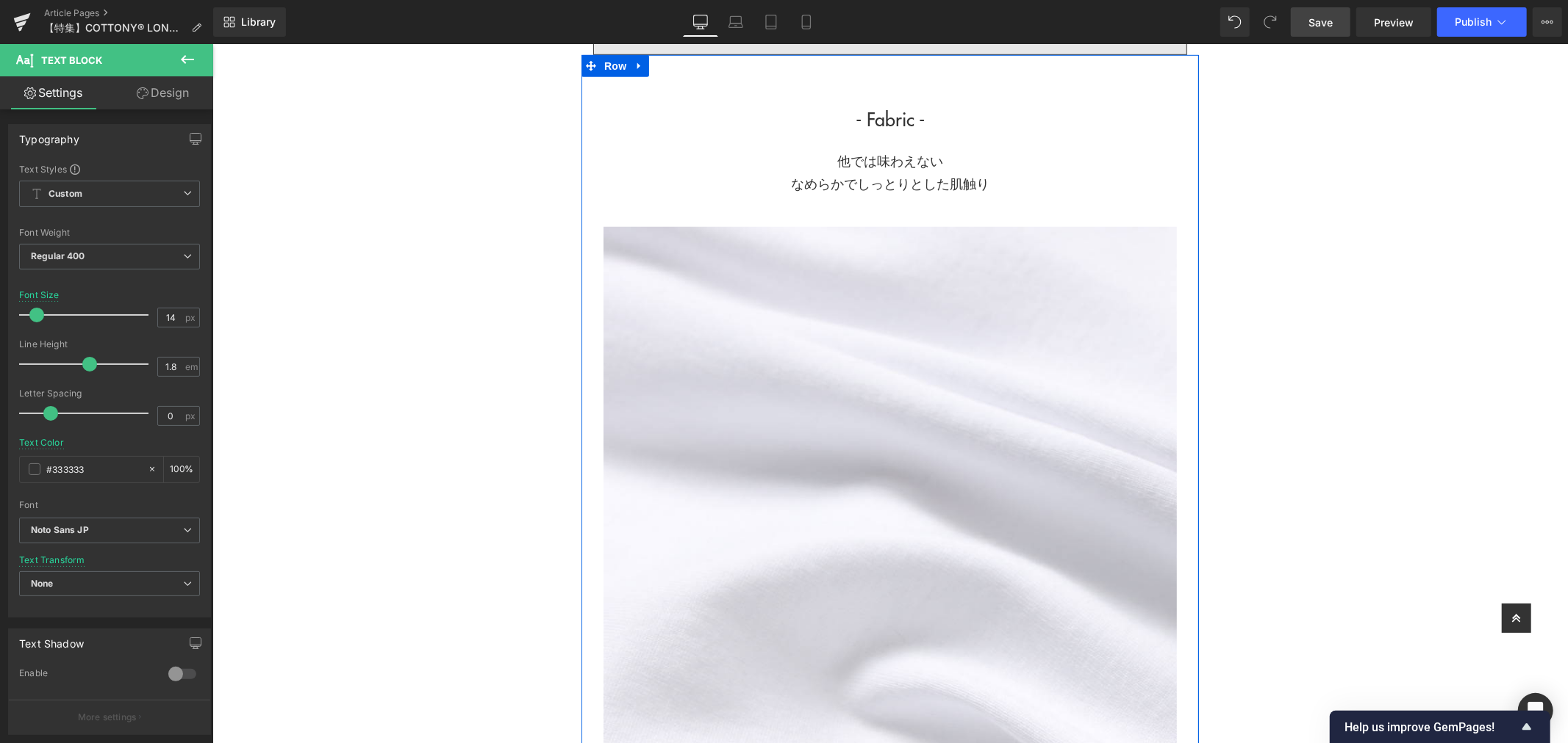
scroll to position [327, 0]
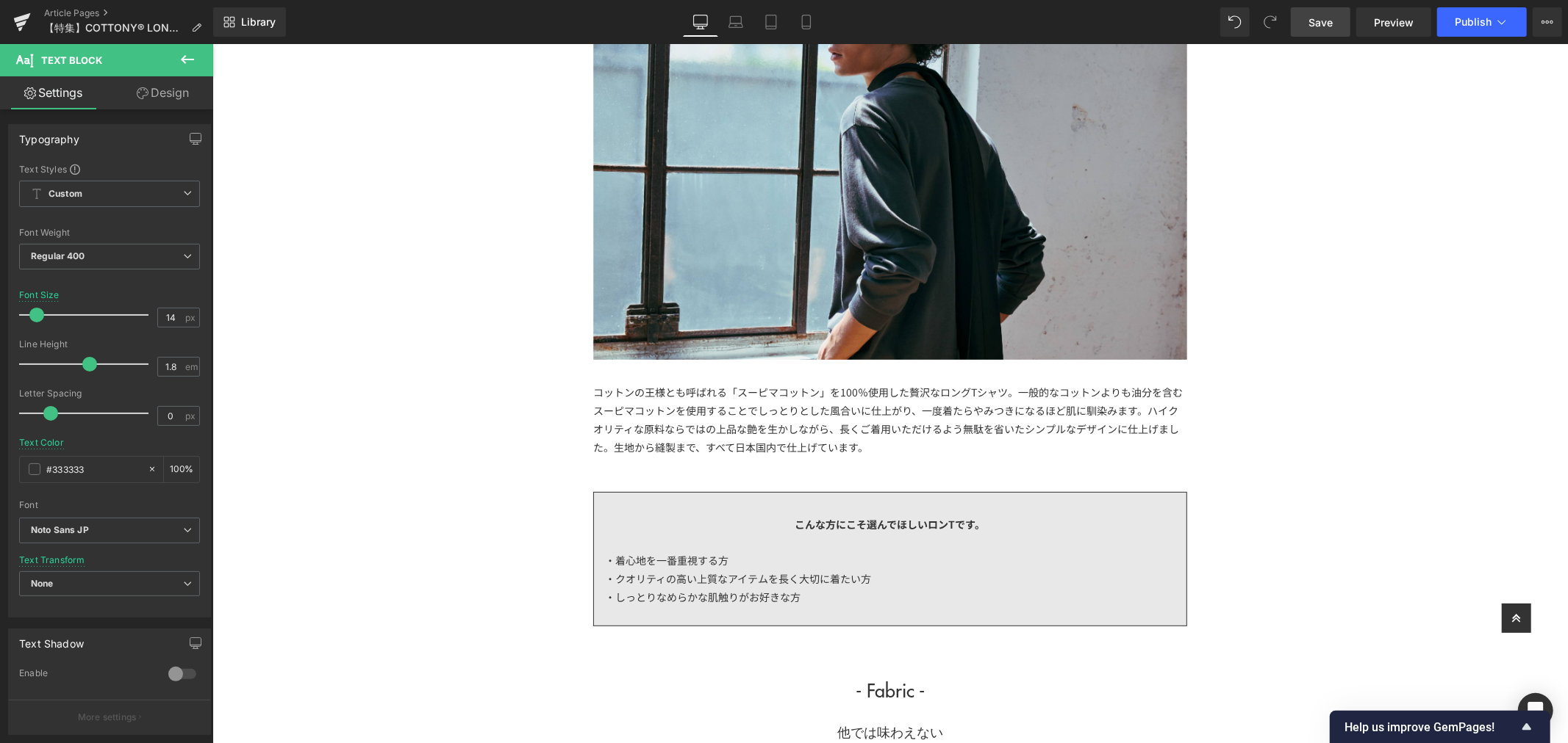
click at [1323, 14] on span "Save" at bounding box center [1320, 22] width 24 height 15
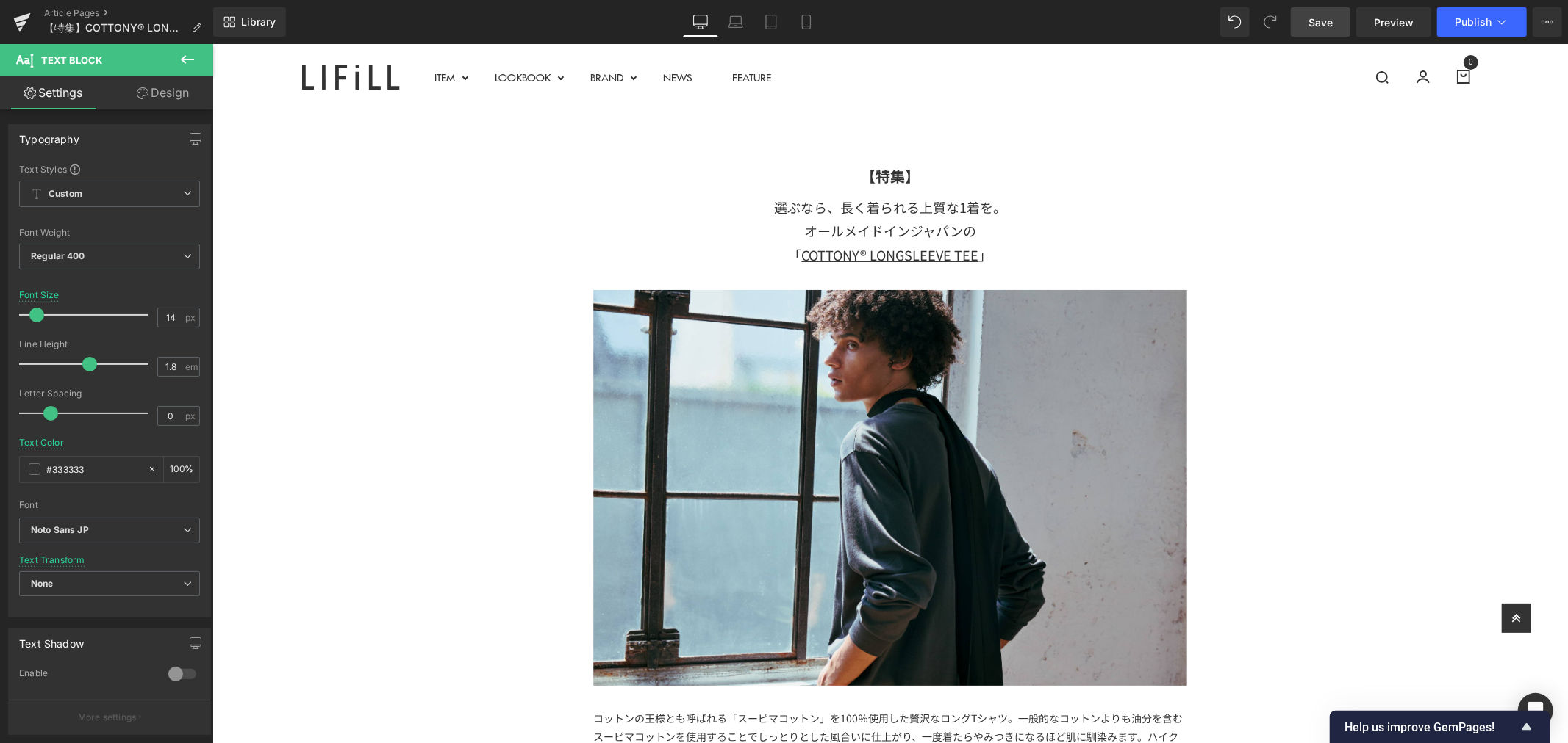
drag, startPoint x: 93, startPoint y: 11, endPoint x: 169, endPoint y: 103, distance: 119.3
click at [93, 11] on link "Article Pages" at bounding box center [129, 13] width 169 height 12
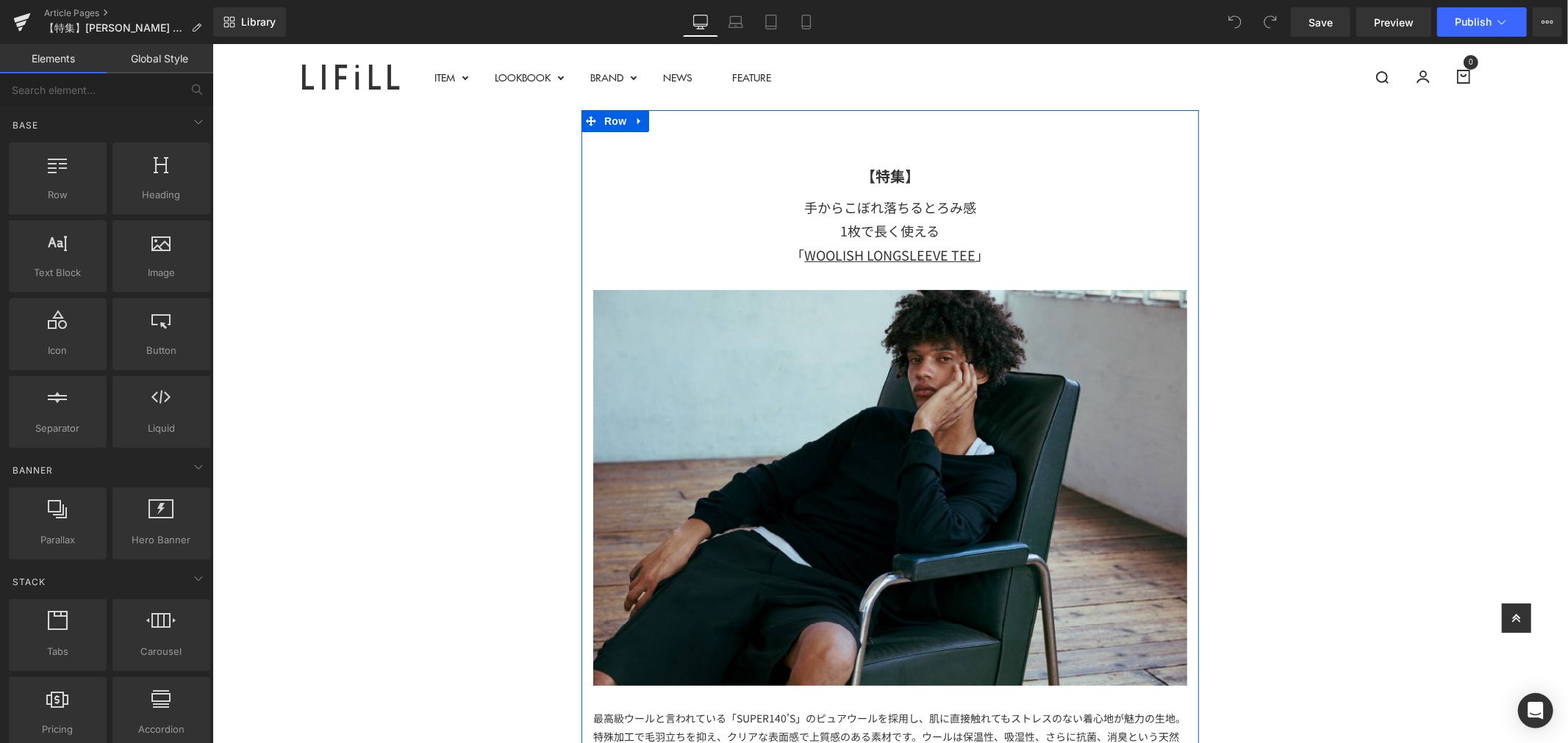
click at [960, 236] on div "1枚で長く使える 「 WOOLISH LONGSLEEVE TEE 」" at bounding box center [889, 242] width 594 height 48
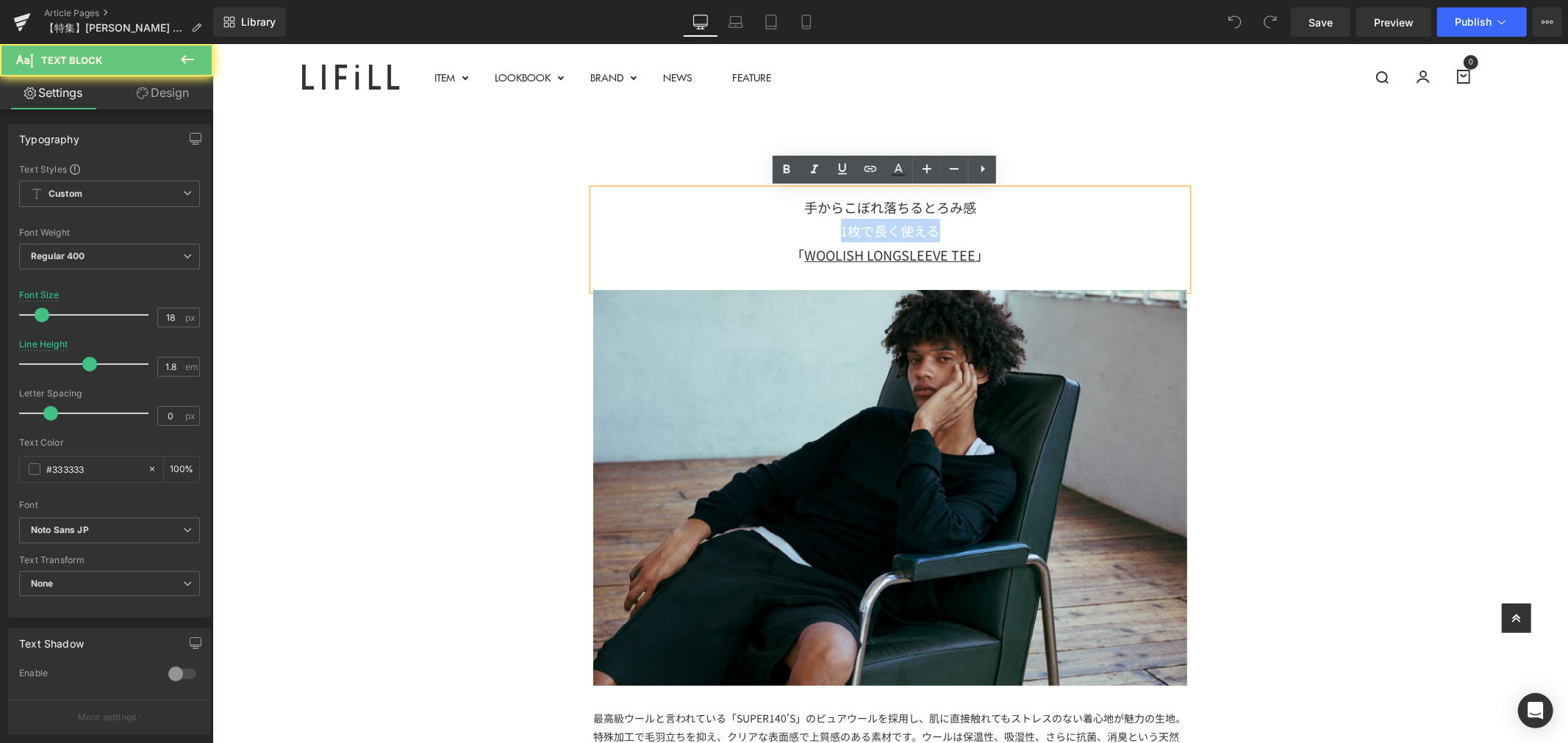
drag, startPoint x: 964, startPoint y: 235, endPoint x: 794, endPoint y: 233, distance: 170.0
click at [794, 233] on div "1枚で長く使える 「 WOOLISH LONGSLEEVE TEE 」" at bounding box center [889, 242] width 594 height 48
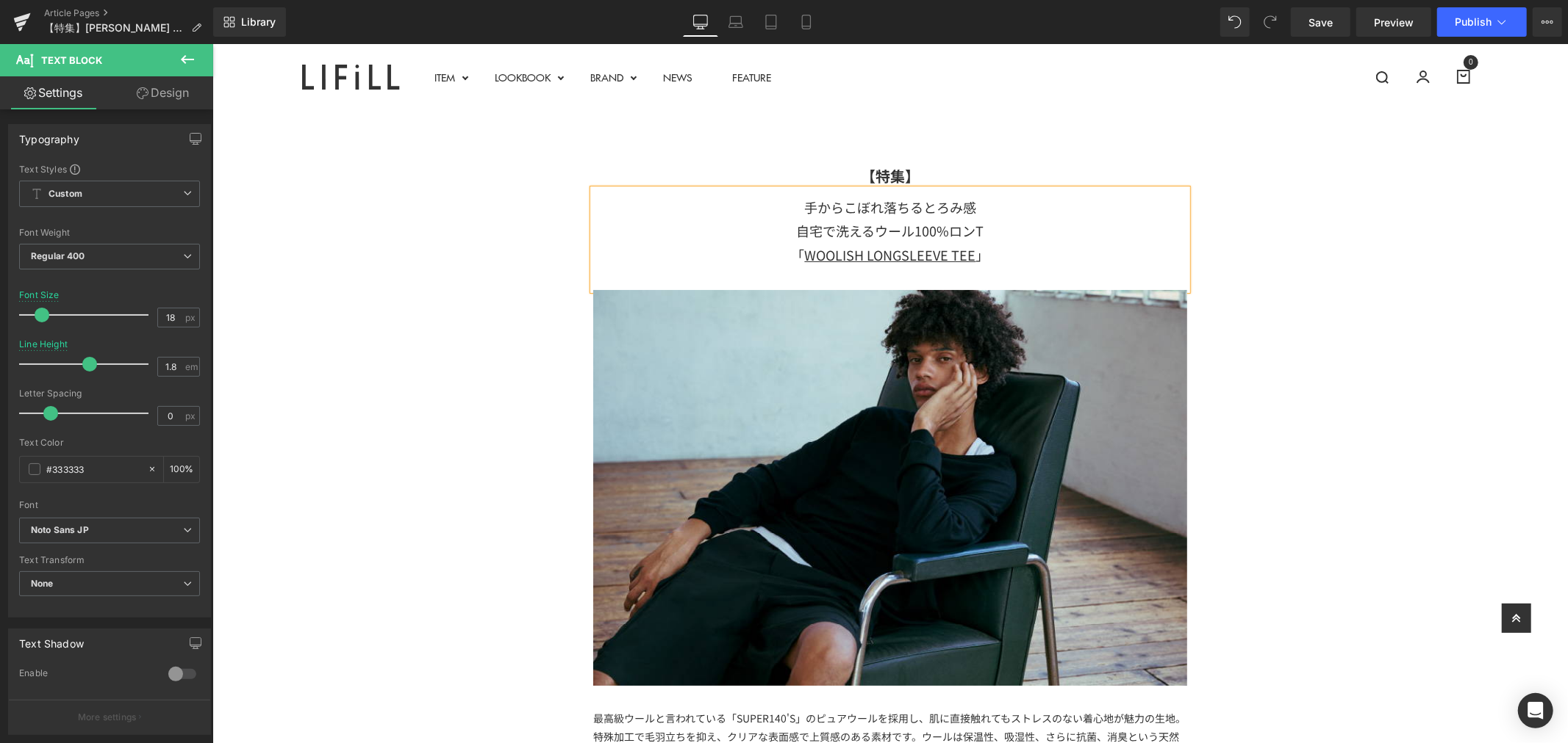
click at [1097, 261] on div "自宅で洗えるウール100%ロンT 「 WOOLISH LONGSLEEVE TEE 」" at bounding box center [889, 242] width 594 height 48
click at [1503, 21] on icon at bounding box center [1501, 22] width 14 height 14
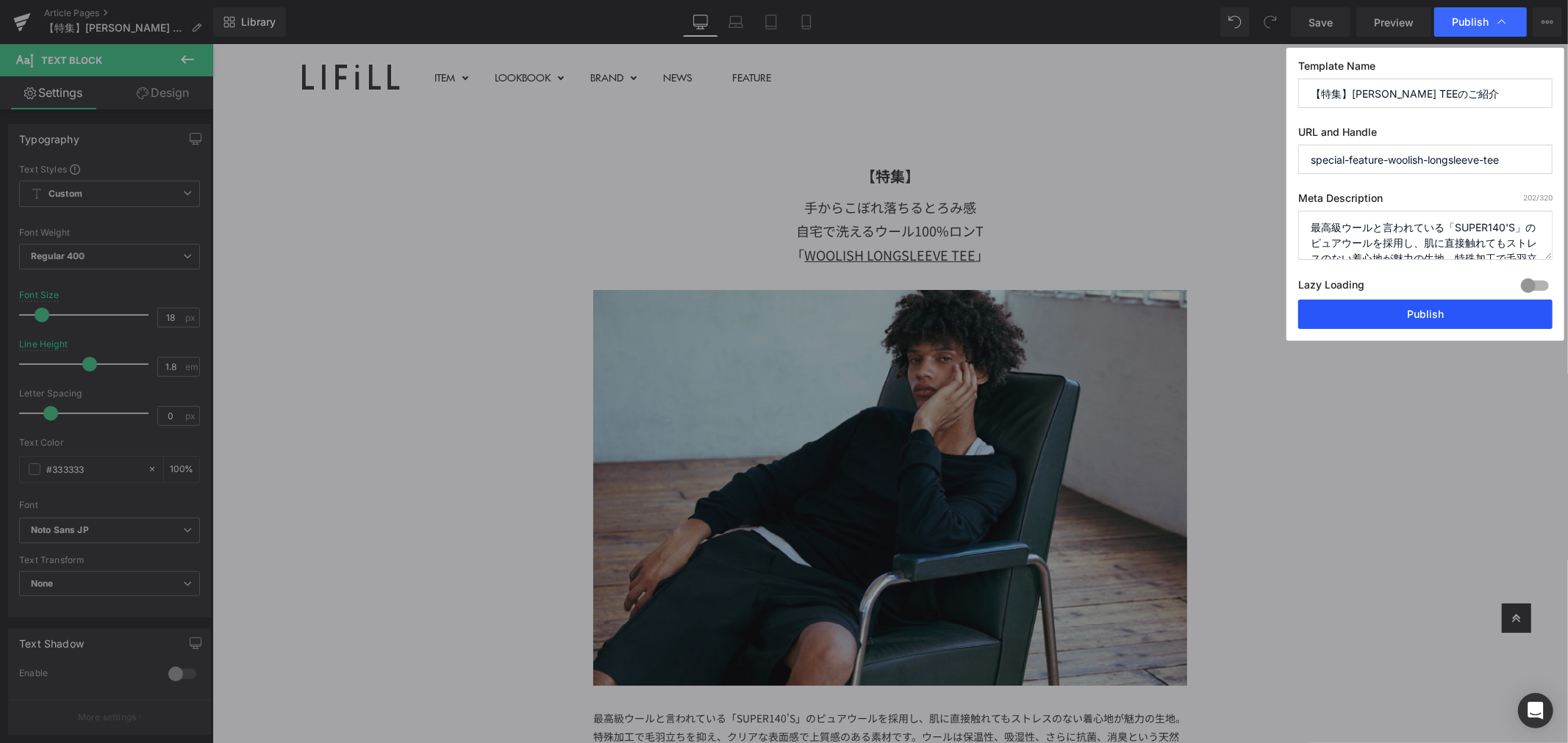
click at [1430, 318] on button "Publish" at bounding box center [1425, 314] width 255 height 30
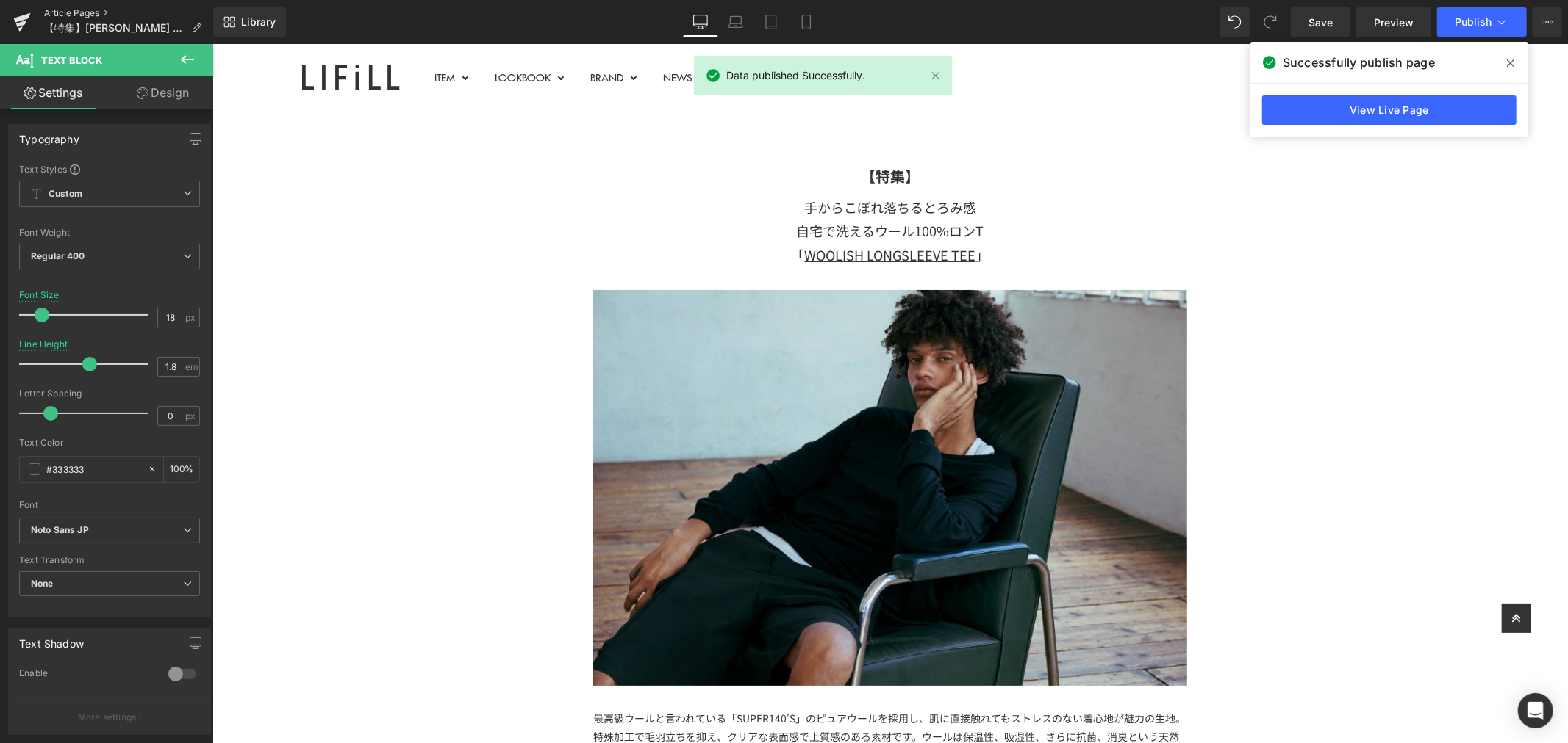
click at [93, 15] on link "Article Pages" at bounding box center [129, 13] width 169 height 12
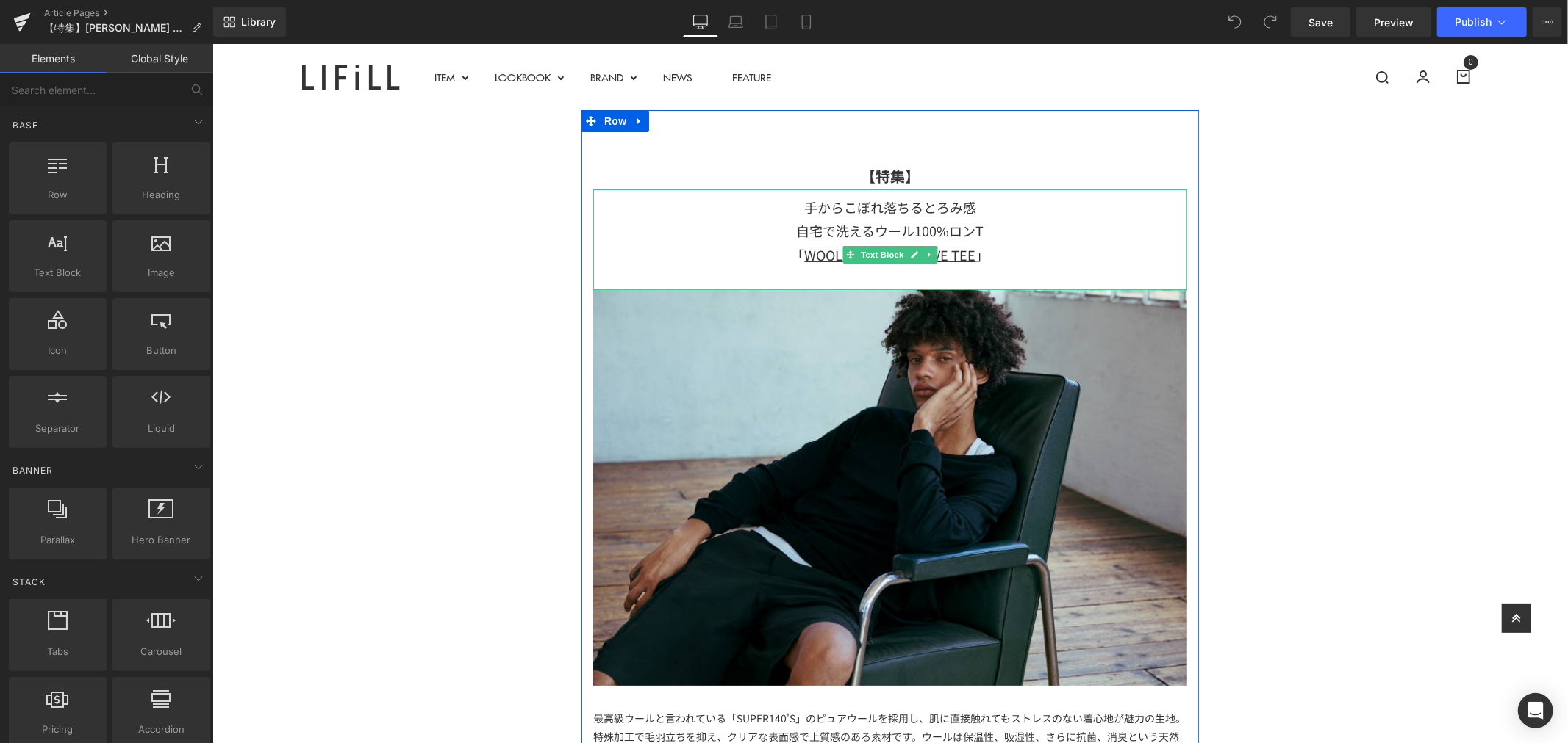
click at [855, 228] on span "自宅で洗えるウール100%ロンT 「 WOOLISH LONGSLEEVE TEE" at bounding box center [888, 241] width 193 height 42
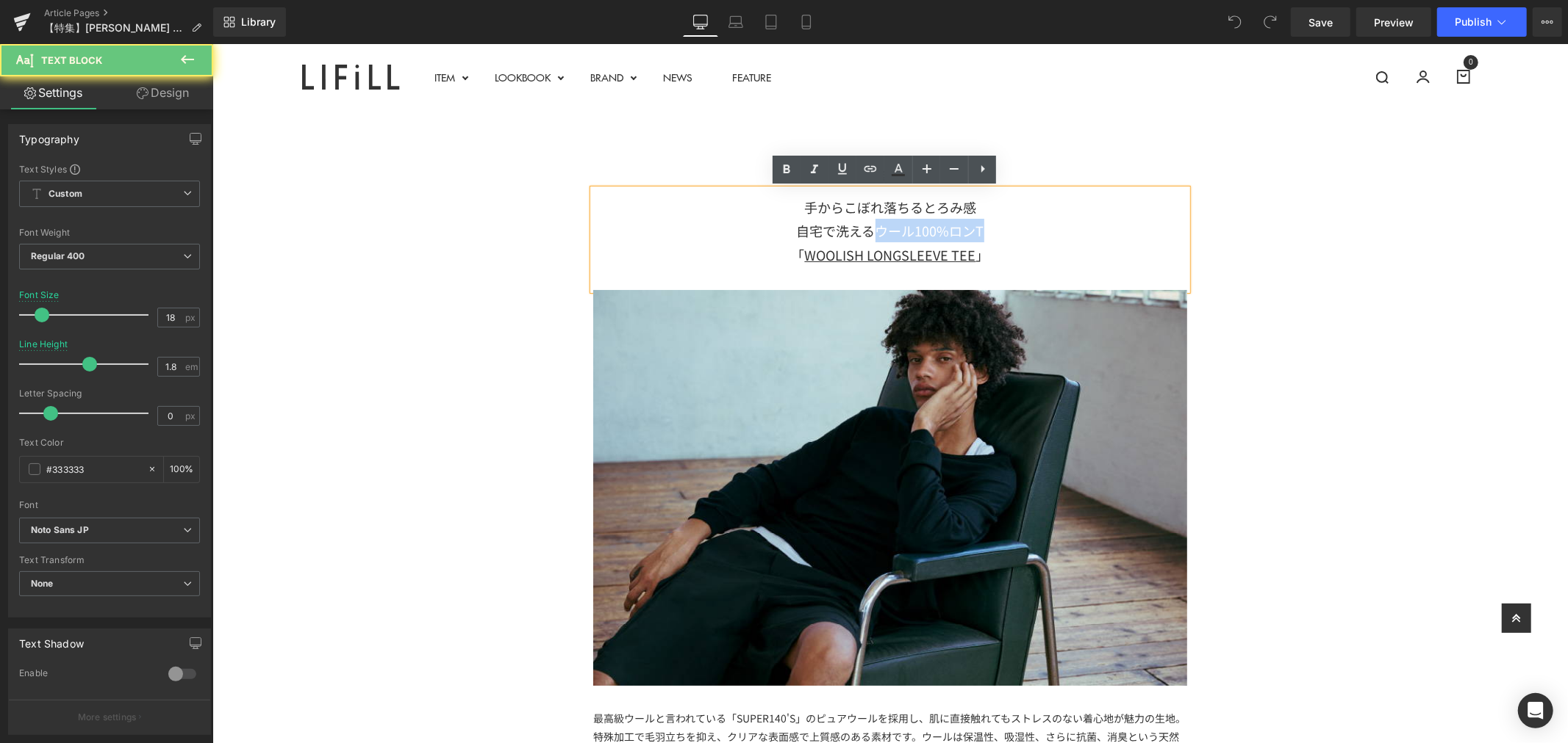
drag, startPoint x: 865, startPoint y: 230, endPoint x: 993, endPoint y: 225, distance: 128.1
click at [993, 225] on div "自宅で洗えるウール100%ロンT 「 WOOLISH LONGSLEEVE TEE 」" at bounding box center [889, 242] width 594 height 48
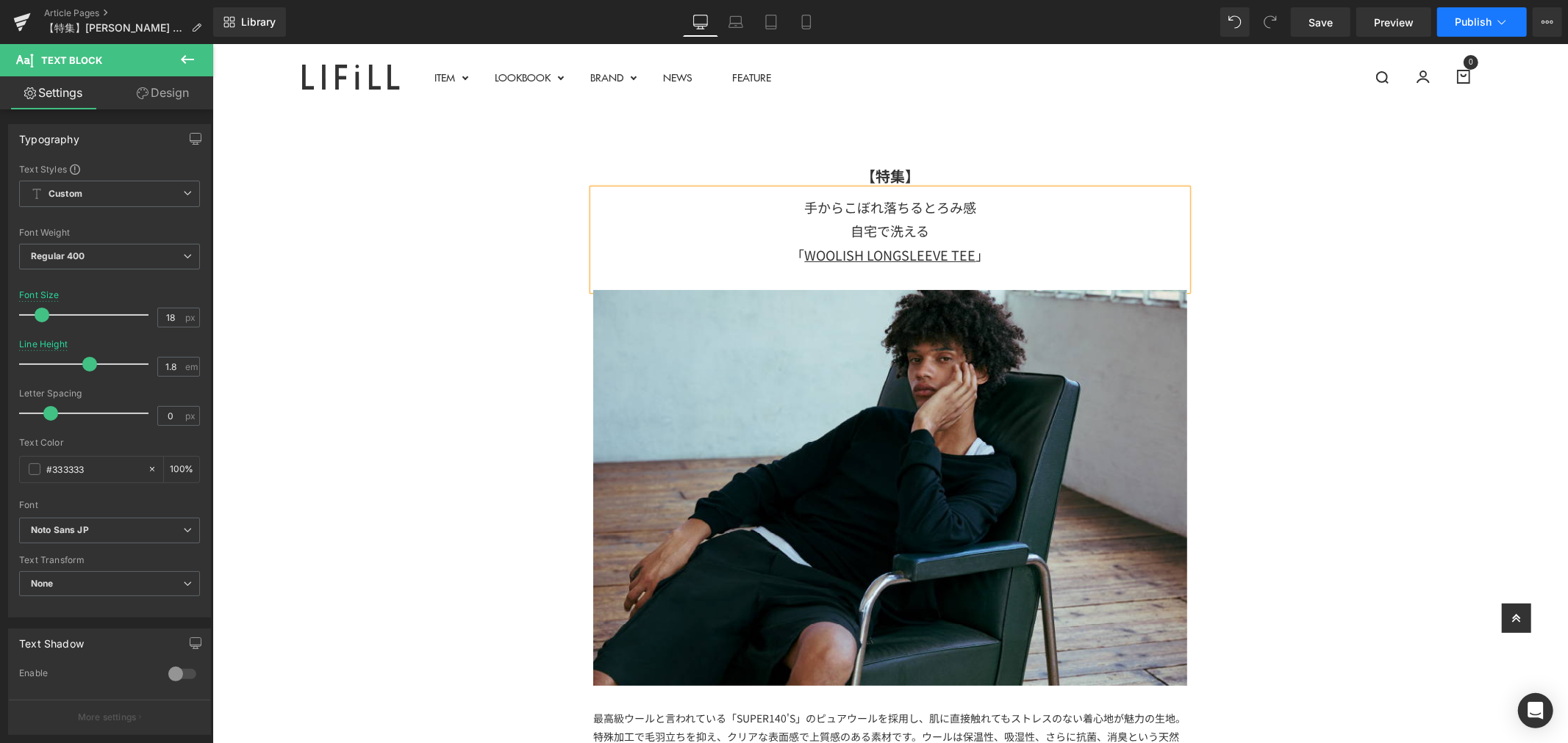
click at [1473, 10] on button "Publish" at bounding box center [1482, 22] width 90 height 30
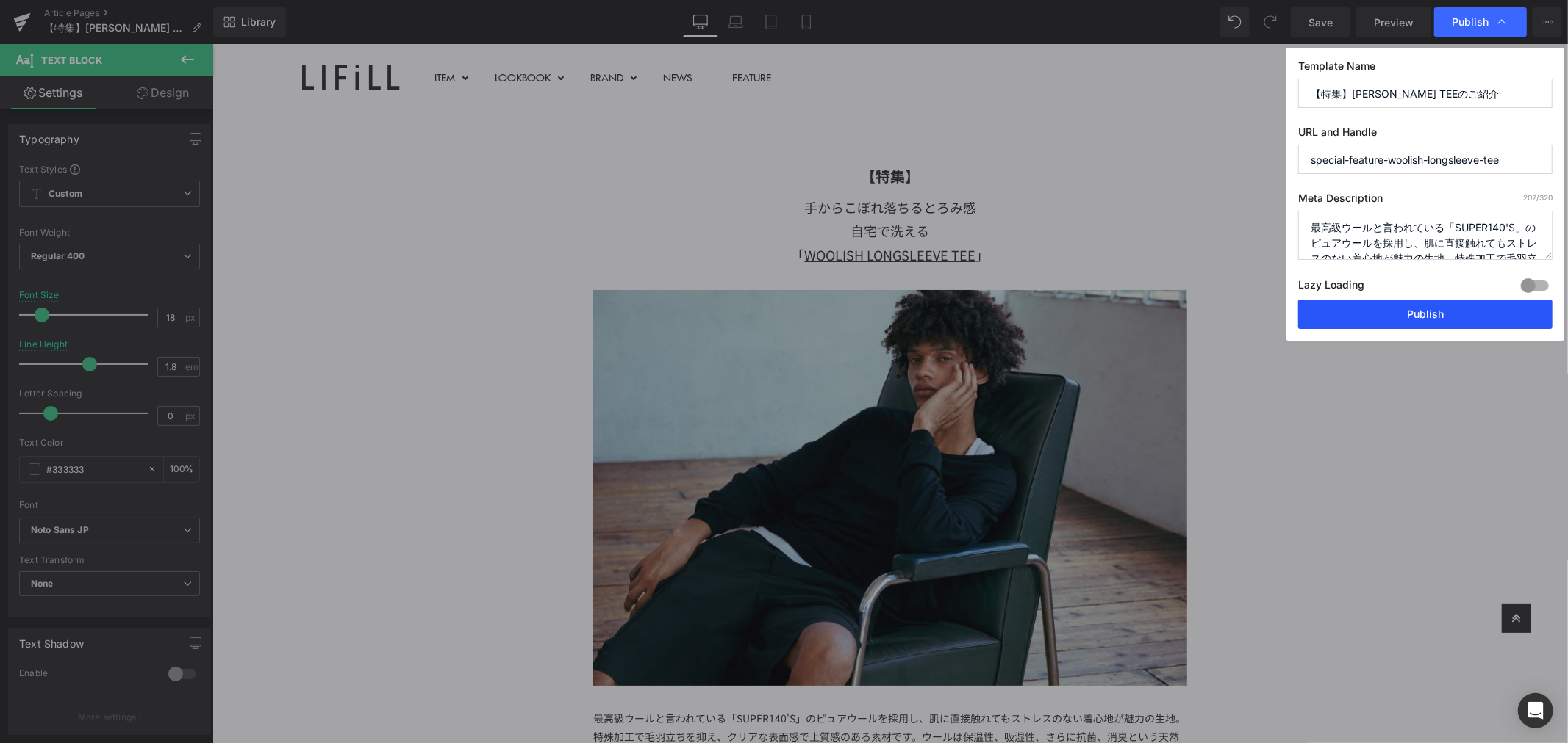
click at [1429, 317] on button "Publish" at bounding box center [1425, 314] width 255 height 30
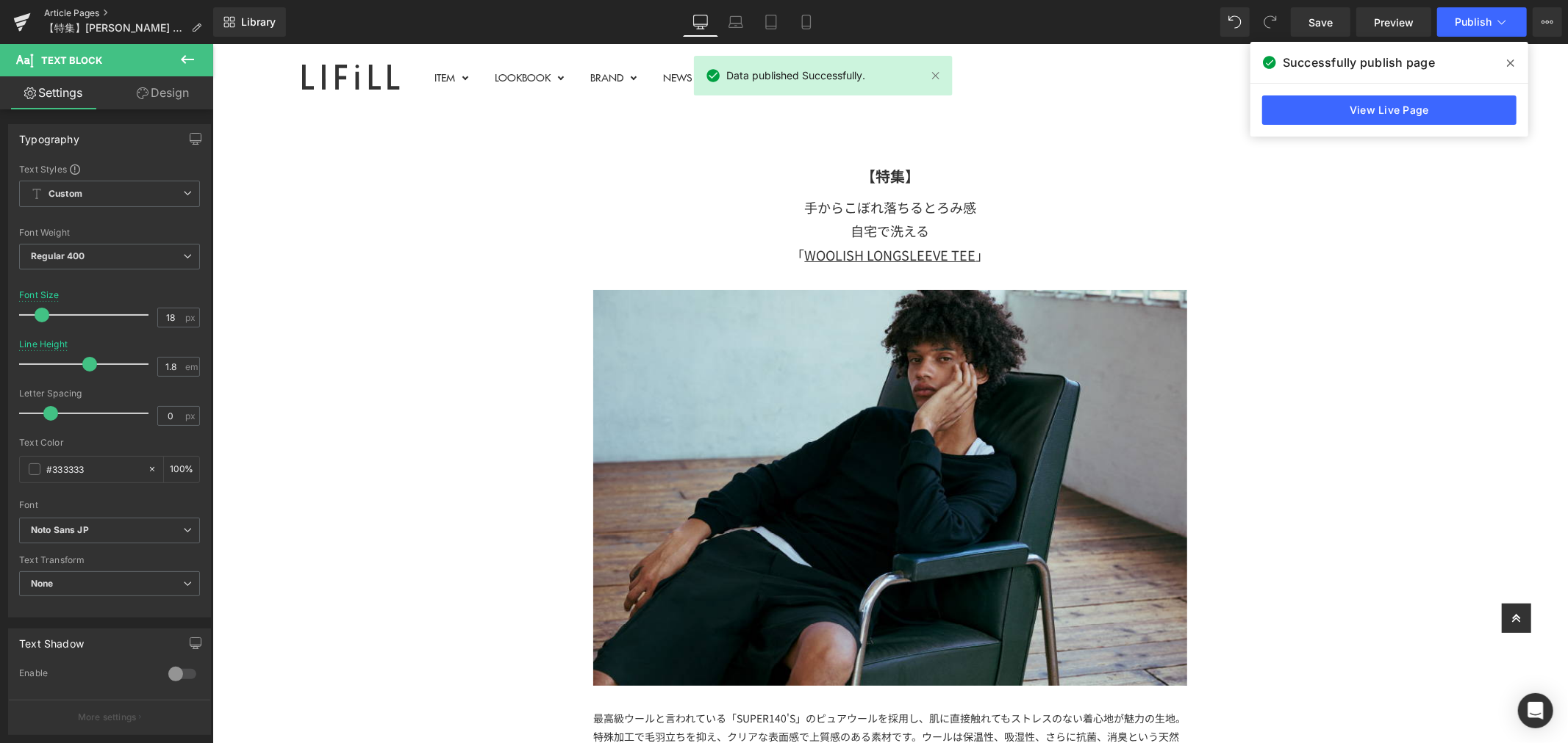
click at [90, 11] on link "Article Pages" at bounding box center [129, 13] width 169 height 12
